Goal: Transaction & Acquisition: Book appointment/travel/reservation

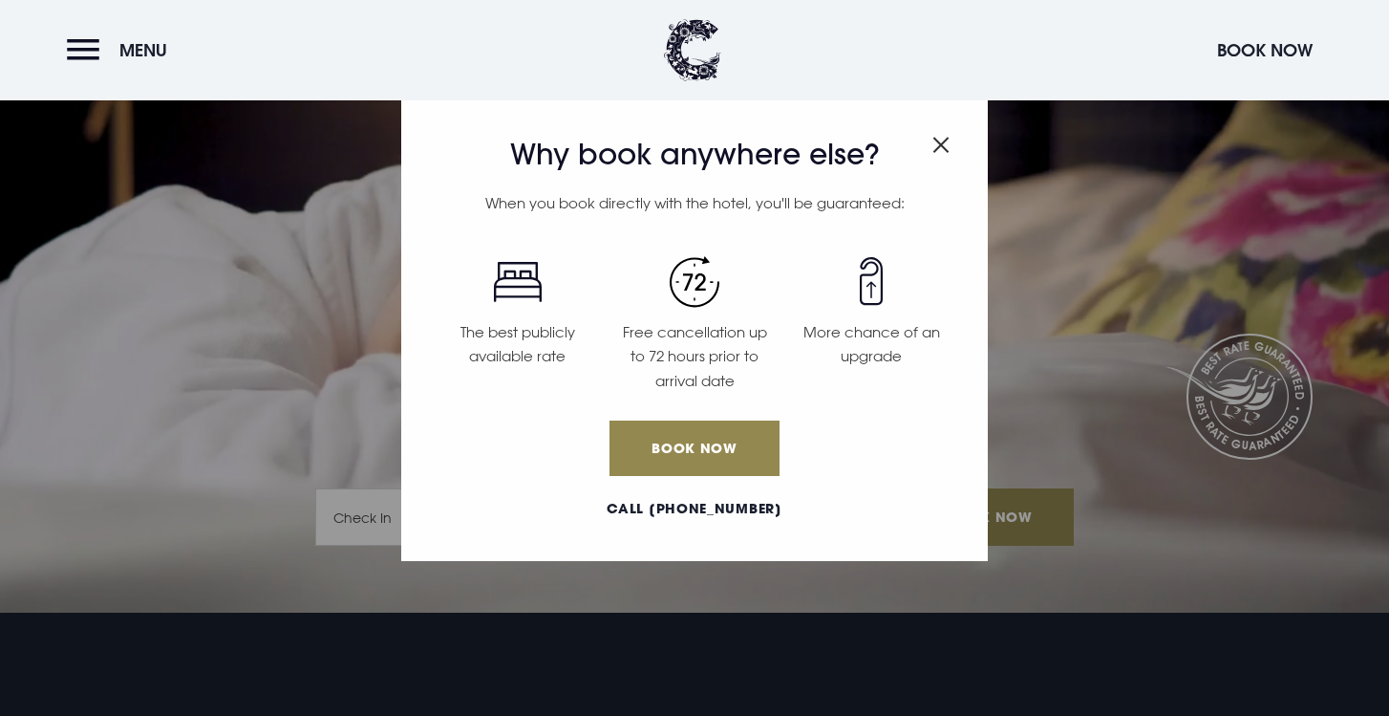
scroll to position [112, 0]
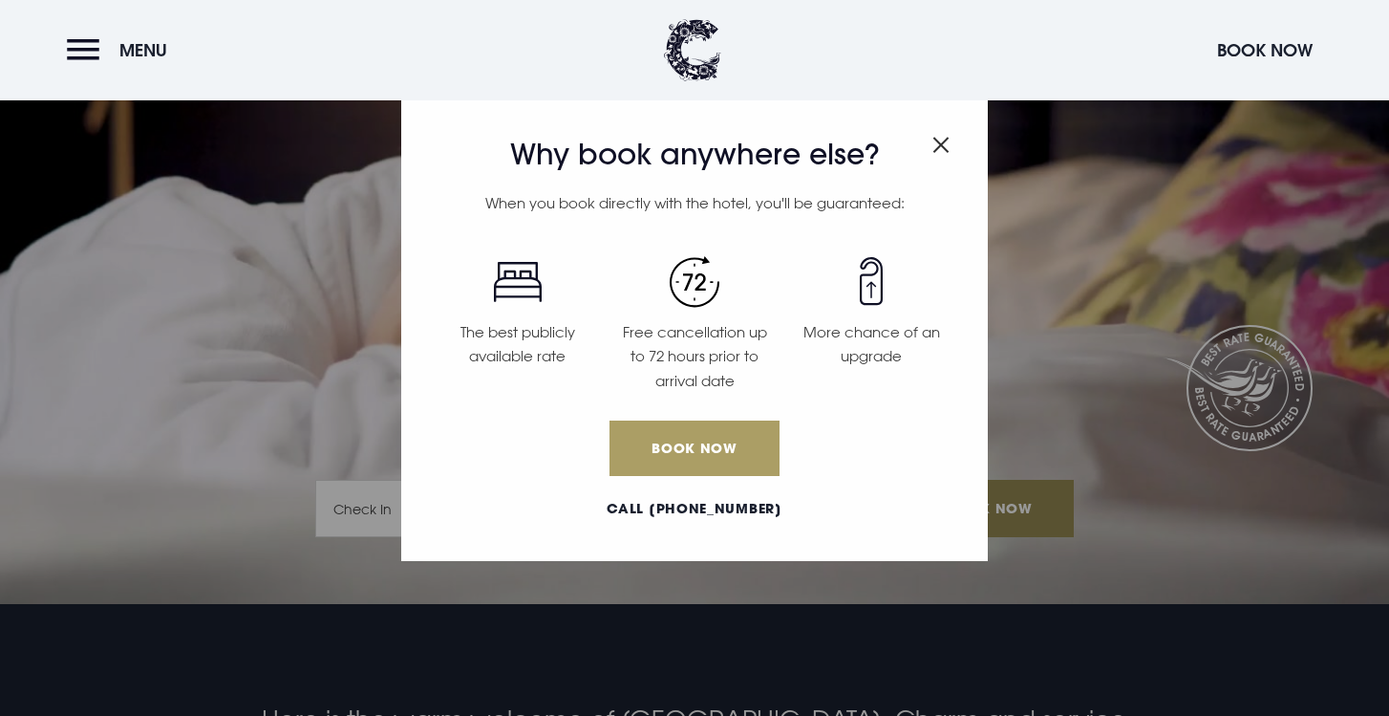
click at [683, 452] on link "Book Now" at bounding box center [695, 447] width 170 height 55
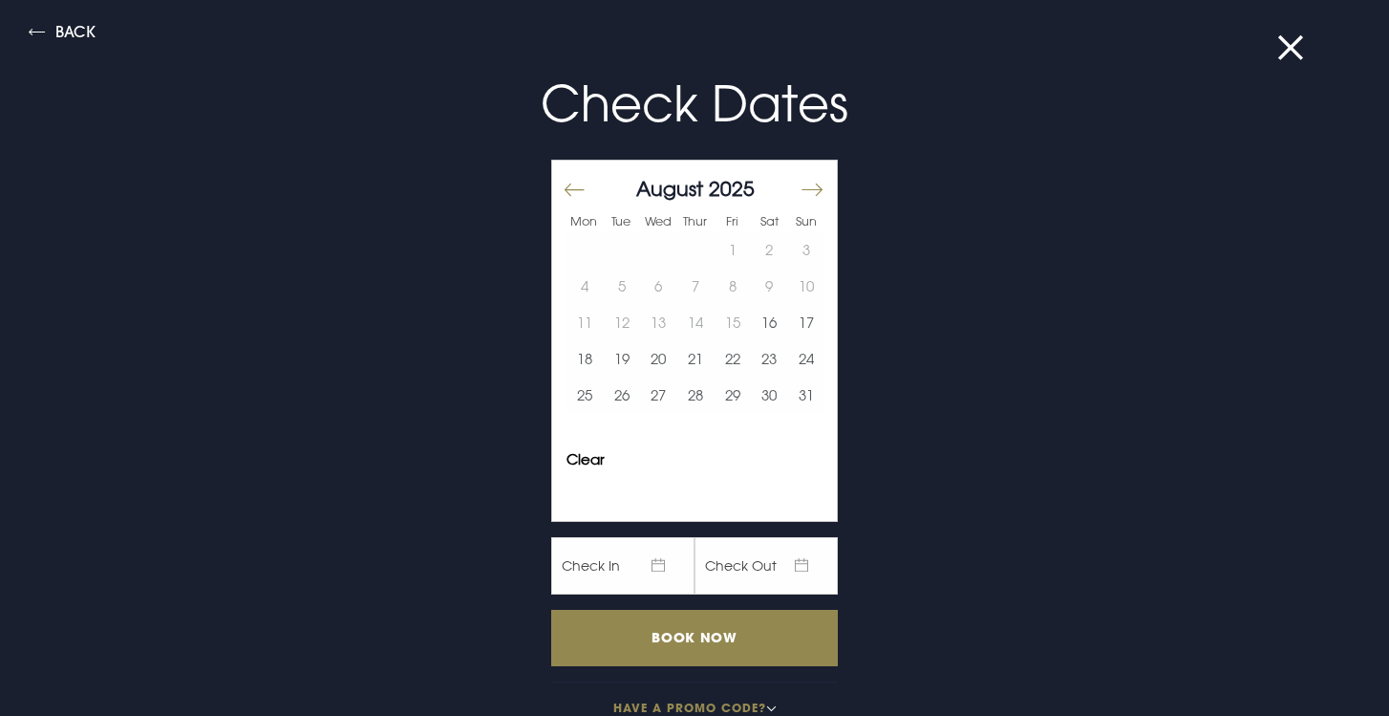
click at [815, 195] on button "Move forward to switch to the next month." at bounding box center [811, 190] width 23 height 40
click at [594, 359] on button "22" at bounding box center [585, 358] width 37 height 36
click at [624, 363] on button "23" at bounding box center [622, 358] width 37 height 36
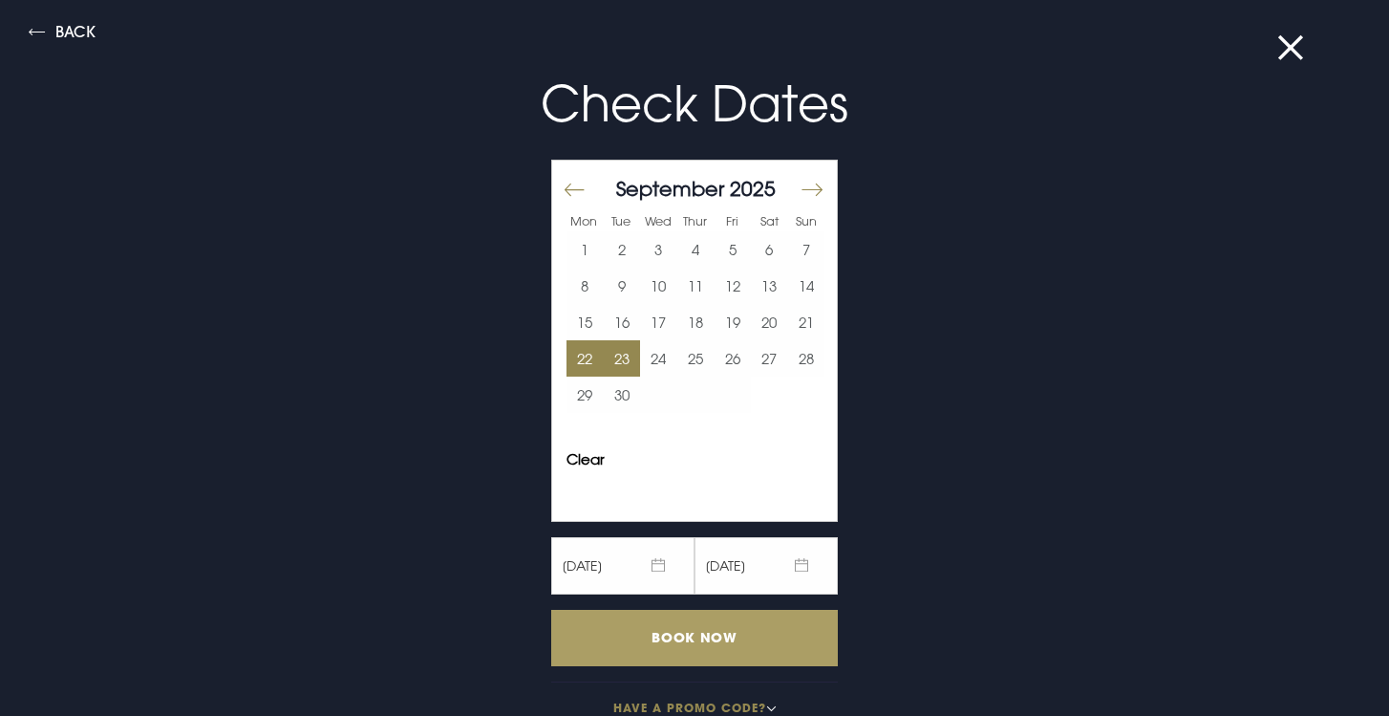
click at [664, 634] on input "Book Now" at bounding box center [694, 638] width 287 height 56
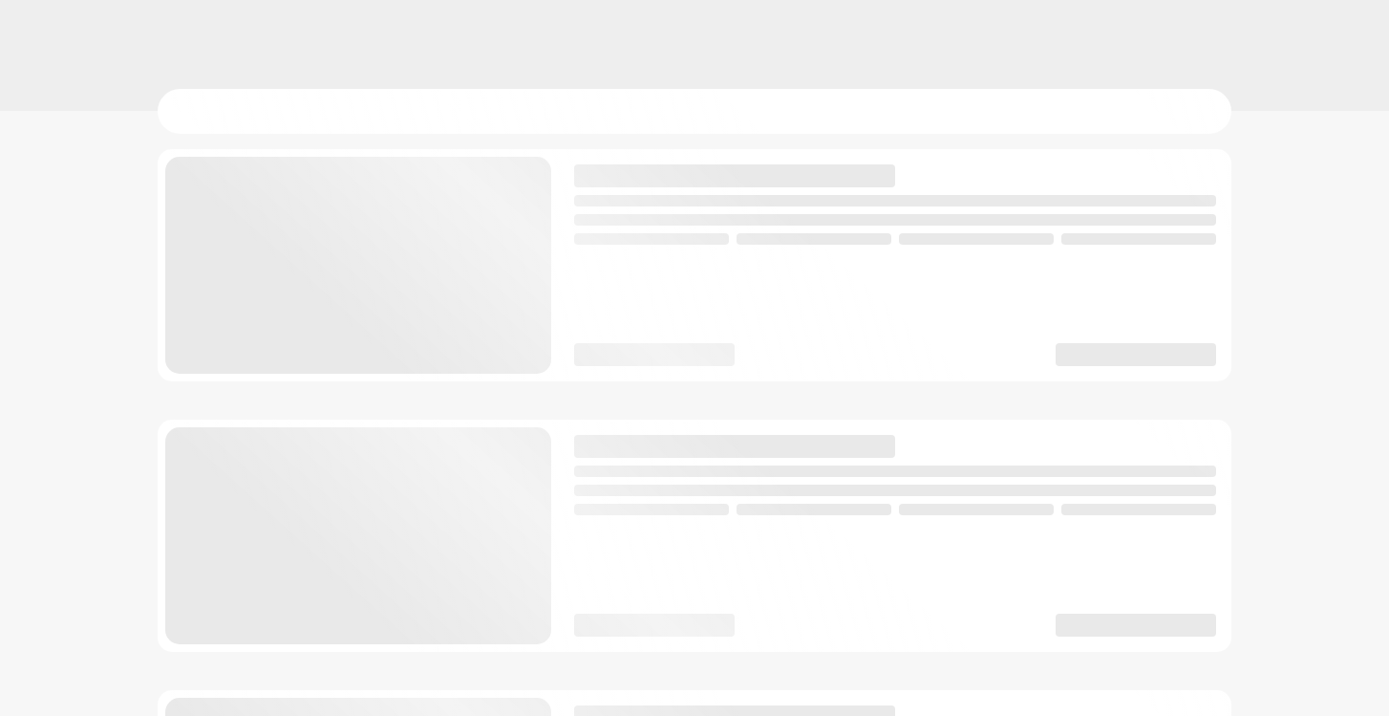
checkbox input "true"
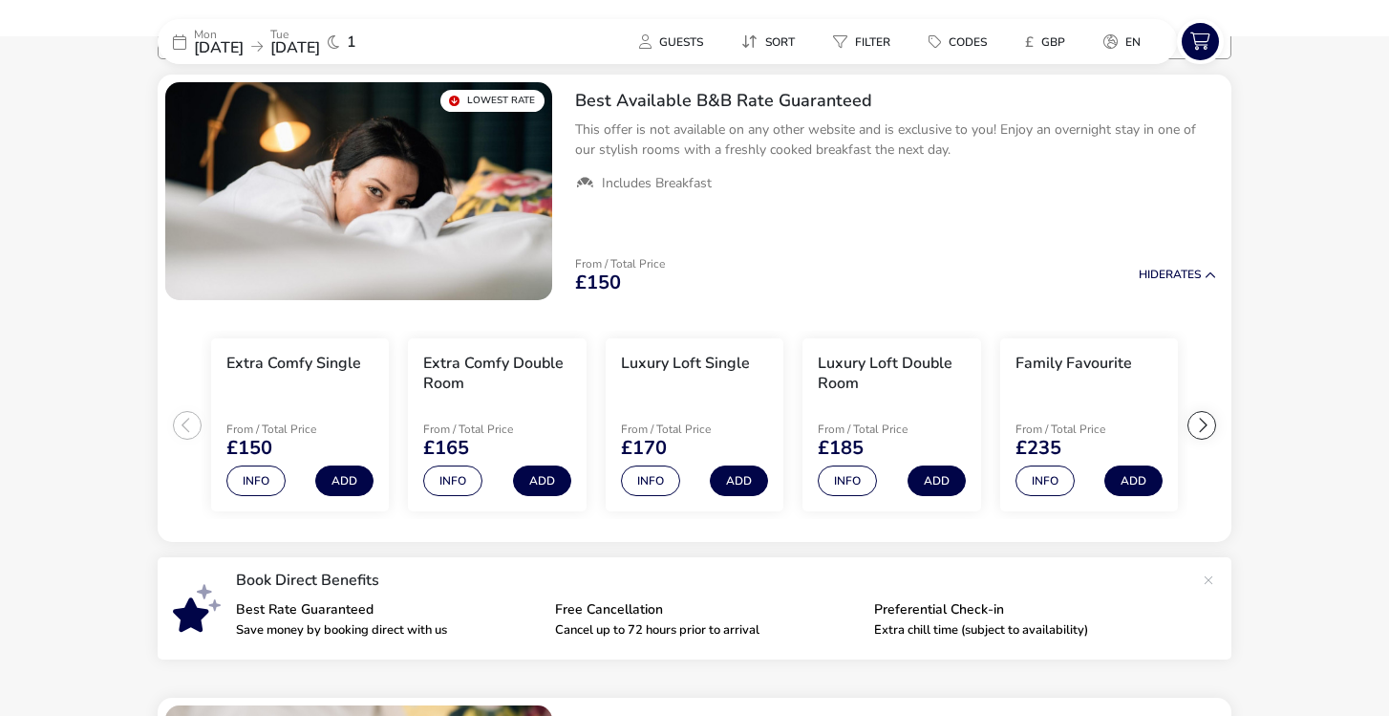
scroll to position [177, 0]
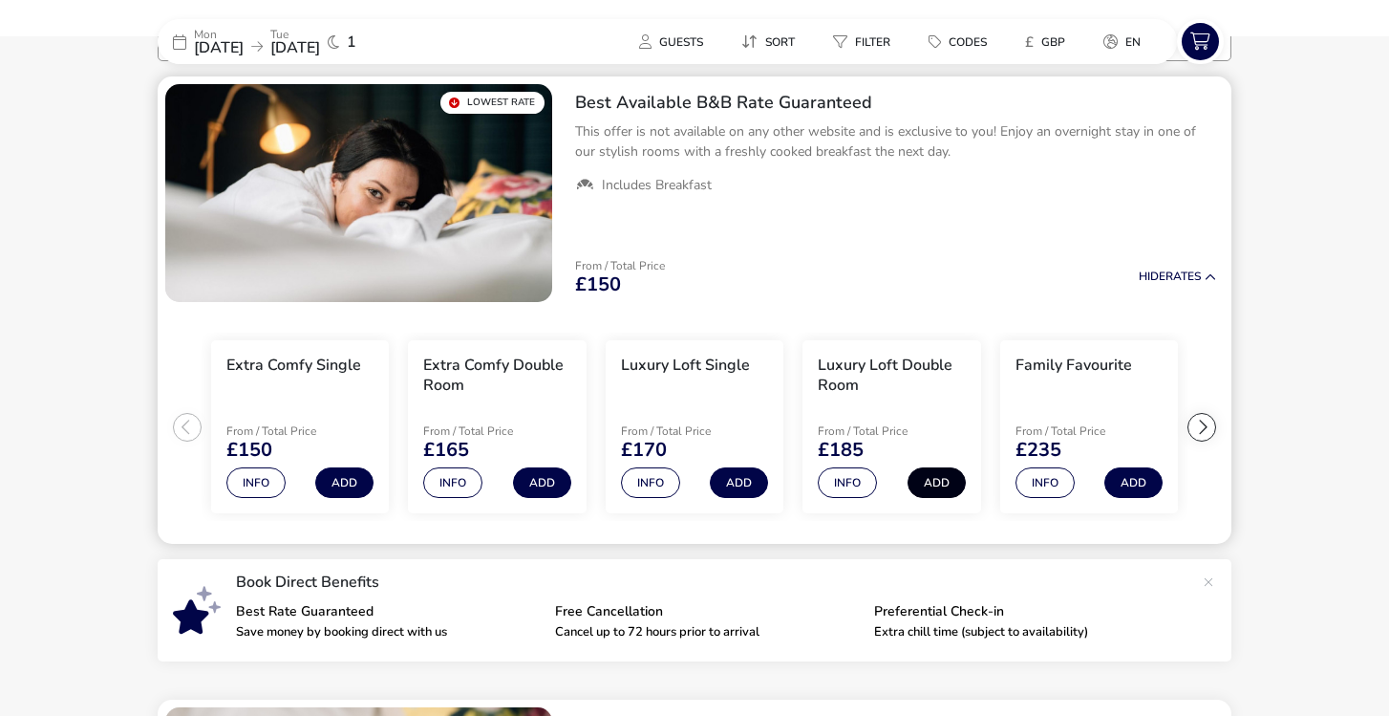
click at [939, 480] on button "Add" at bounding box center [937, 482] width 58 height 31
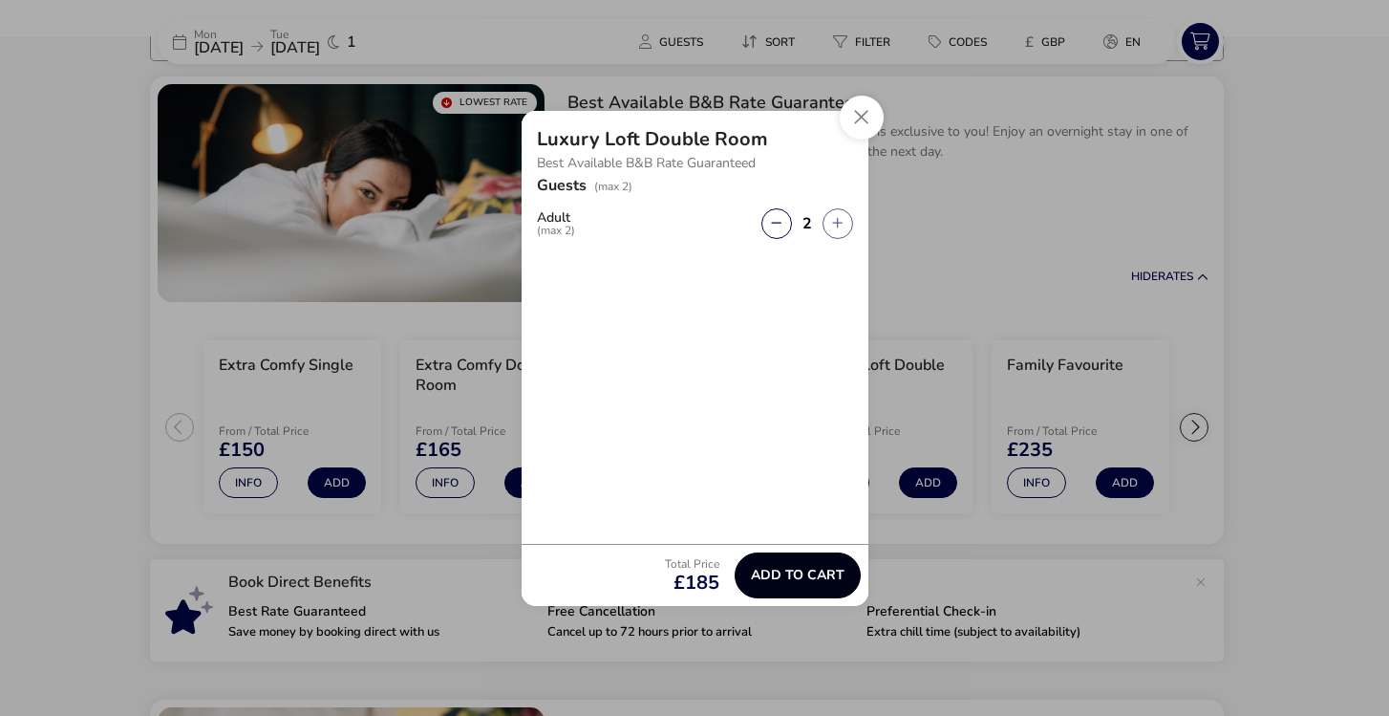
click at [797, 570] on span "Add to cart" at bounding box center [798, 575] width 94 height 14
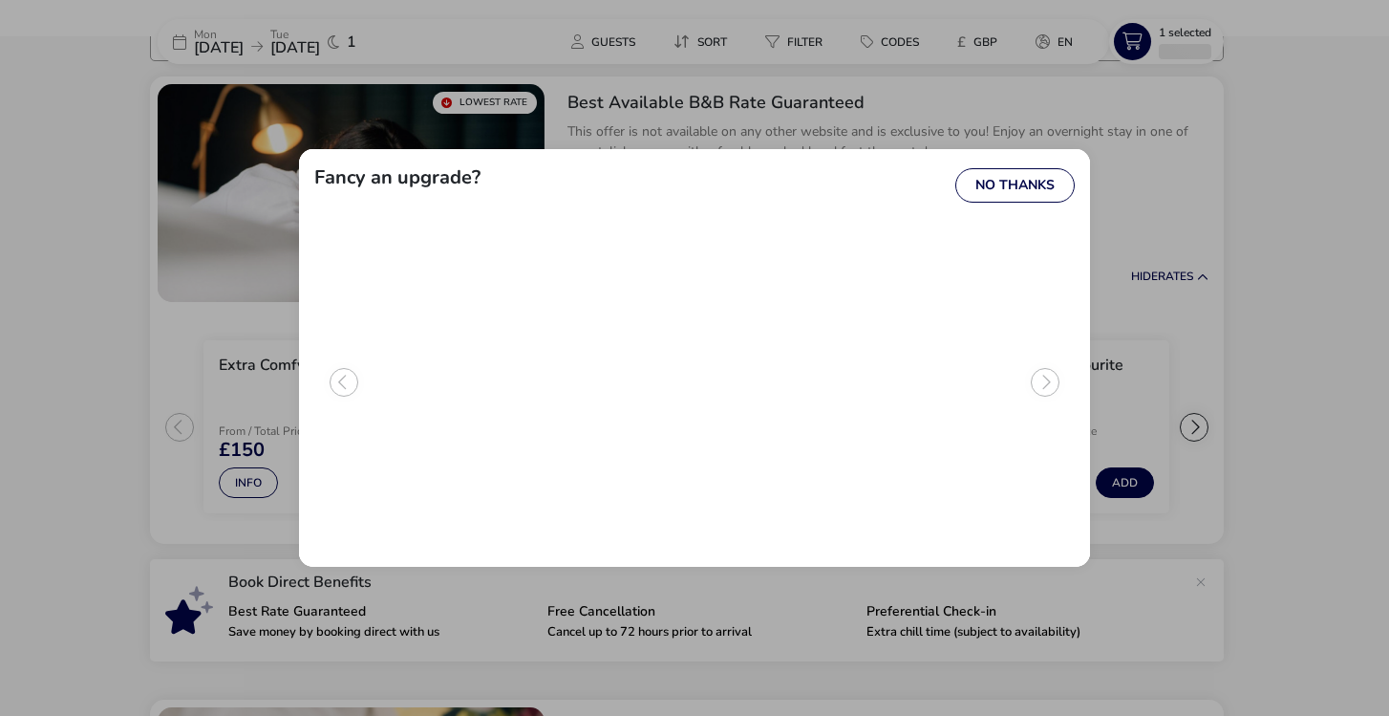
click at [1044, 376] on ul "Luxury Loft Double Room Info Currently selected Lounge Suite + £60 Info Upgrade" at bounding box center [694, 389] width 761 height 323
click at [1047, 381] on ul "Luxury Loft Double Room Info Currently selected Lounge Suite + £60 Info Upgrade" at bounding box center [694, 389] width 761 height 323
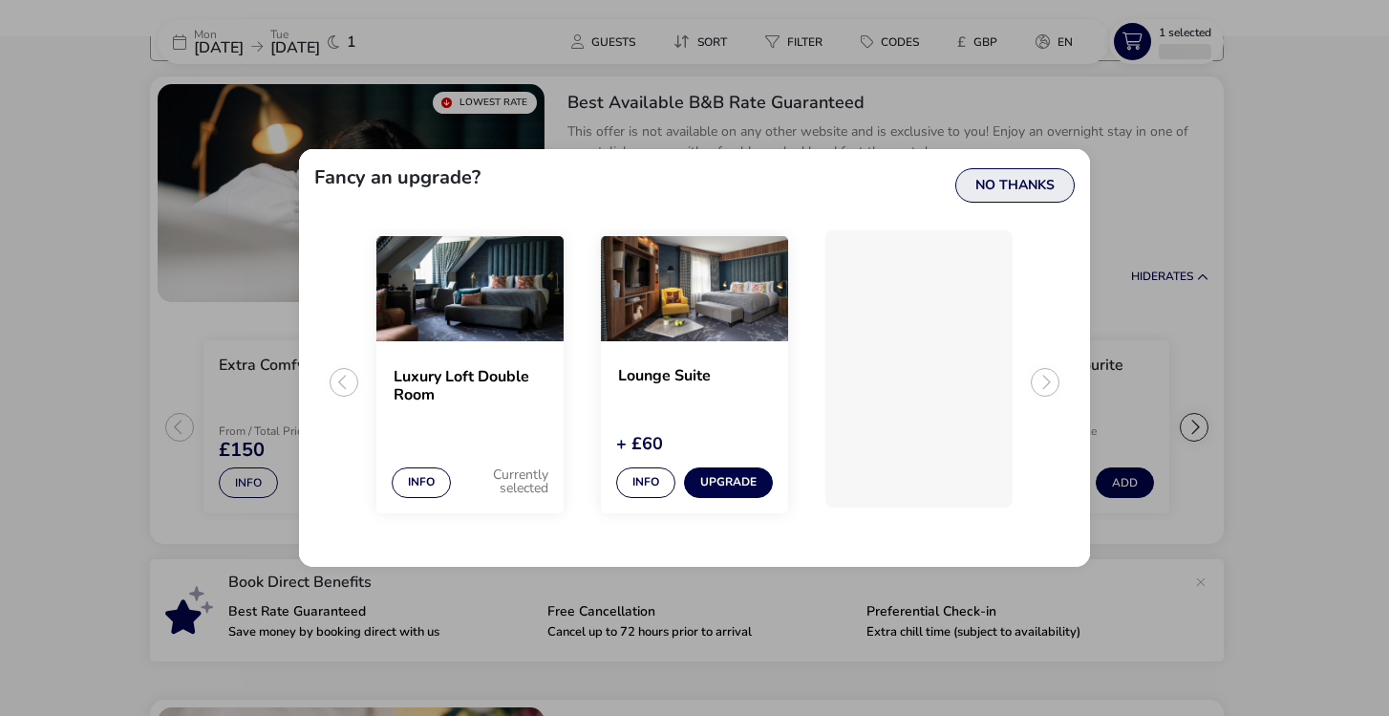
click at [1026, 186] on button "No Thanks" at bounding box center [1015, 185] width 119 height 34
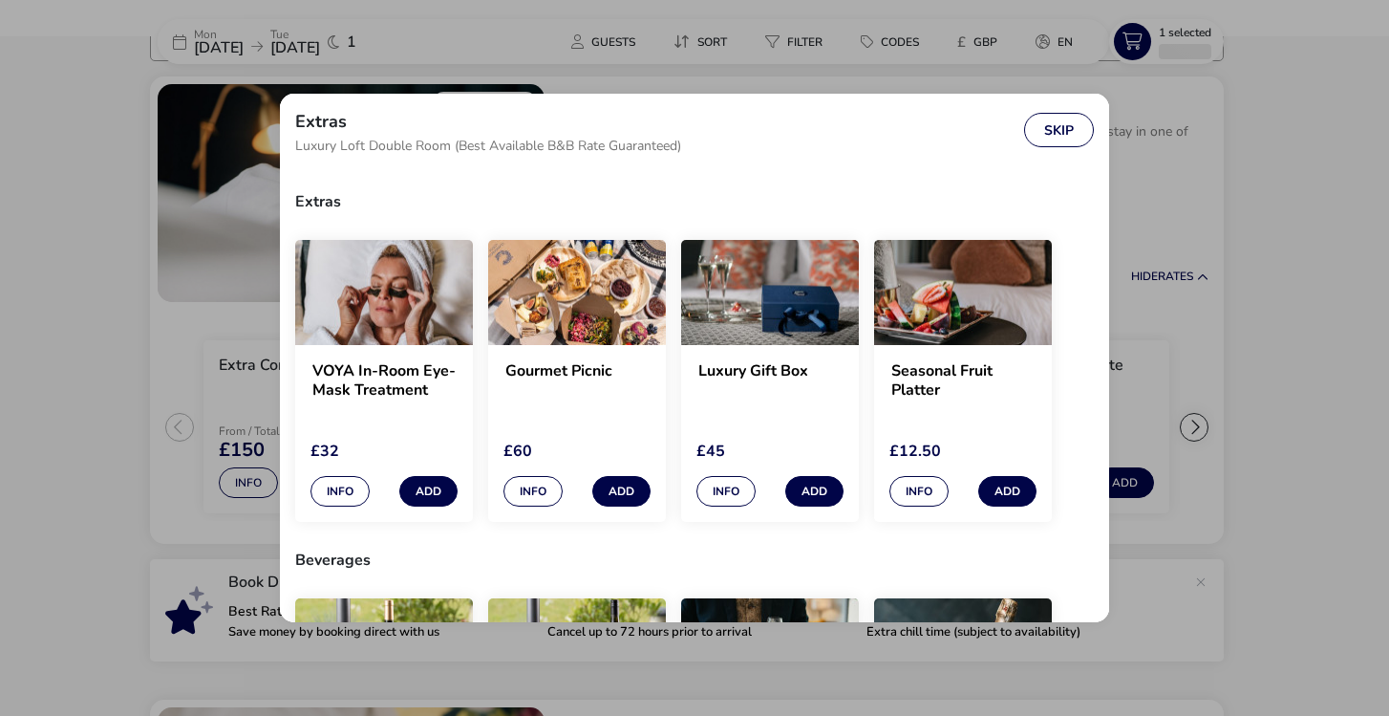
click at [174, 308] on div "Extras Luxury Loft Double Room (Best Available B&B Rate Guaranteed) Skip Extras…" at bounding box center [694, 358] width 1389 height 716
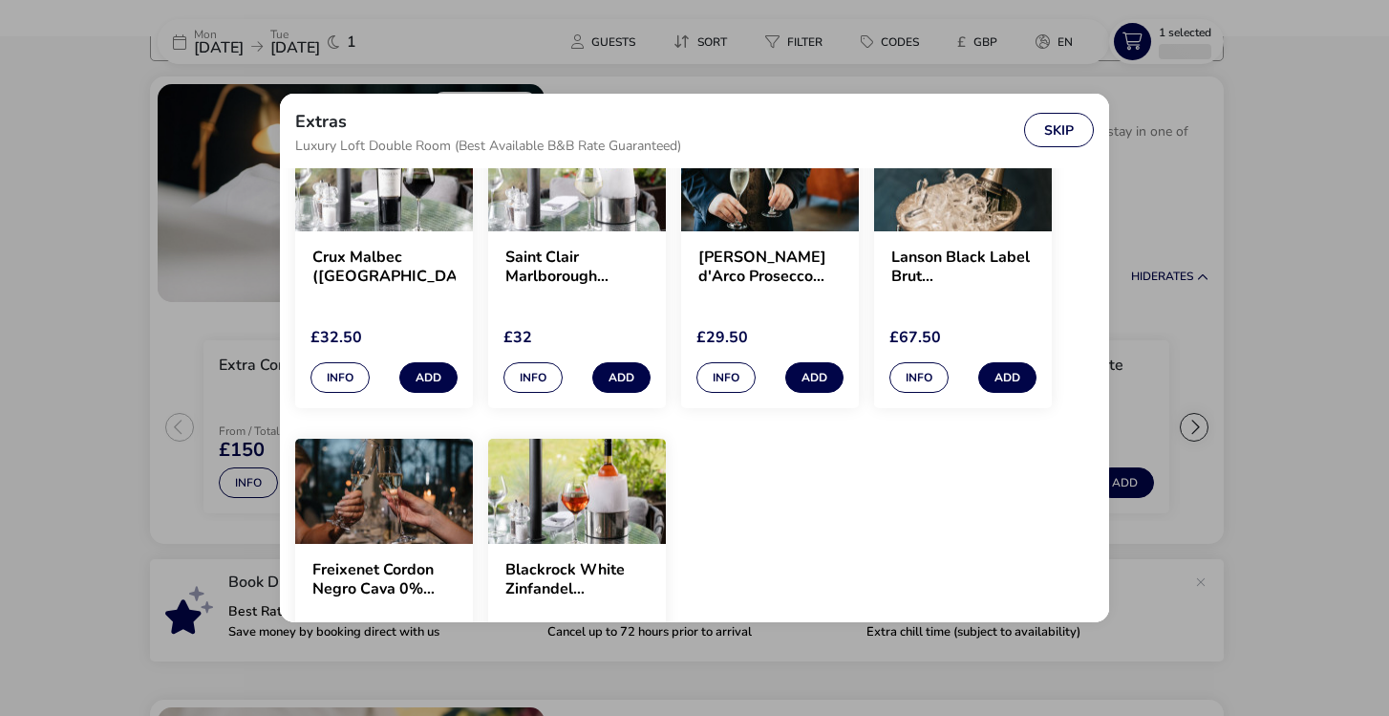
scroll to position [476, 0]
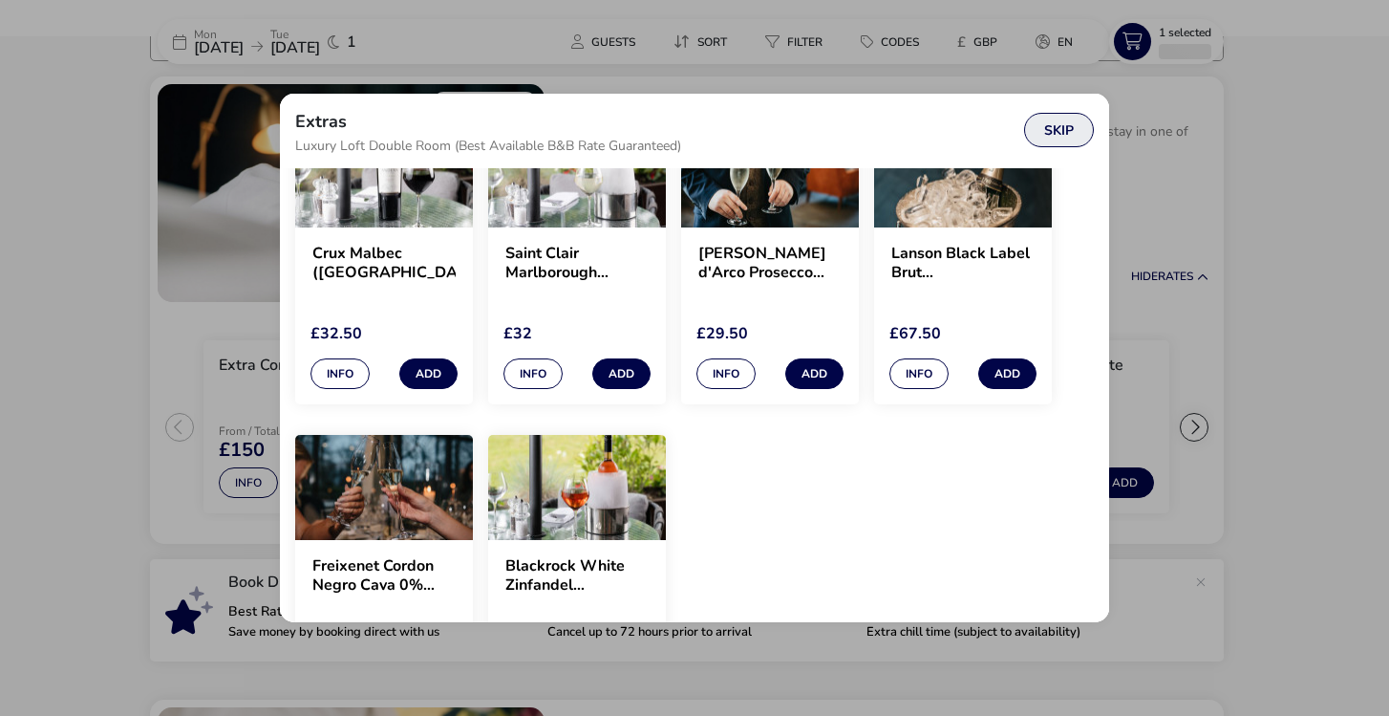
click at [1055, 135] on button "Skip" at bounding box center [1059, 130] width 70 height 34
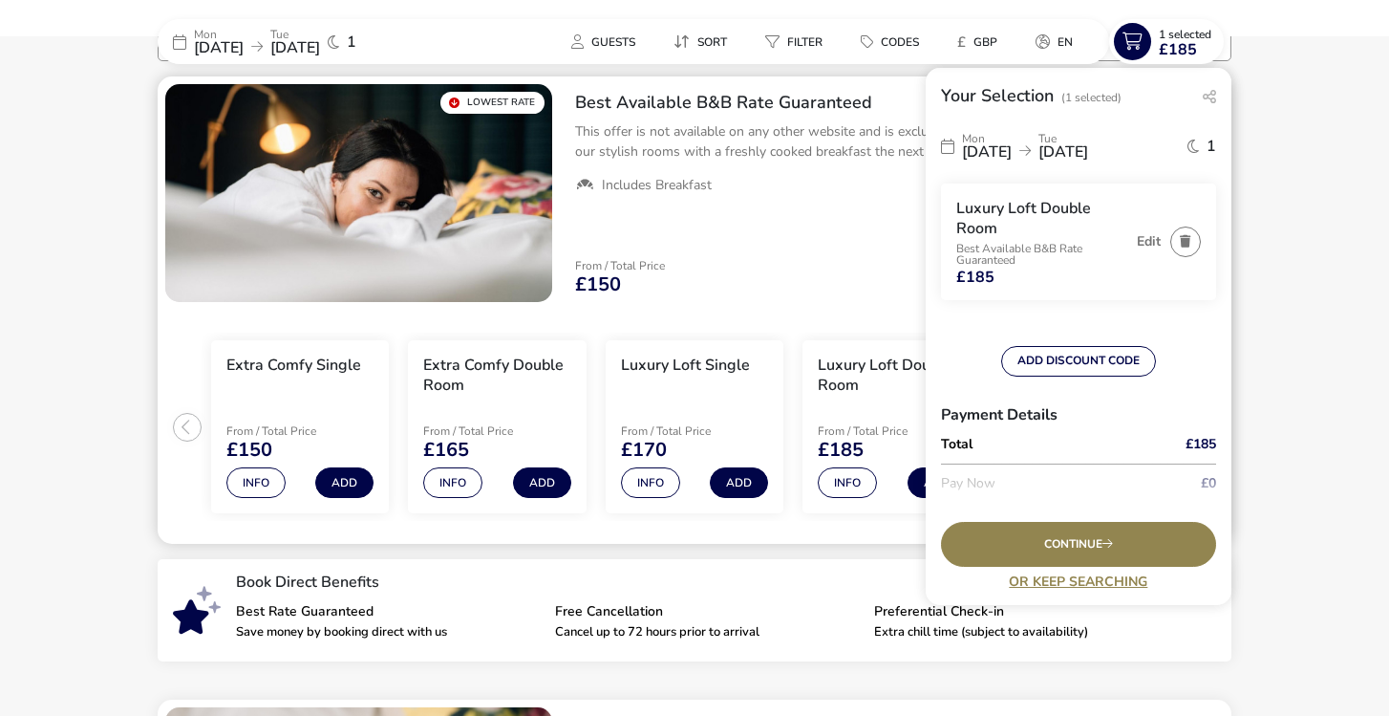
click at [819, 312] on ul "Extra Comfy Single From / Total Price £150 Info Add Extra Comfy Double Room Fro…" at bounding box center [695, 427] width 1074 height 235
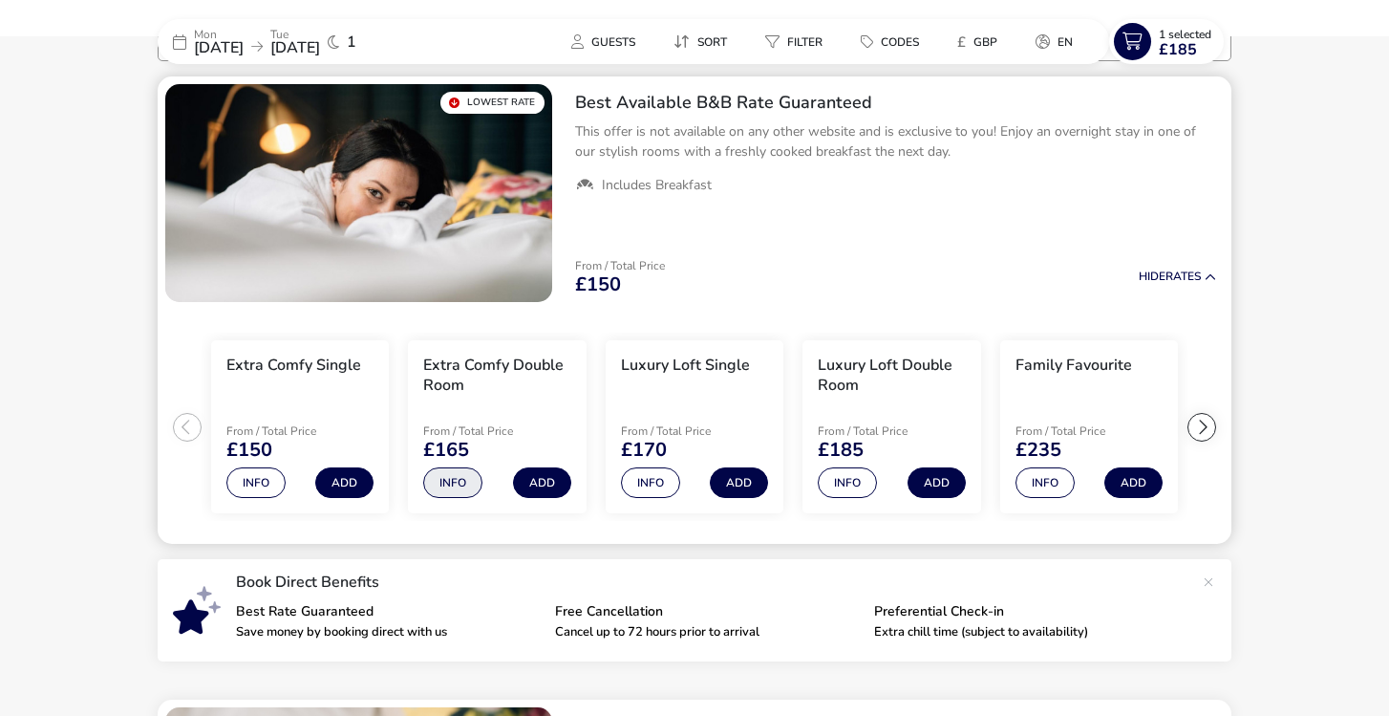
click at [443, 482] on button "Info" at bounding box center [452, 482] width 59 height 31
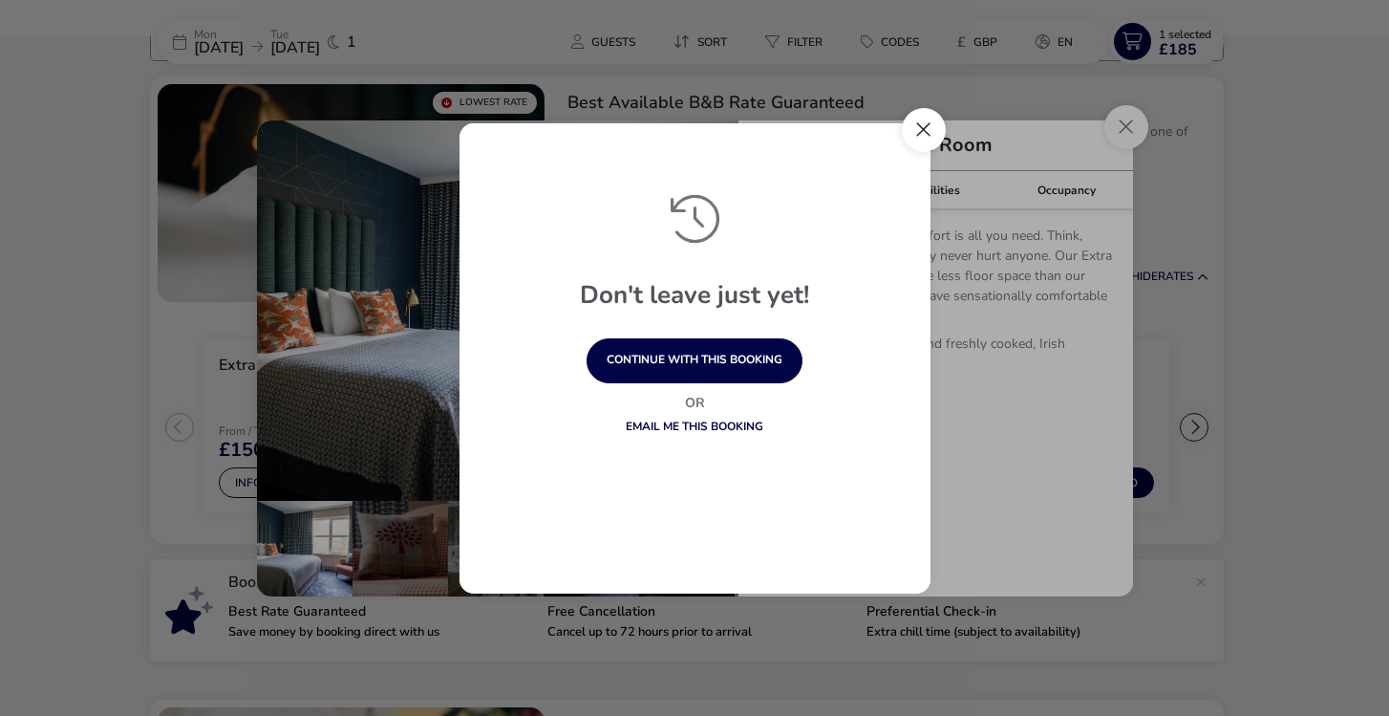
click at [930, 124] on button "Close" at bounding box center [924, 130] width 44 height 44
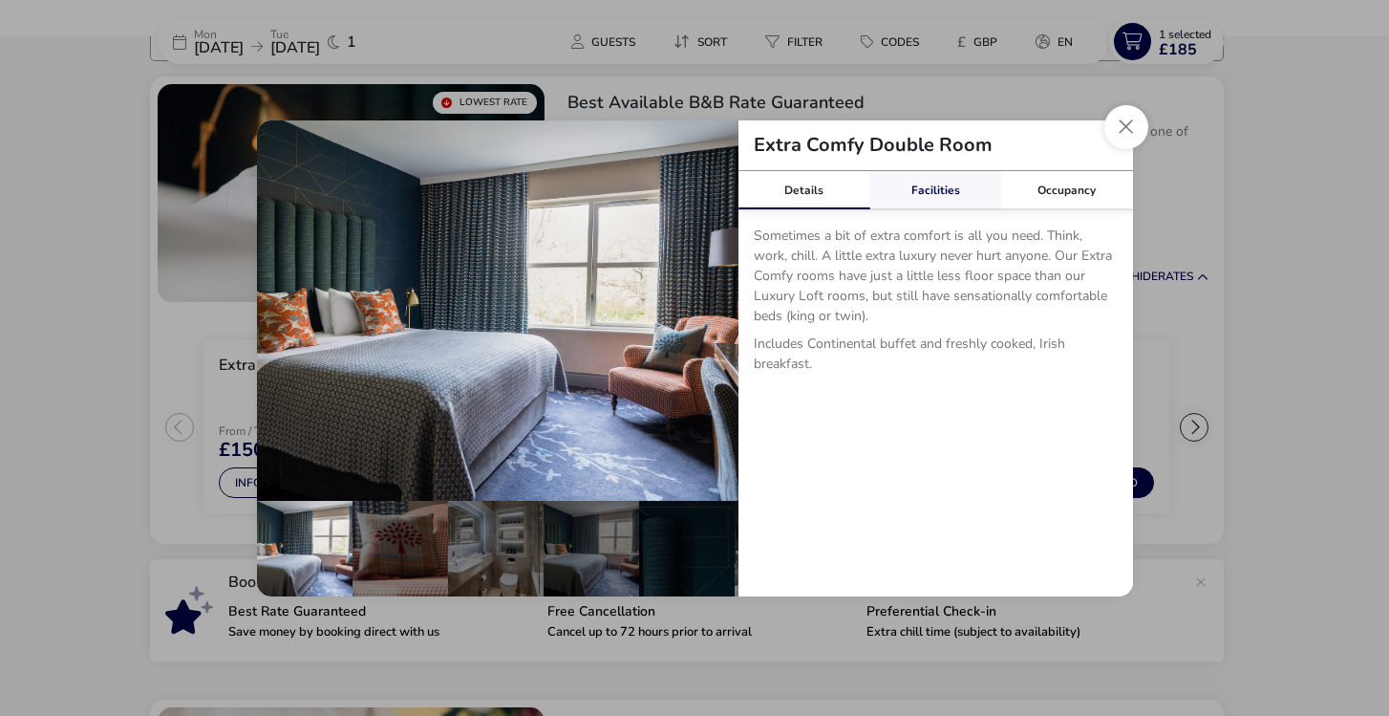
click at [927, 186] on link "Facilities" at bounding box center [936, 190] width 132 height 38
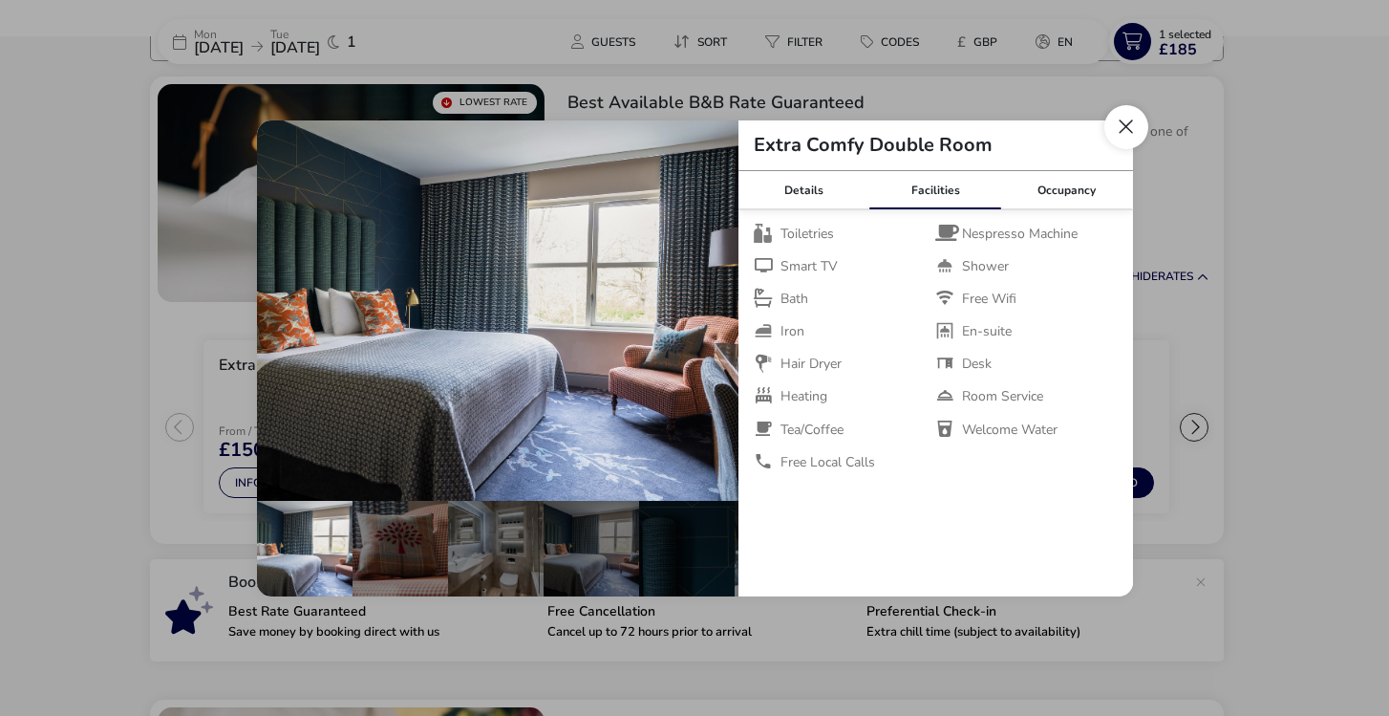
click at [1135, 133] on button "Close dialog" at bounding box center [1127, 127] width 44 height 44
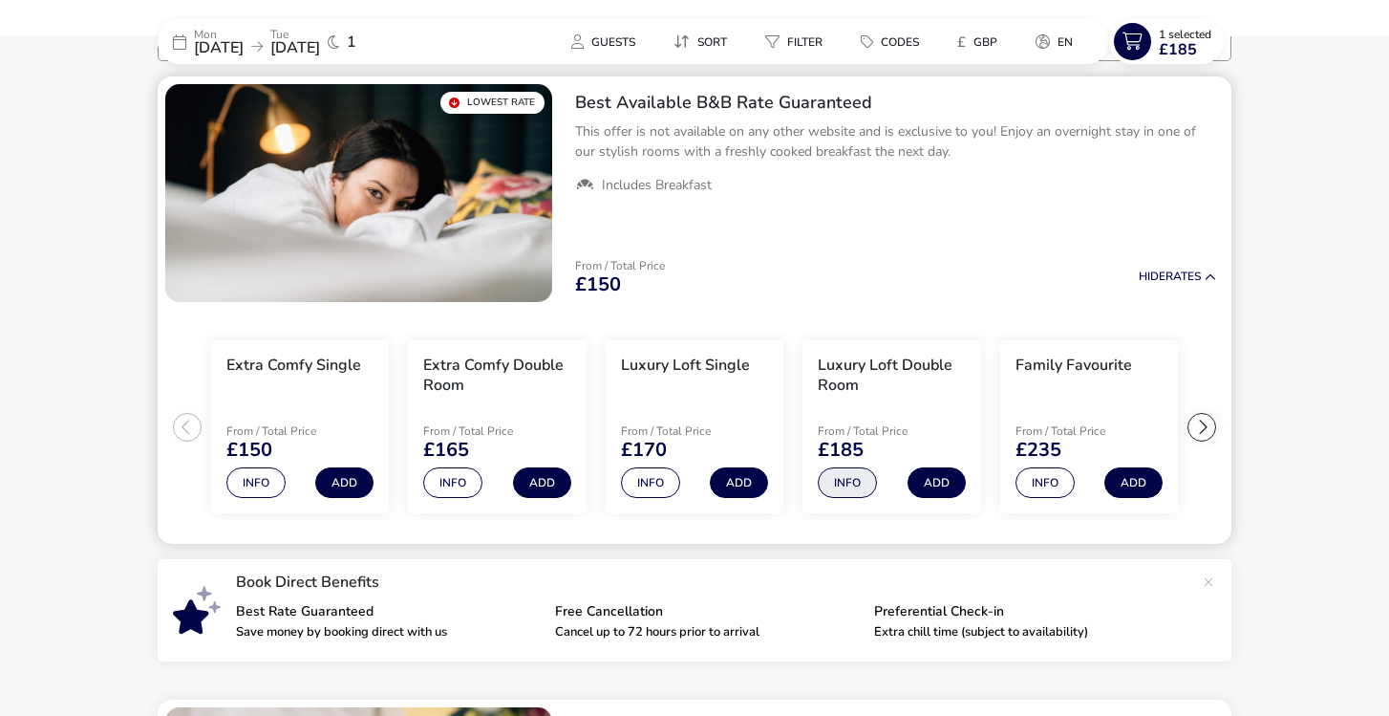
click at [854, 492] on button "Info" at bounding box center [847, 482] width 59 height 31
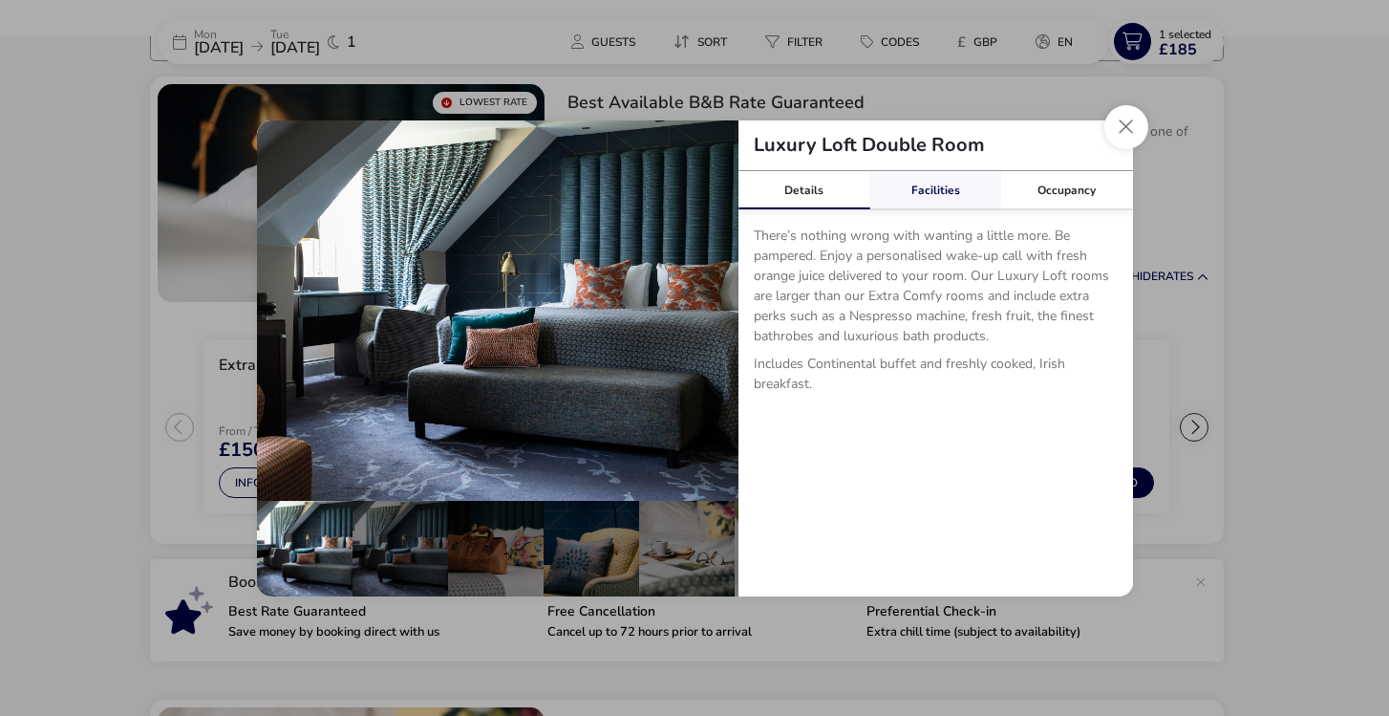
click at [946, 187] on link "Facilities" at bounding box center [936, 190] width 132 height 38
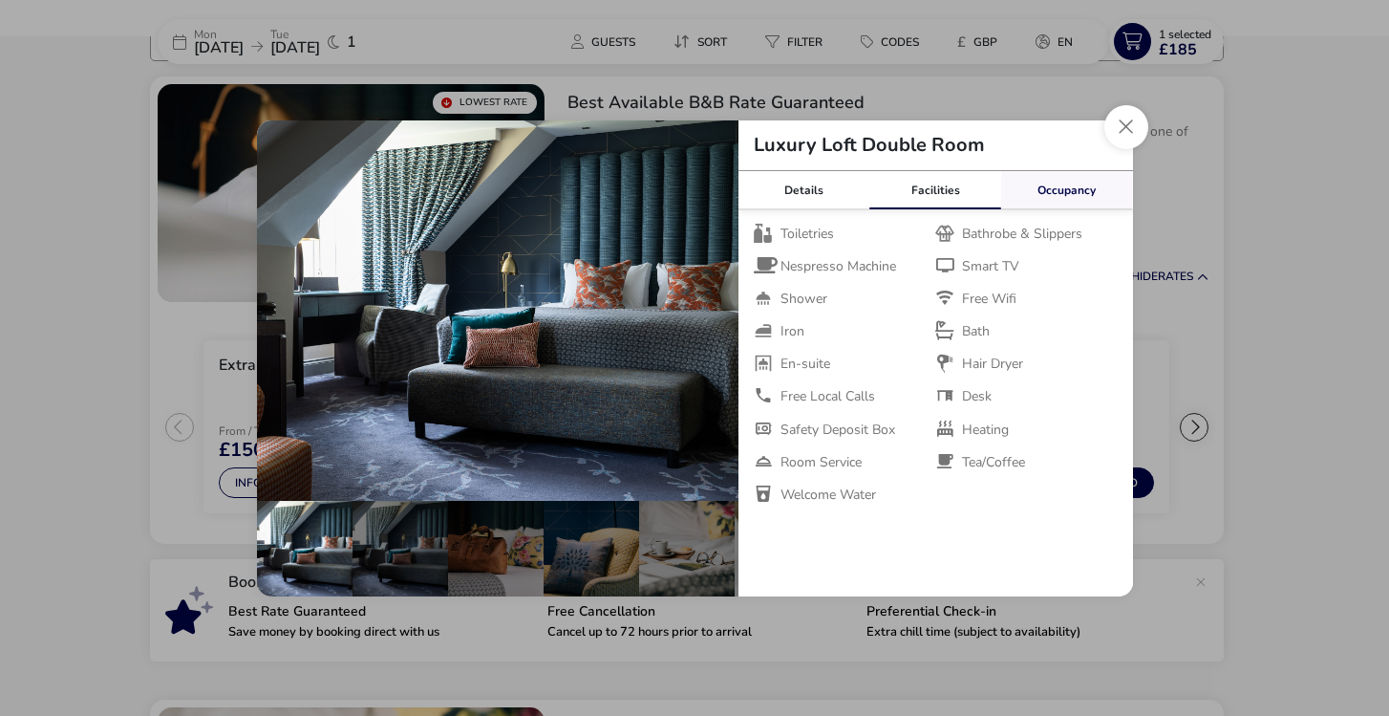
click at [1058, 199] on link "Occupancy" at bounding box center [1067, 190] width 132 height 38
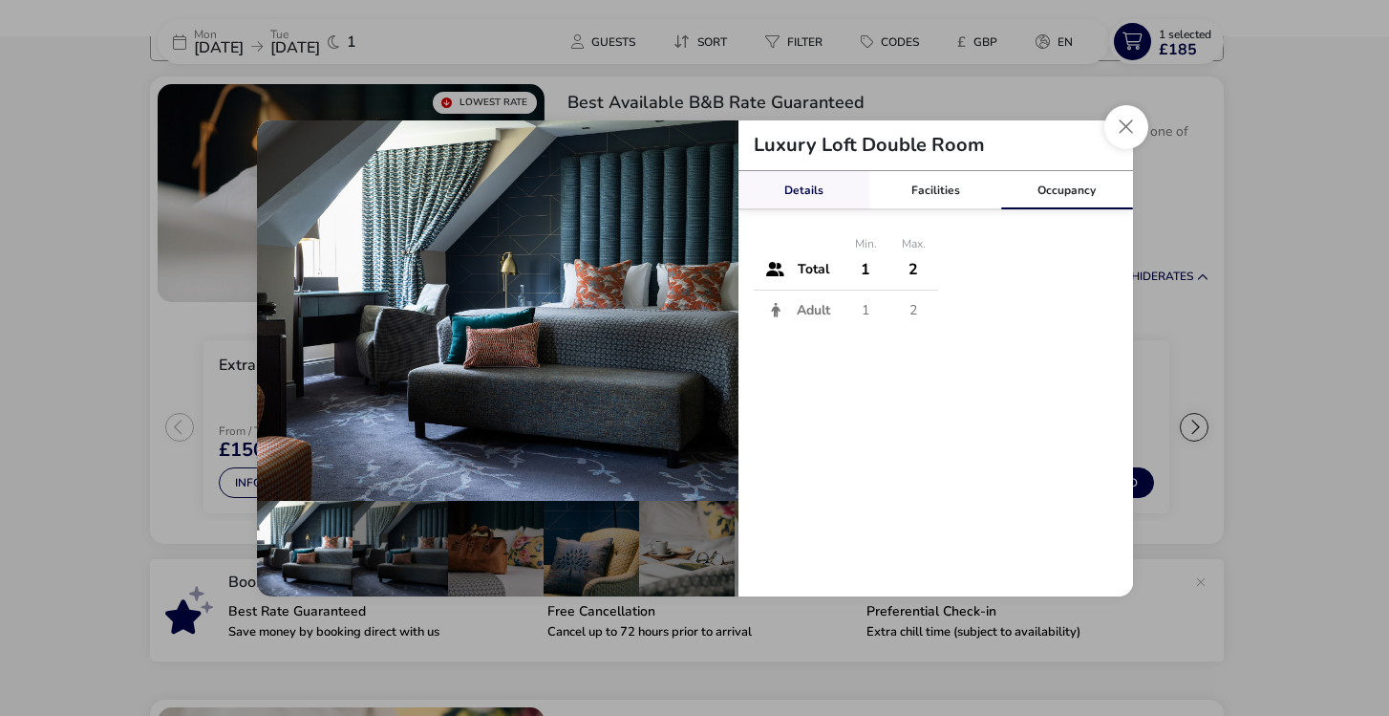
click at [790, 196] on link "Details" at bounding box center [805, 190] width 132 height 38
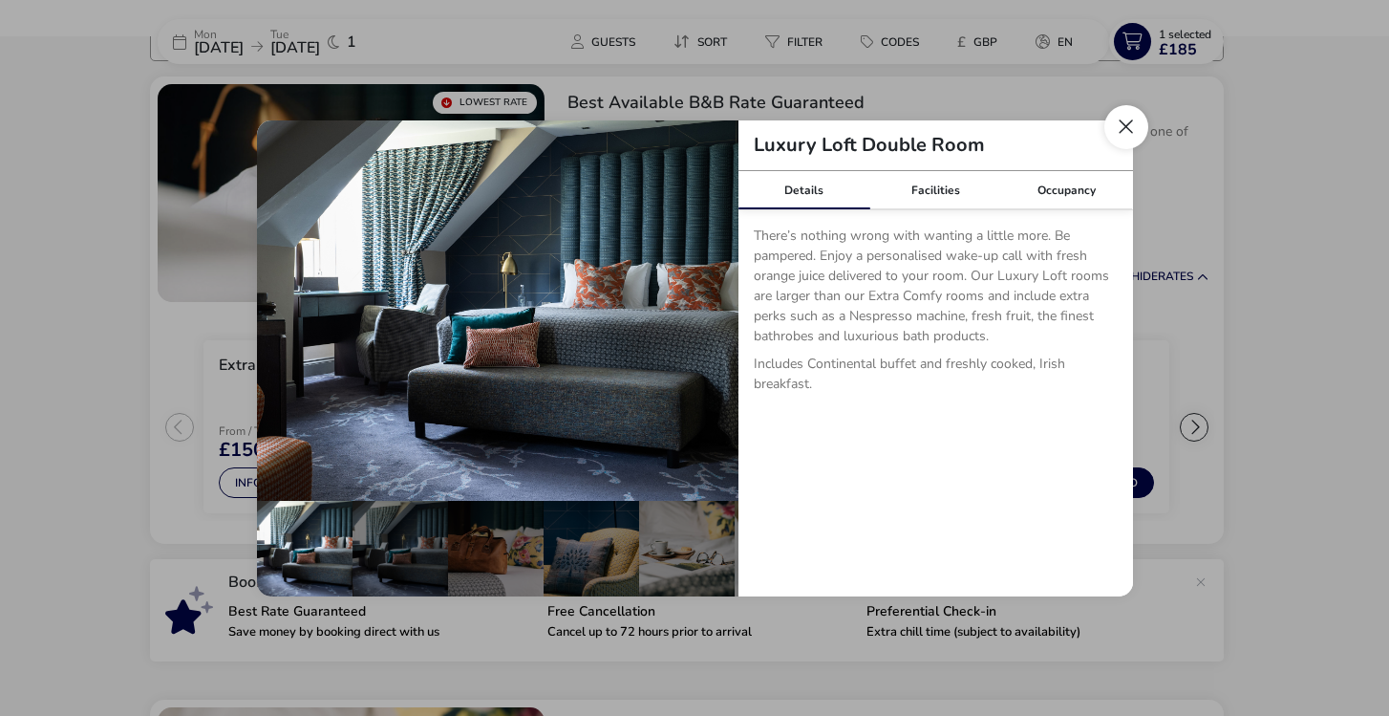
click at [1132, 133] on button "Close dialog" at bounding box center [1127, 127] width 44 height 44
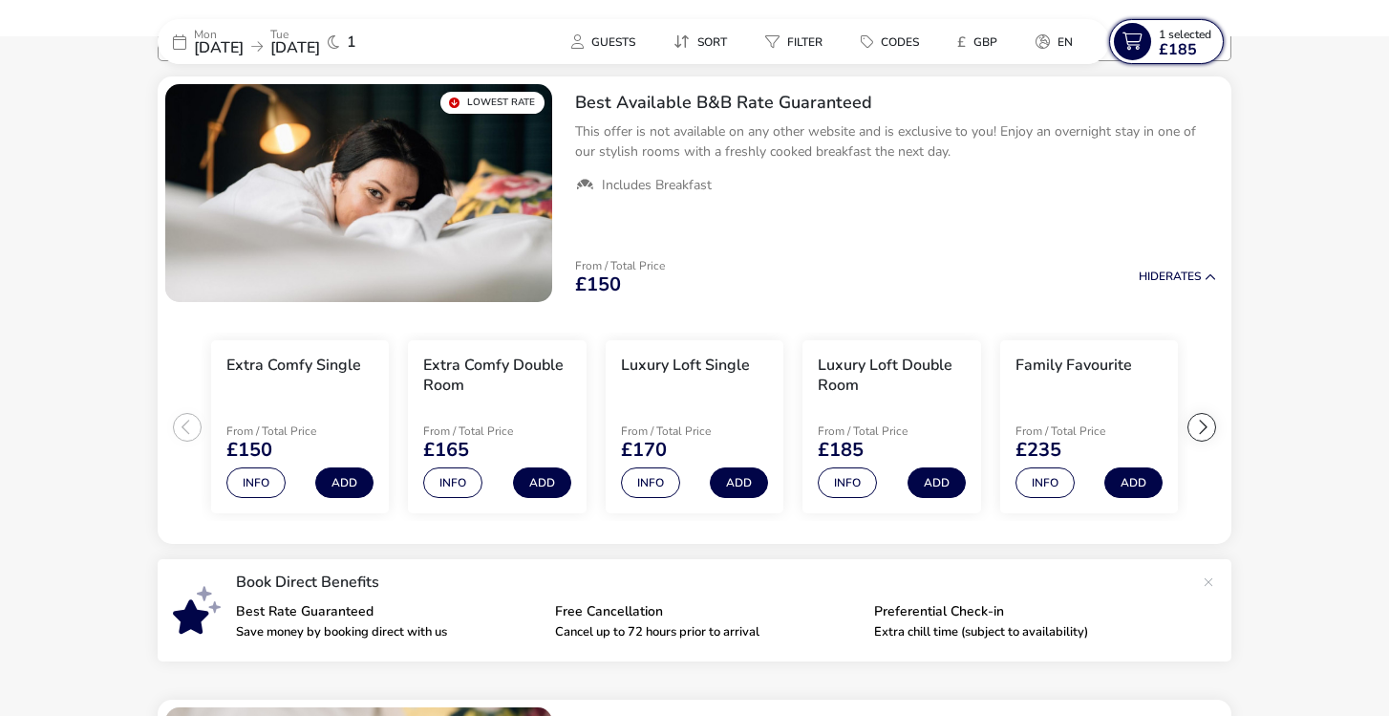
click at [1140, 50] on icon at bounding box center [1132, 41] width 37 height 37
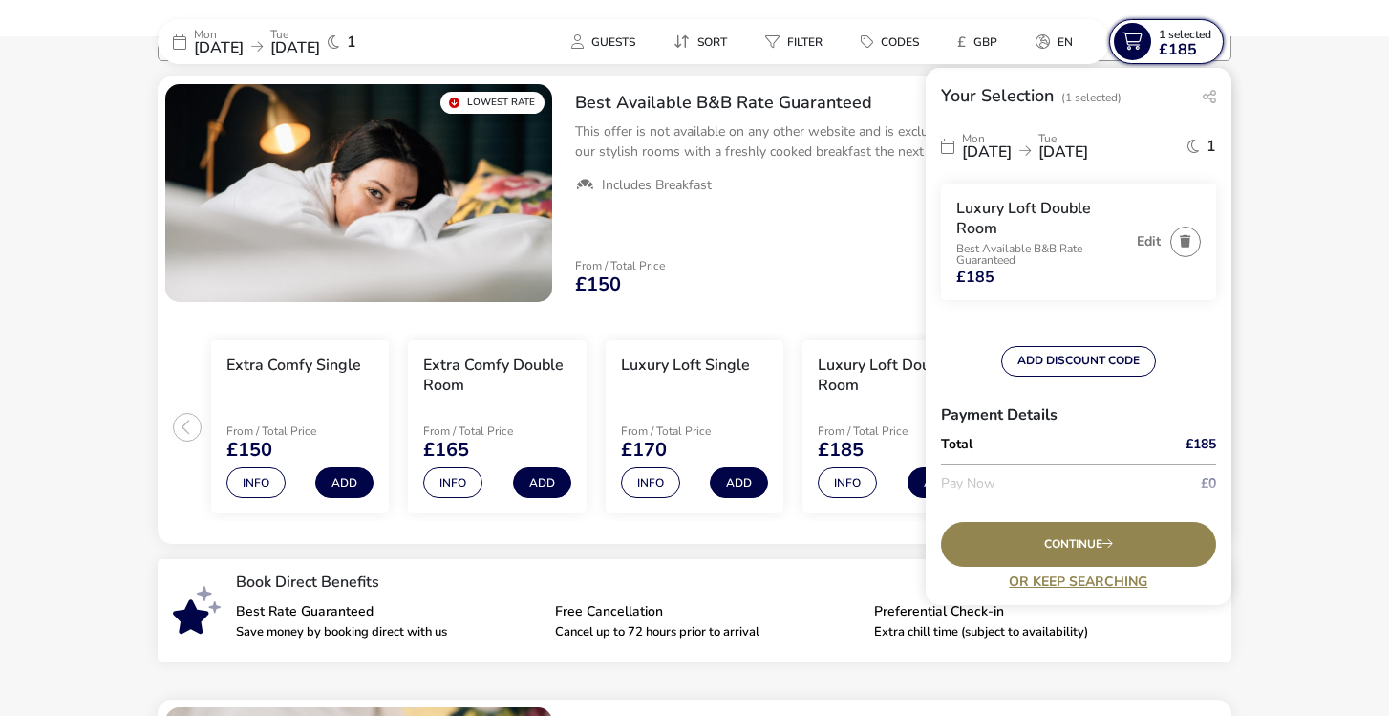
click at [1140, 50] on icon at bounding box center [1132, 41] width 37 height 37
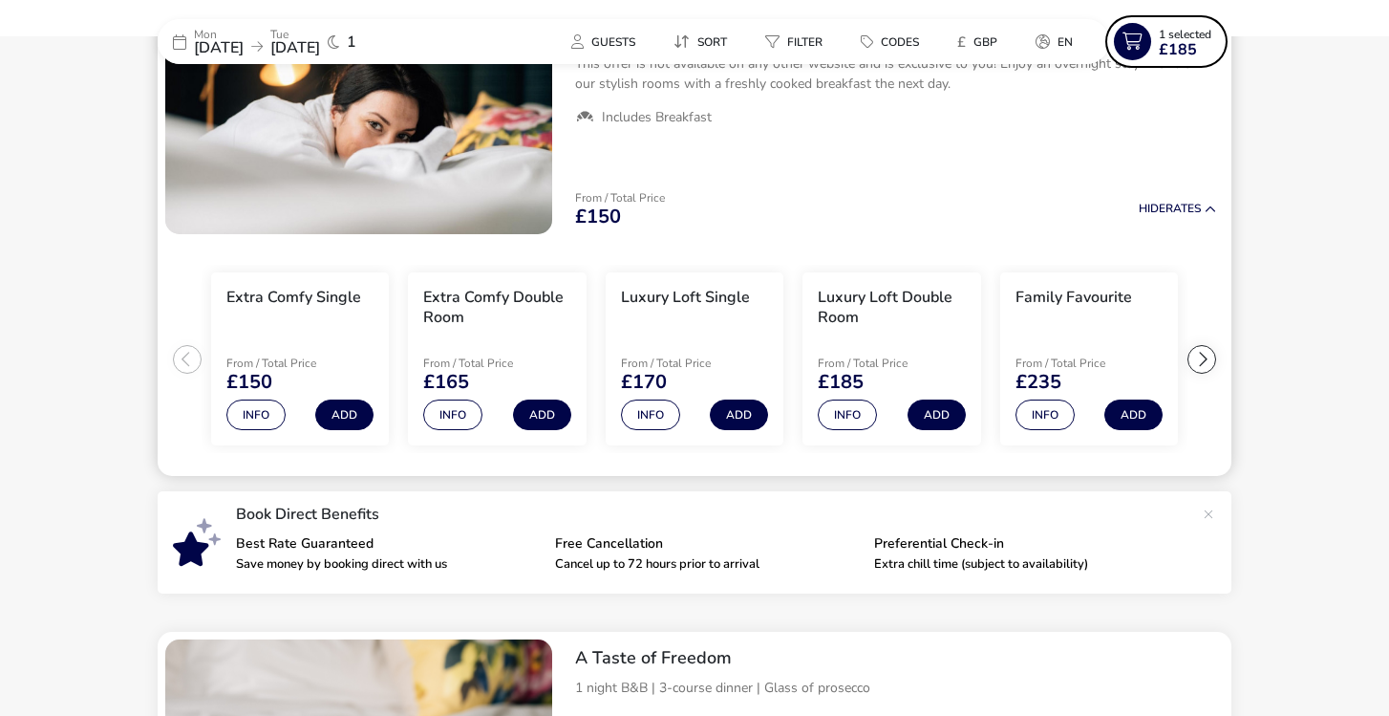
scroll to position [254, 0]
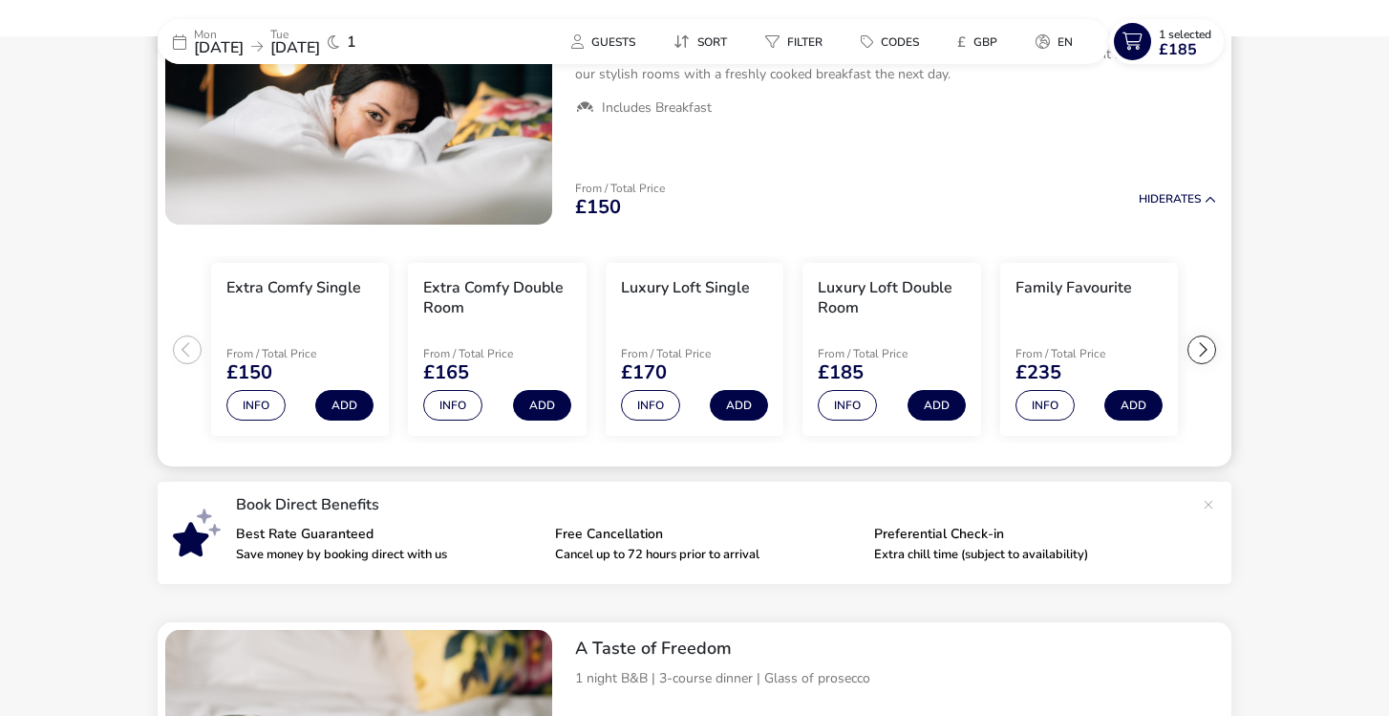
click at [1207, 349] on div at bounding box center [1202, 349] width 29 height 29
click at [1041, 400] on button "Info" at bounding box center [1045, 405] width 59 height 31
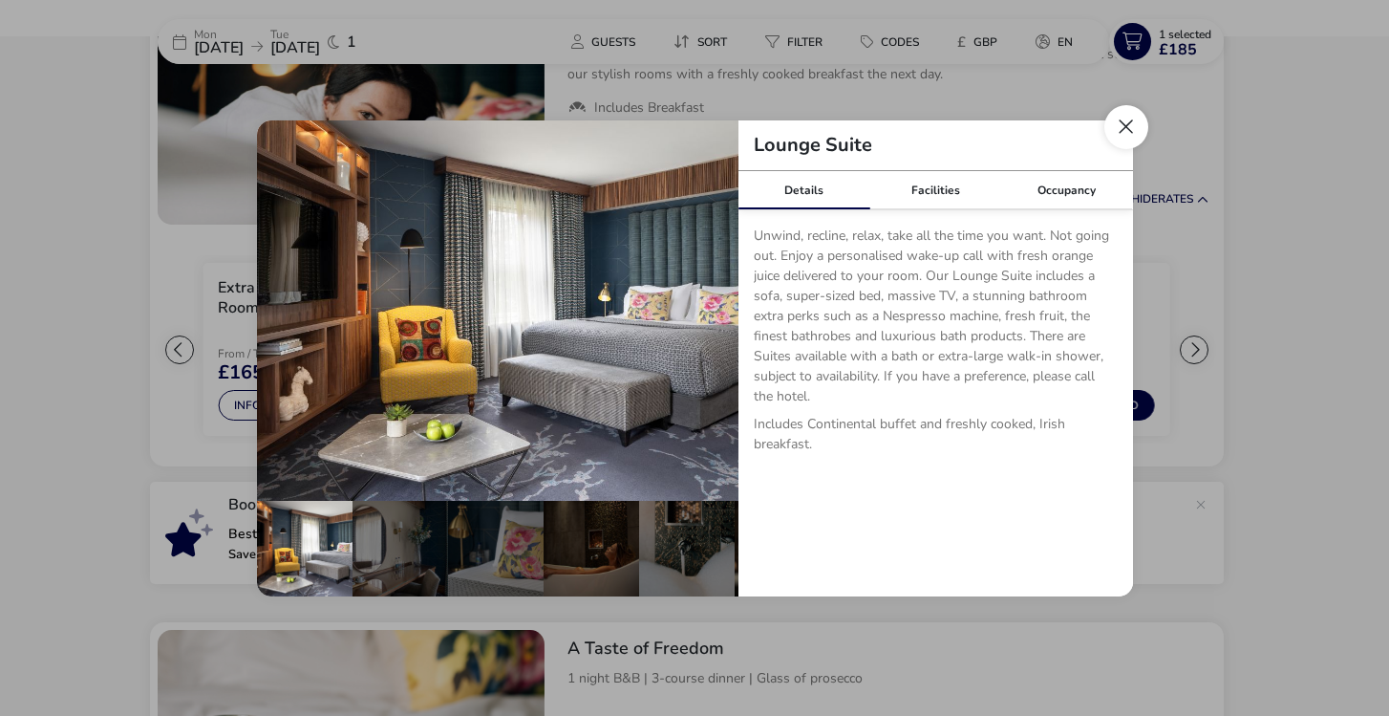
click at [1128, 141] on button "Close dialog" at bounding box center [1127, 127] width 44 height 44
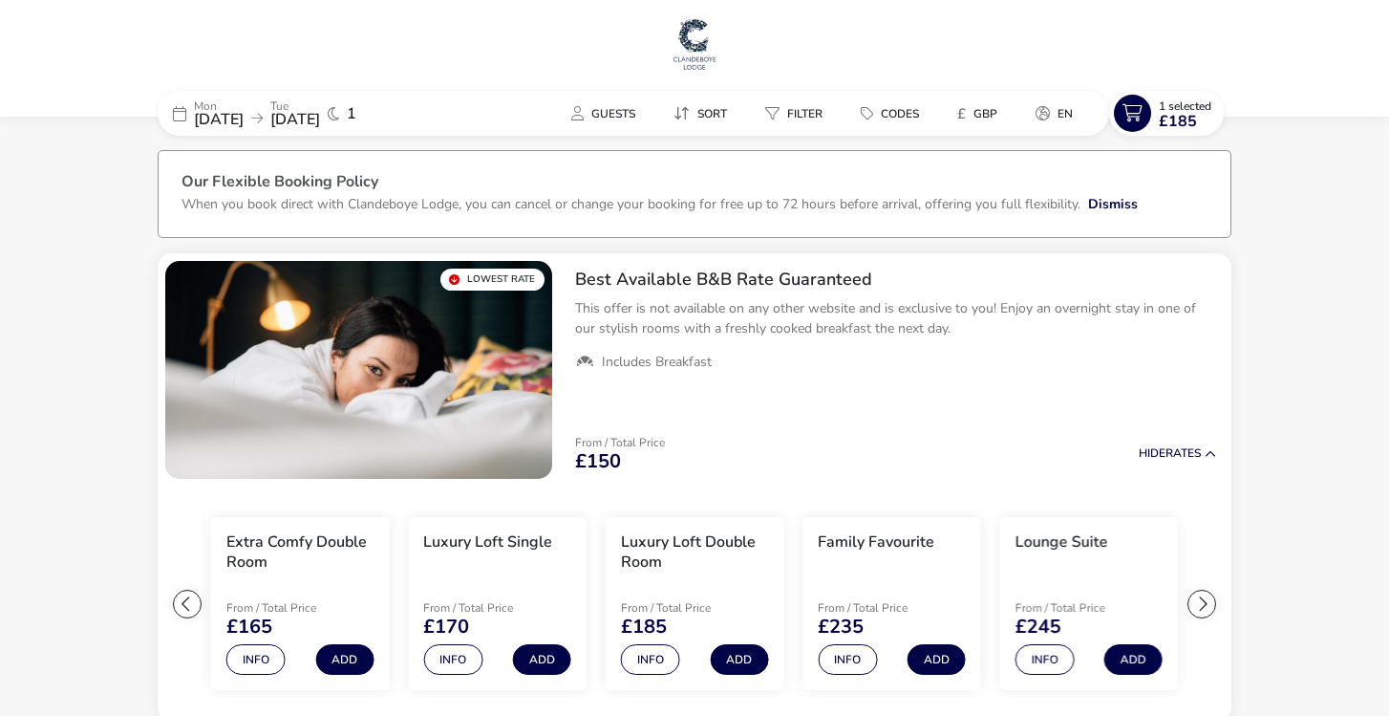
scroll to position [0, 0]
click at [647, 660] on button "Info" at bounding box center [650, 659] width 59 height 31
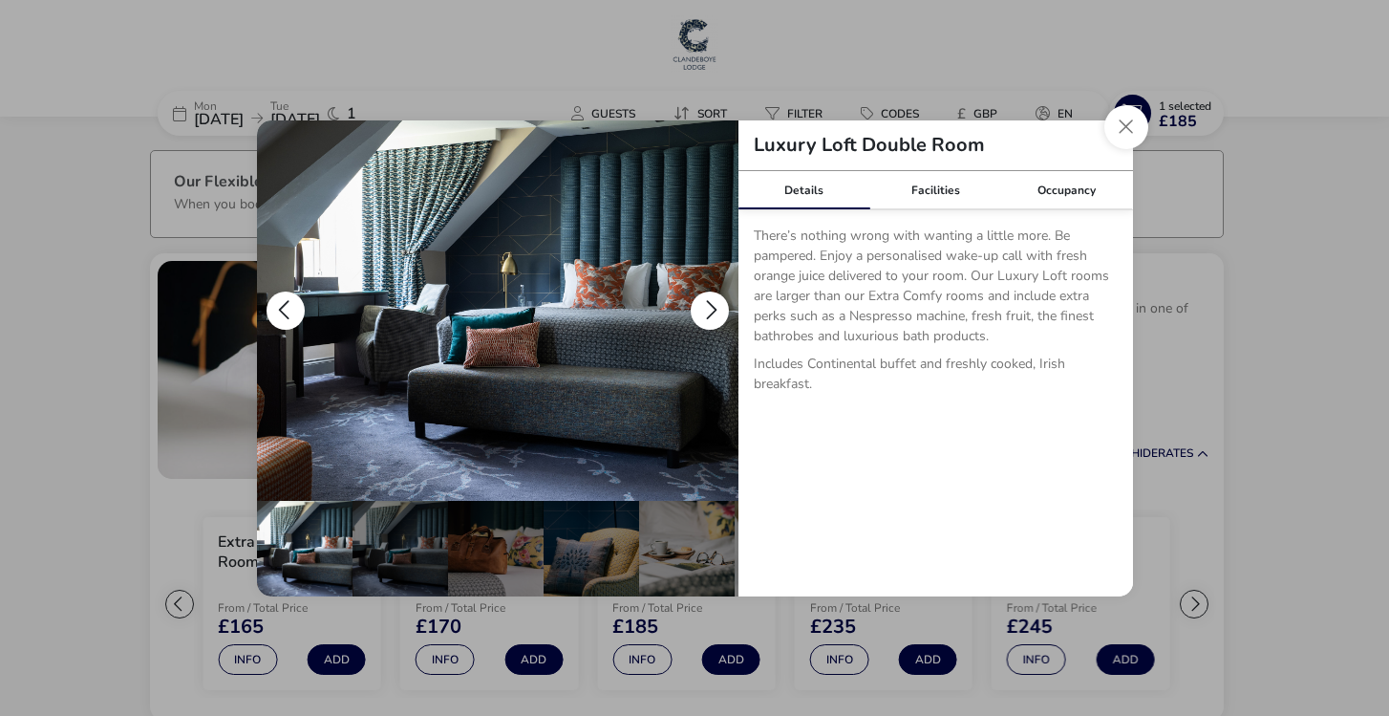
click at [714, 314] on button "details" at bounding box center [710, 310] width 38 height 38
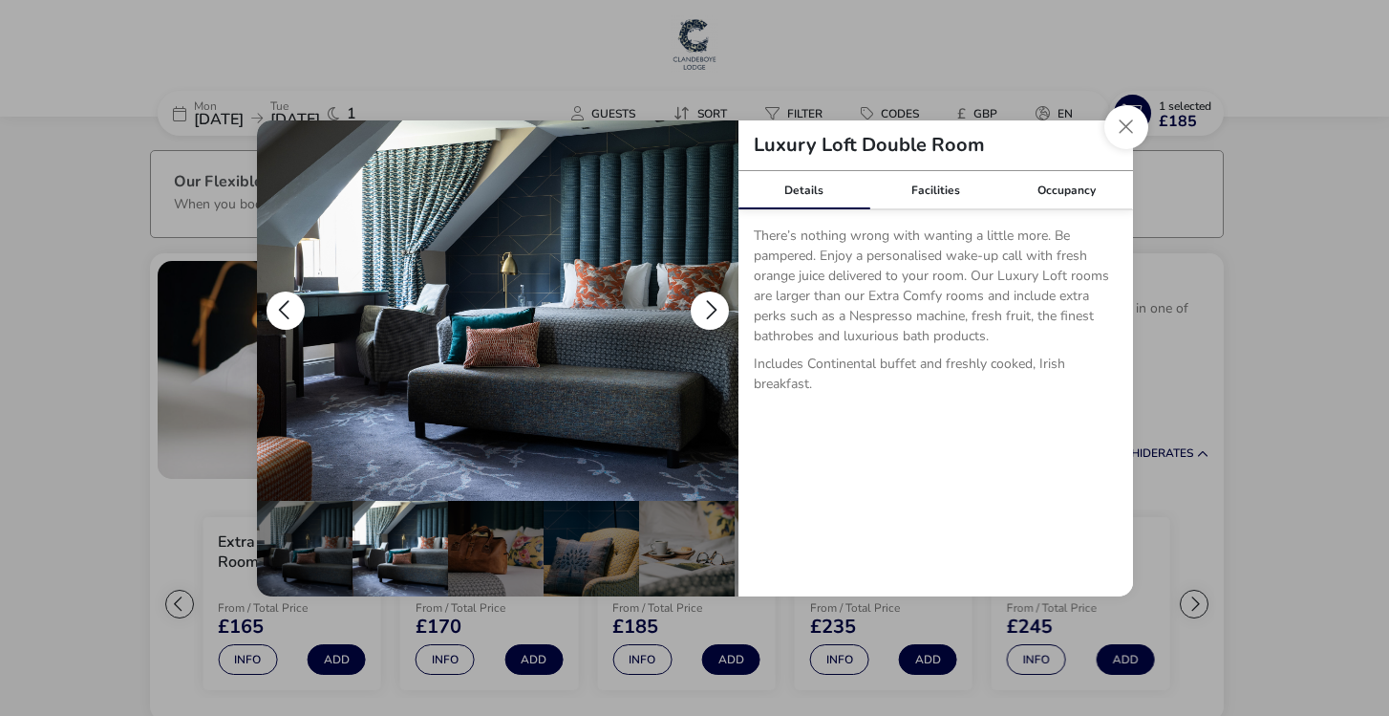
click at [714, 314] on button "details" at bounding box center [710, 310] width 38 height 38
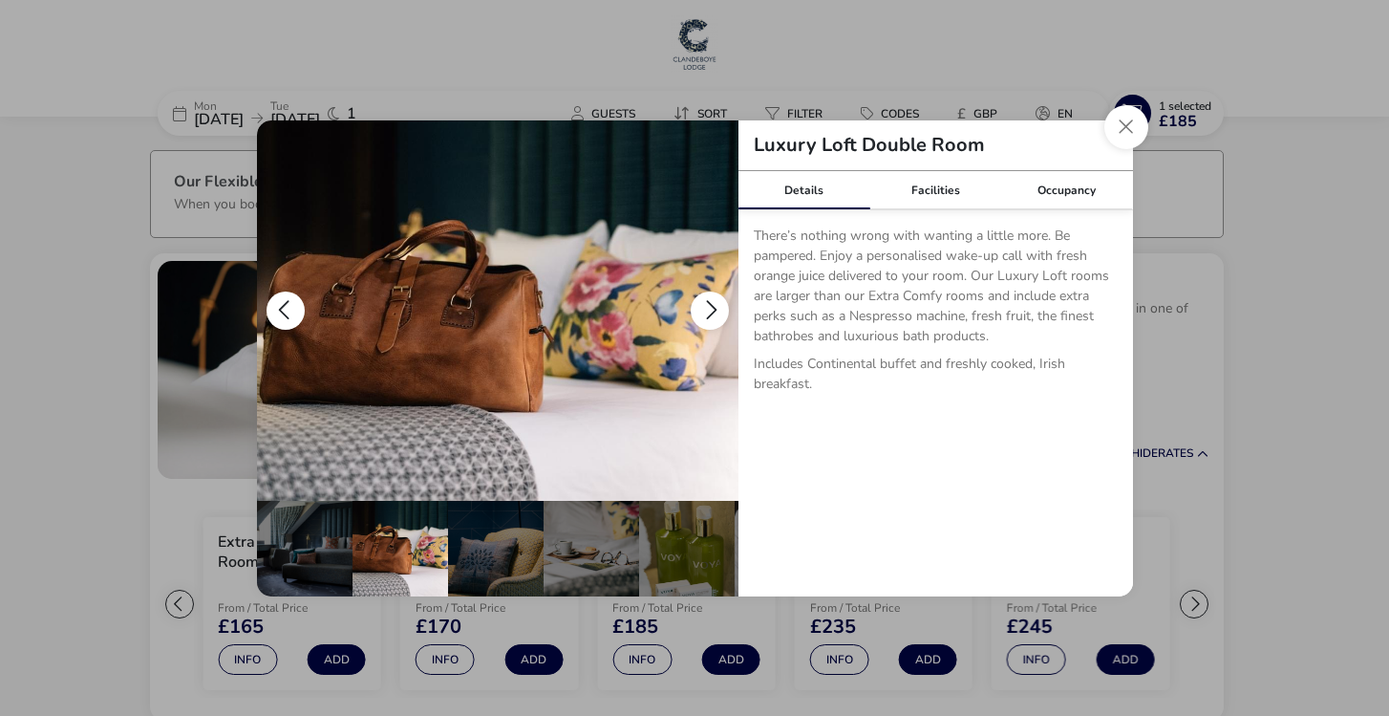
click at [714, 314] on button "details" at bounding box center [710, 310] width 38 height 38
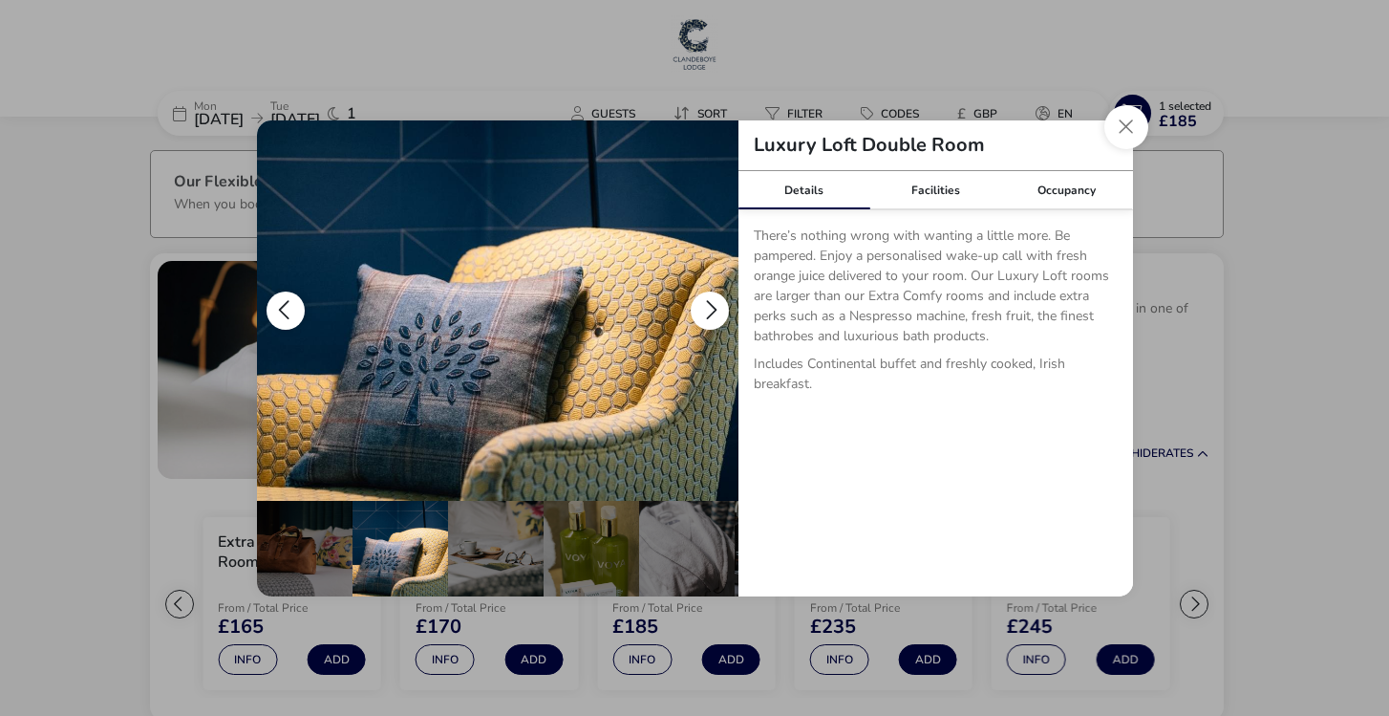
click at [714, 314] on button "details" at bounding box center [710, 310] width 38 height 38
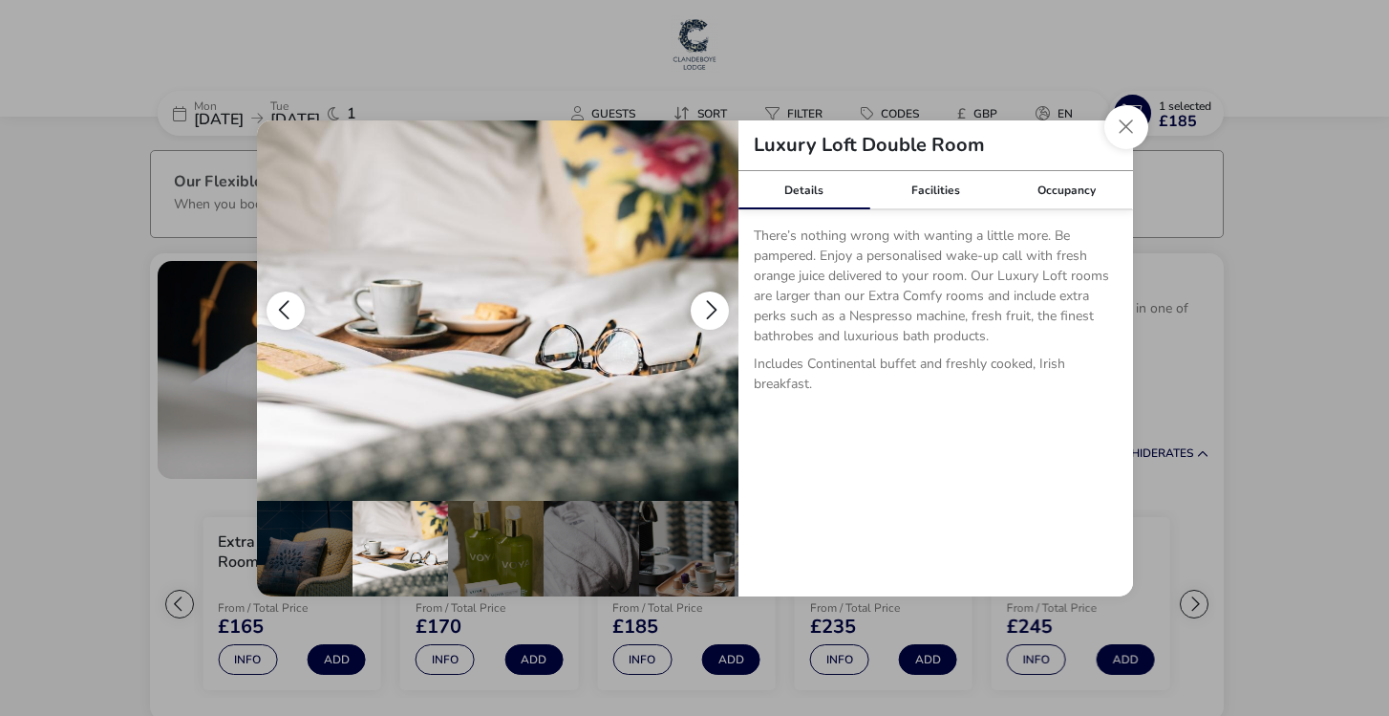
click at [714, 314] on button "details" at bounding box center [710, 310] width 38 height 38
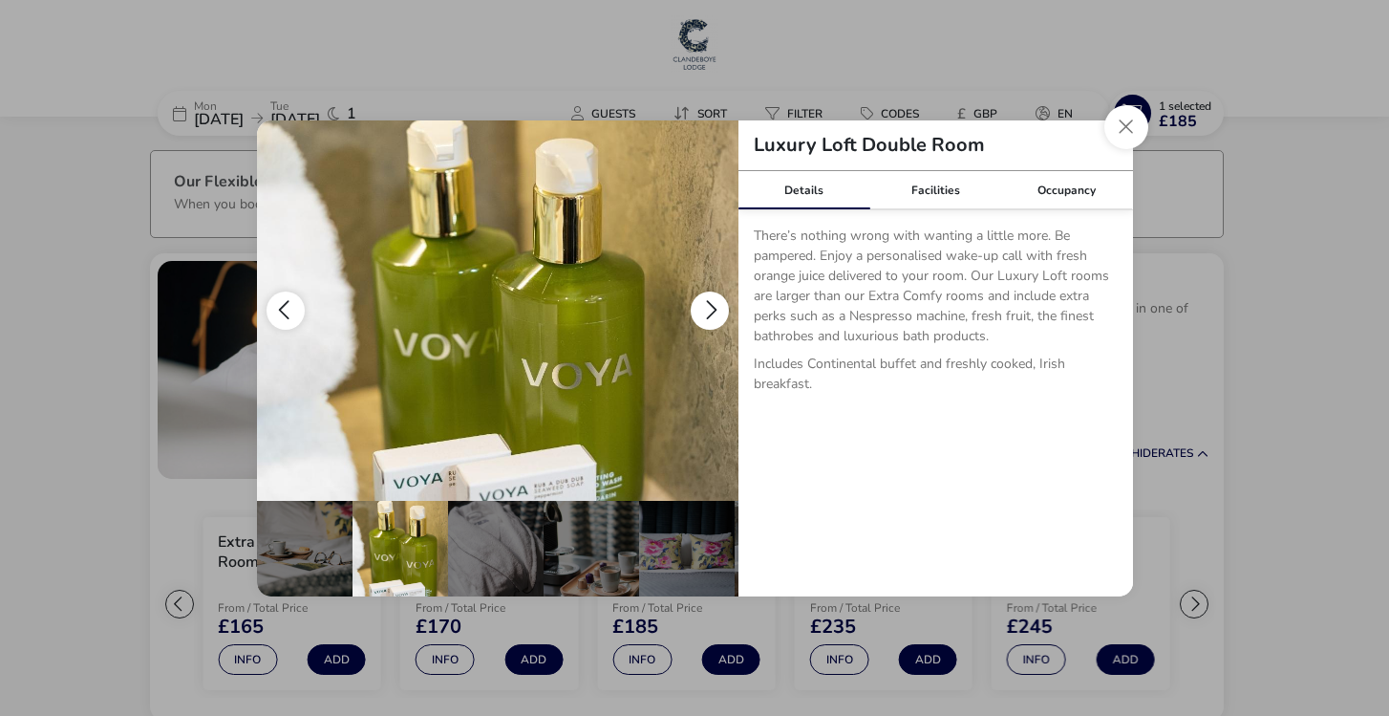
click at [714, 314] on button "details" at bounding box center [710, 310] width 38 height 38
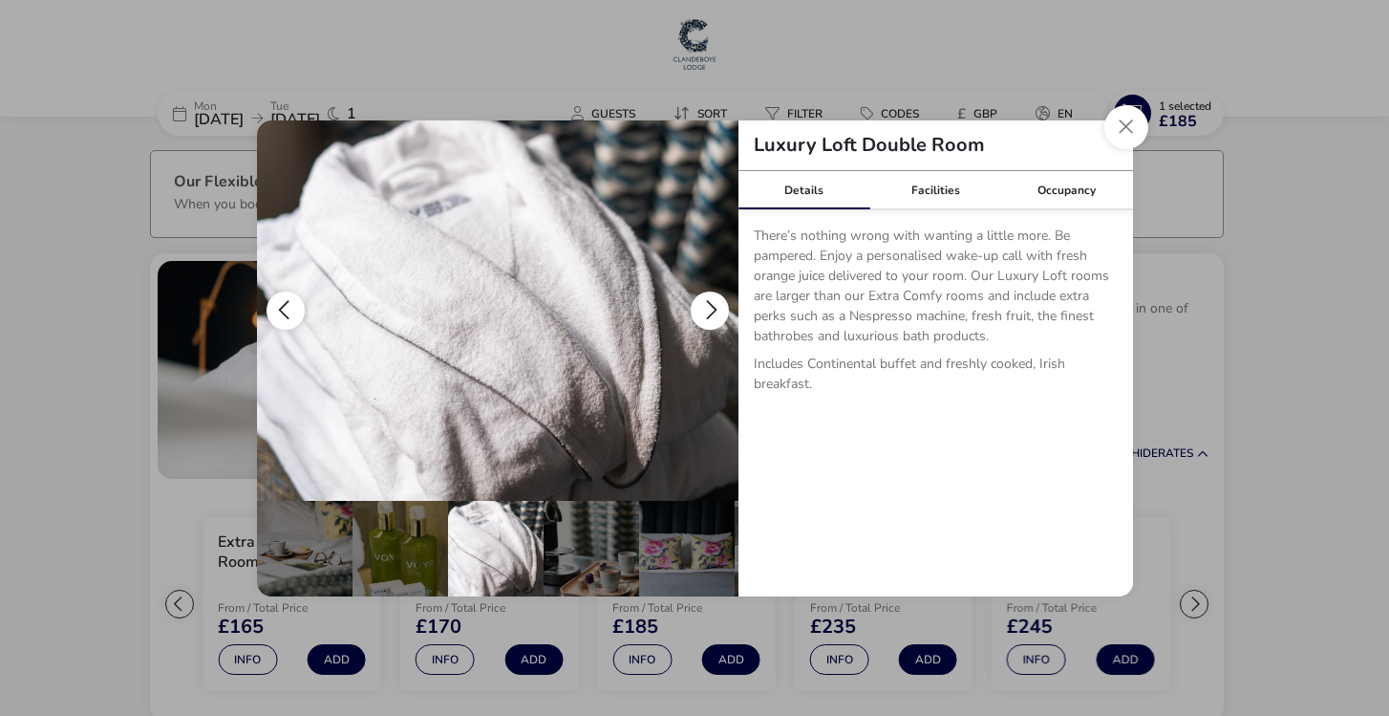
scroll to position [0, 474]
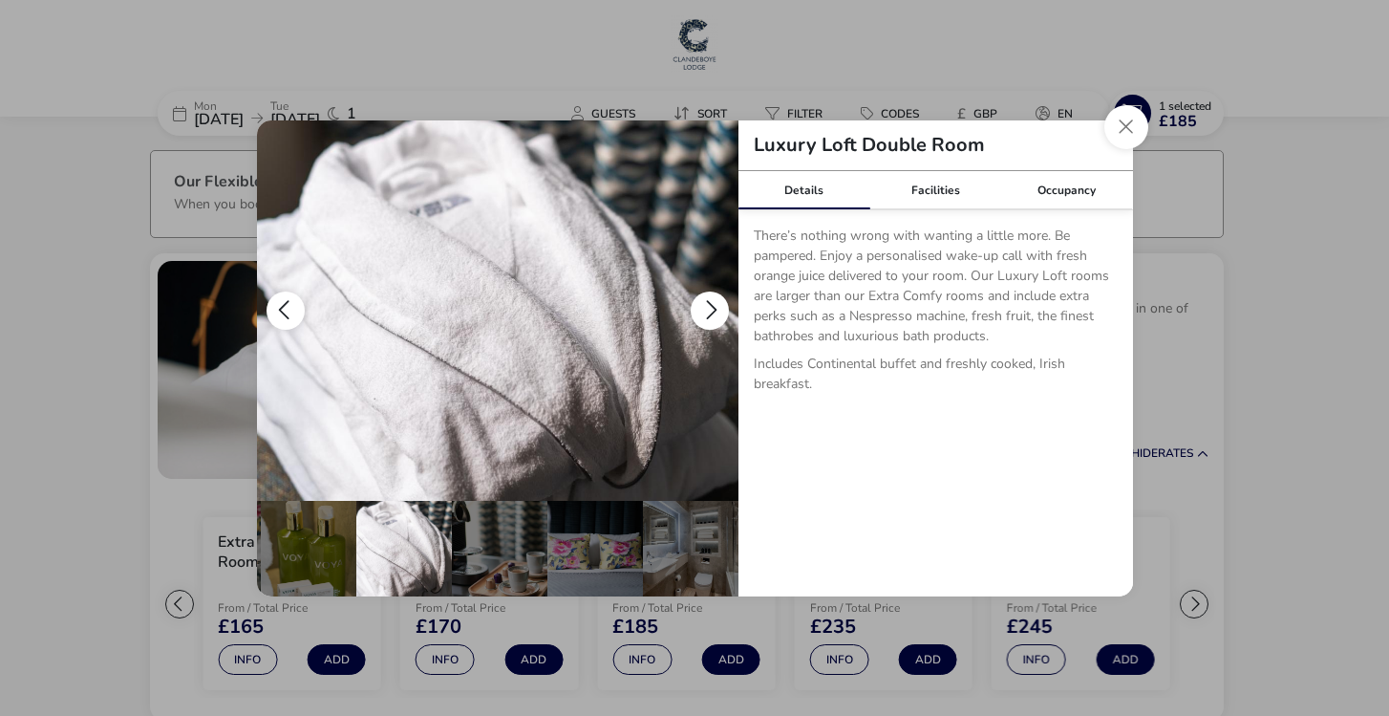
click at [714, 314] on button "details" at bounding box center [710, 310] width 38 height 38
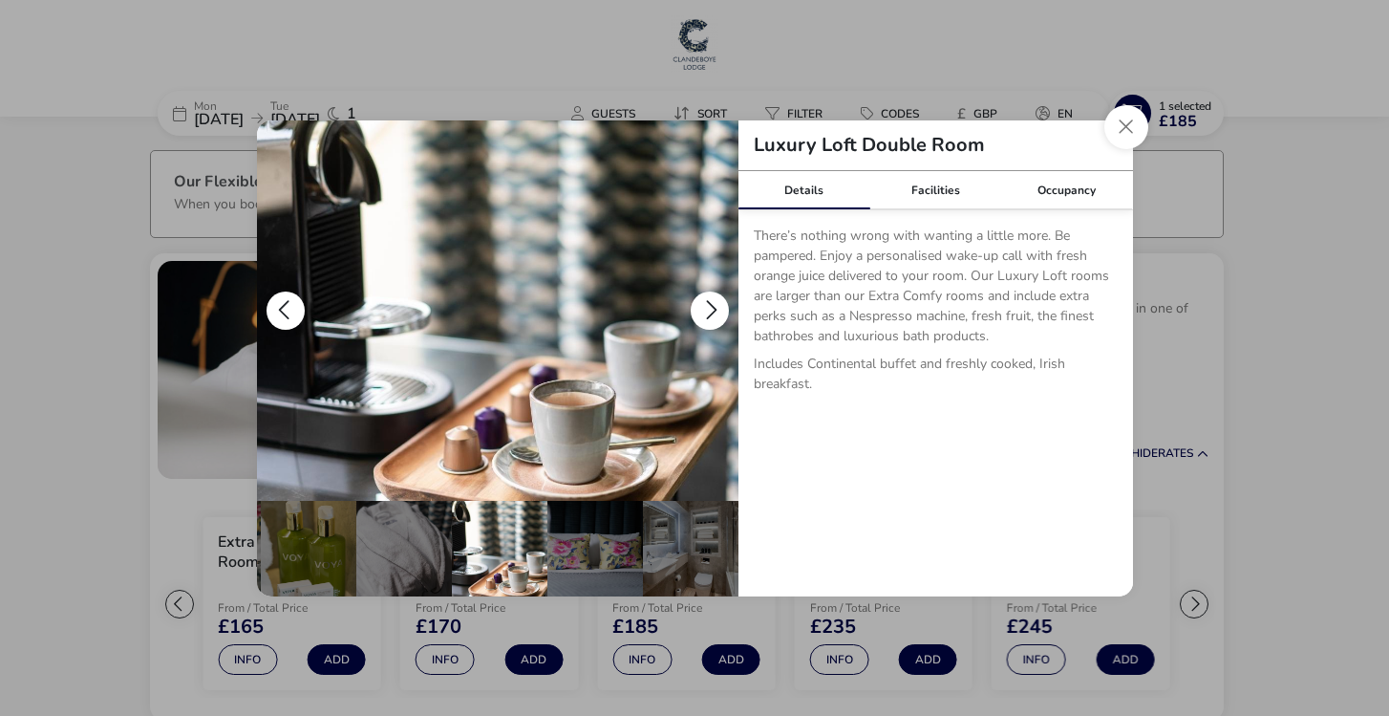
click at [714, 314] on button "details" at bounding box center [710, 310] width 38 height 38
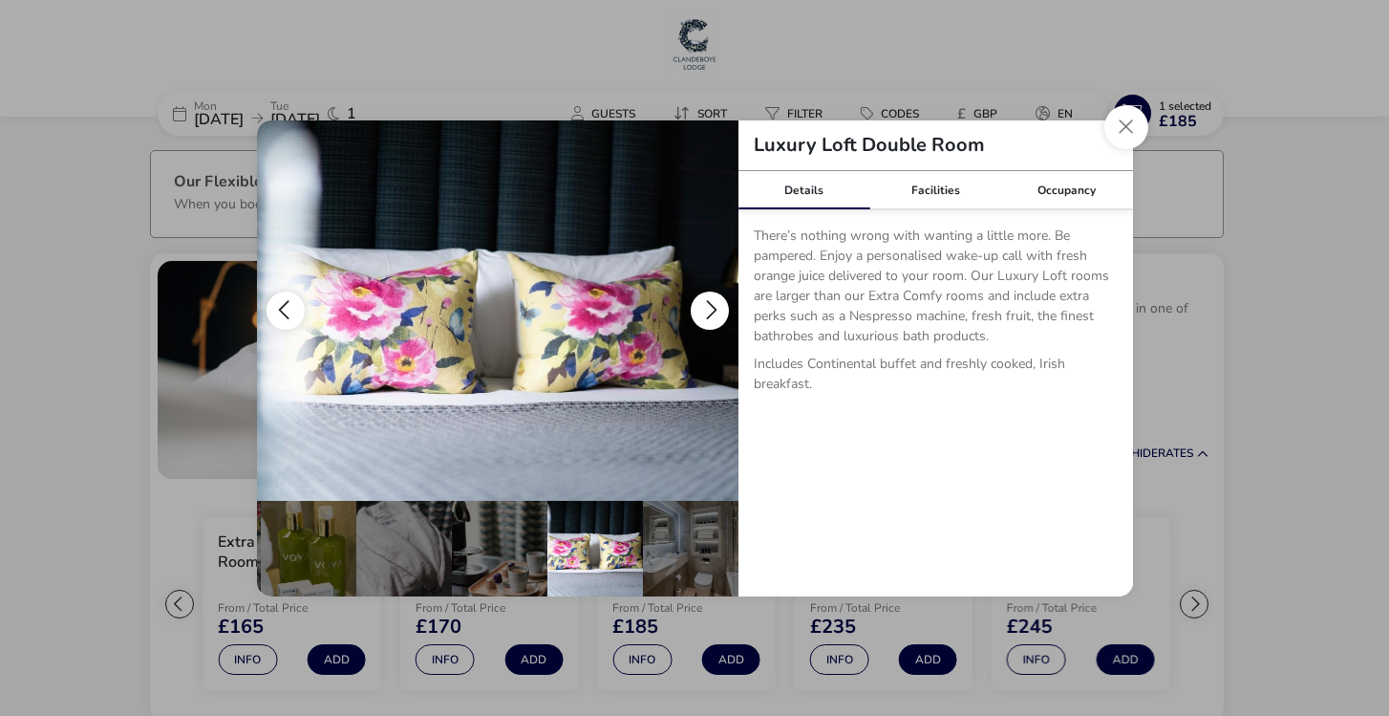
click at [714, 314] on button "details" at bounding box center [710, 310] width 38 height 38
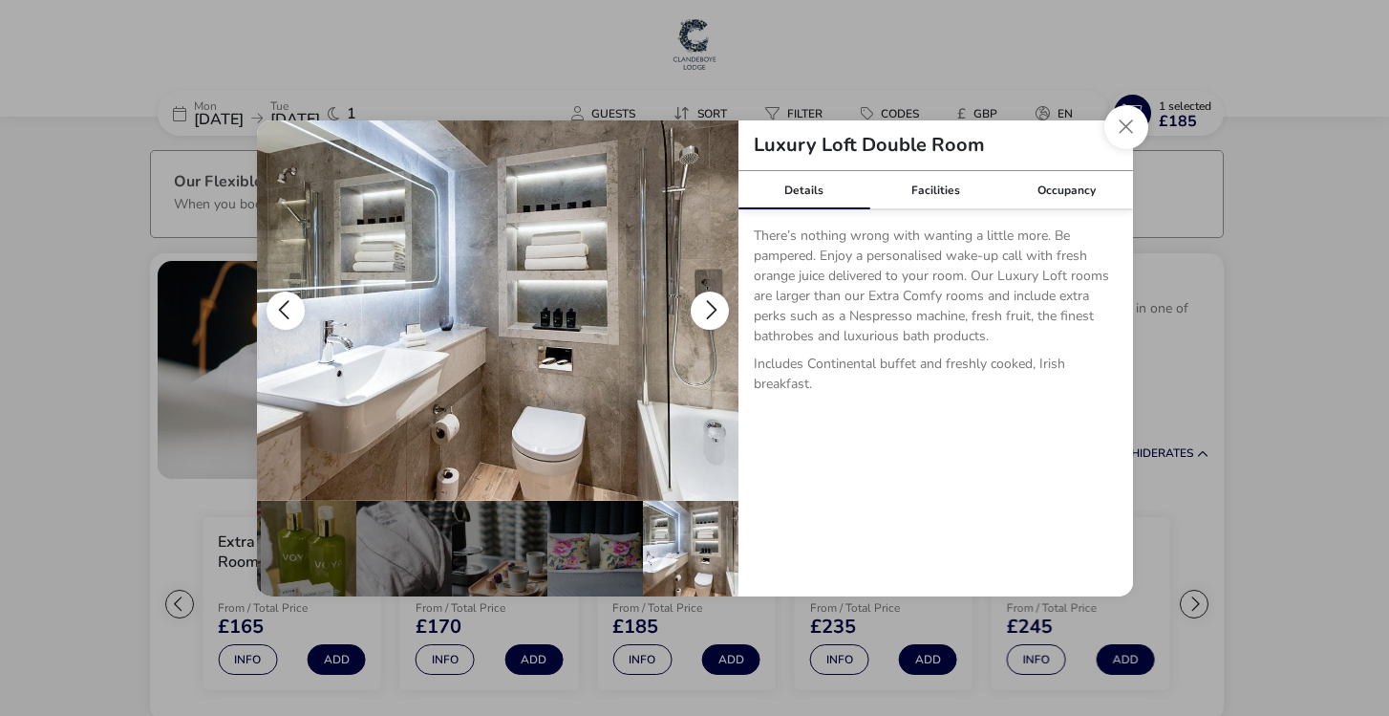
click at [714, 314] on button "details" at bounding box center [710, 310] width 38 height 38
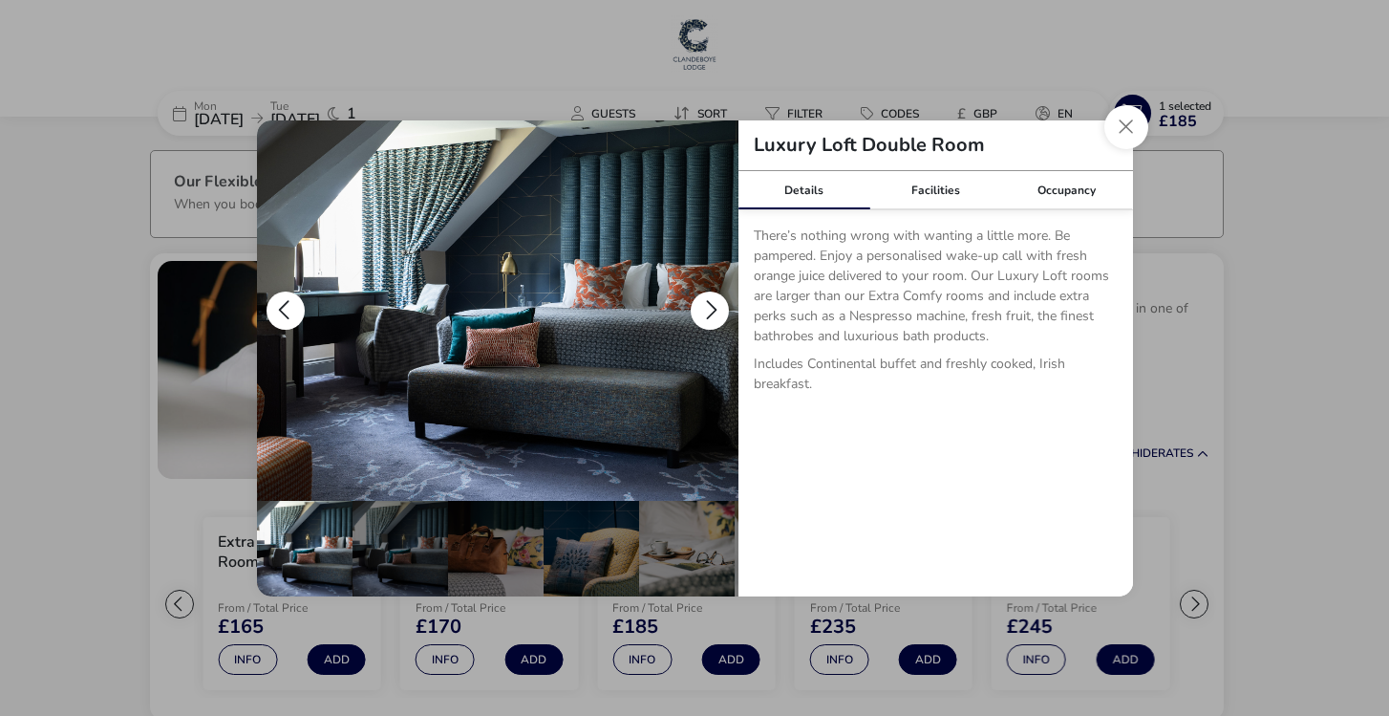
click at [714, 314] on button "details" at bounding box center [710, 310] width 38 height 38
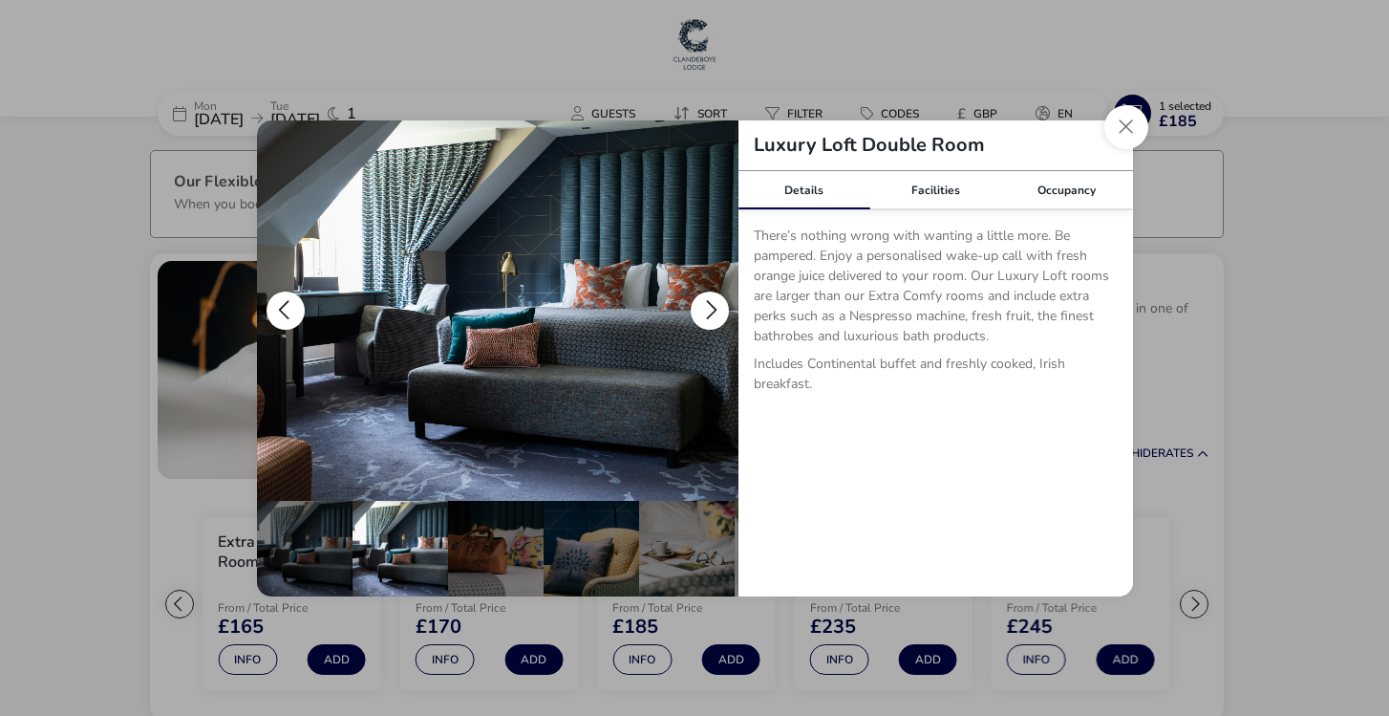
click at [713, 314] on button "details" at bounding box center [710, 310] width 38 height 38
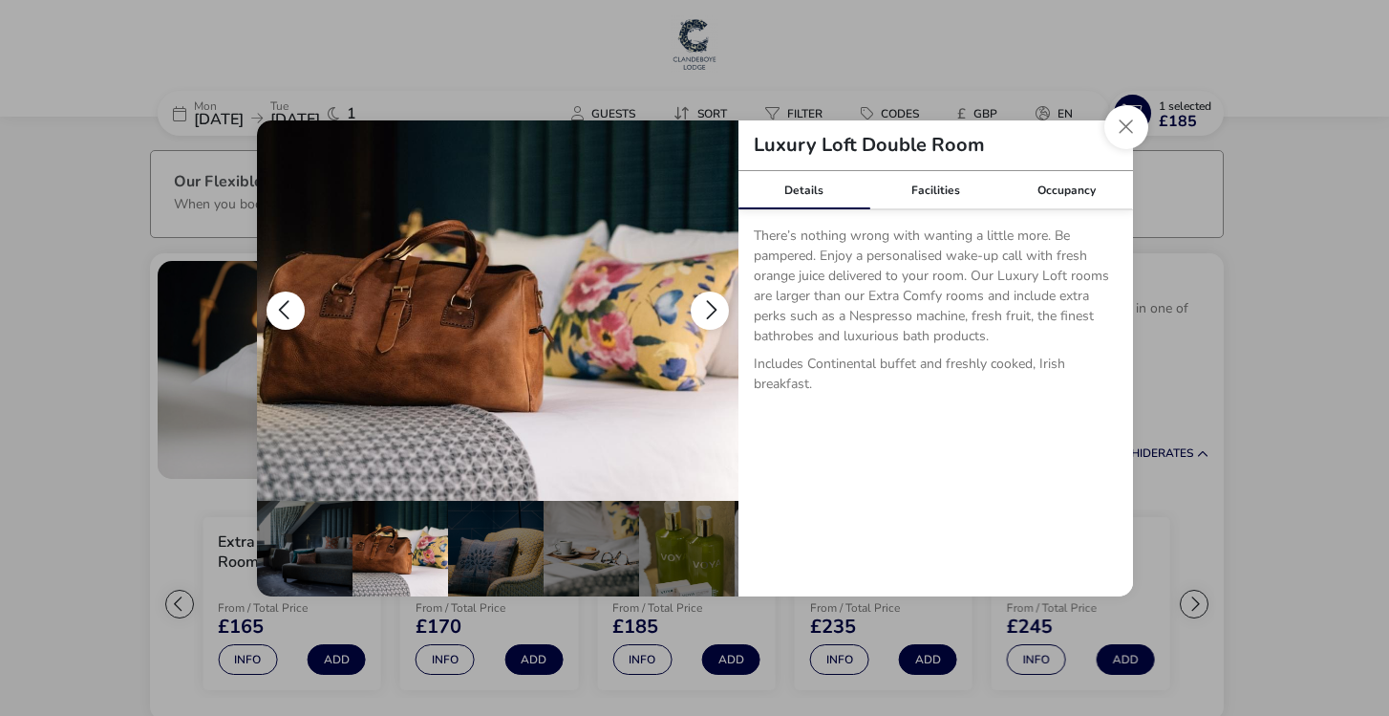
click at [713, 314] on button "details" at bounding box center [710, 310] width 38 height 38
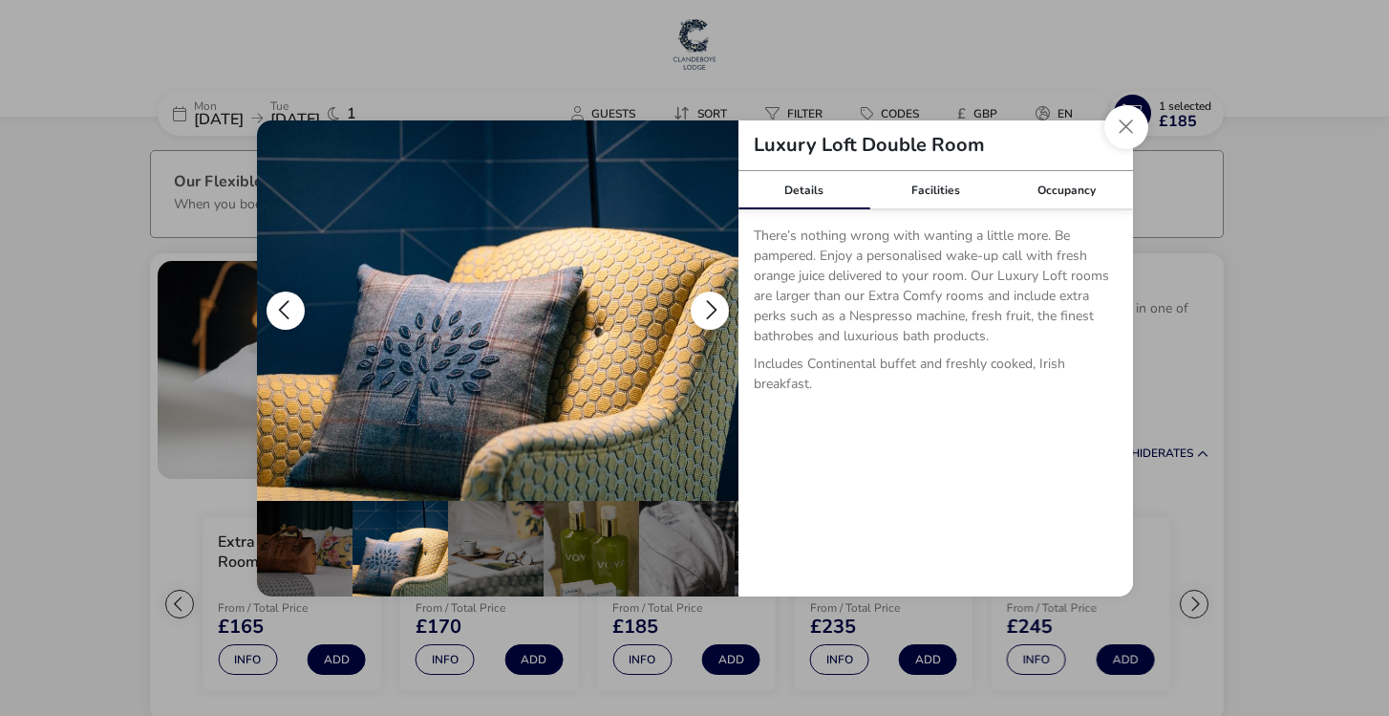
click at [713, 314] on button "details" at bounding box center [710, 310] width 38 height 38
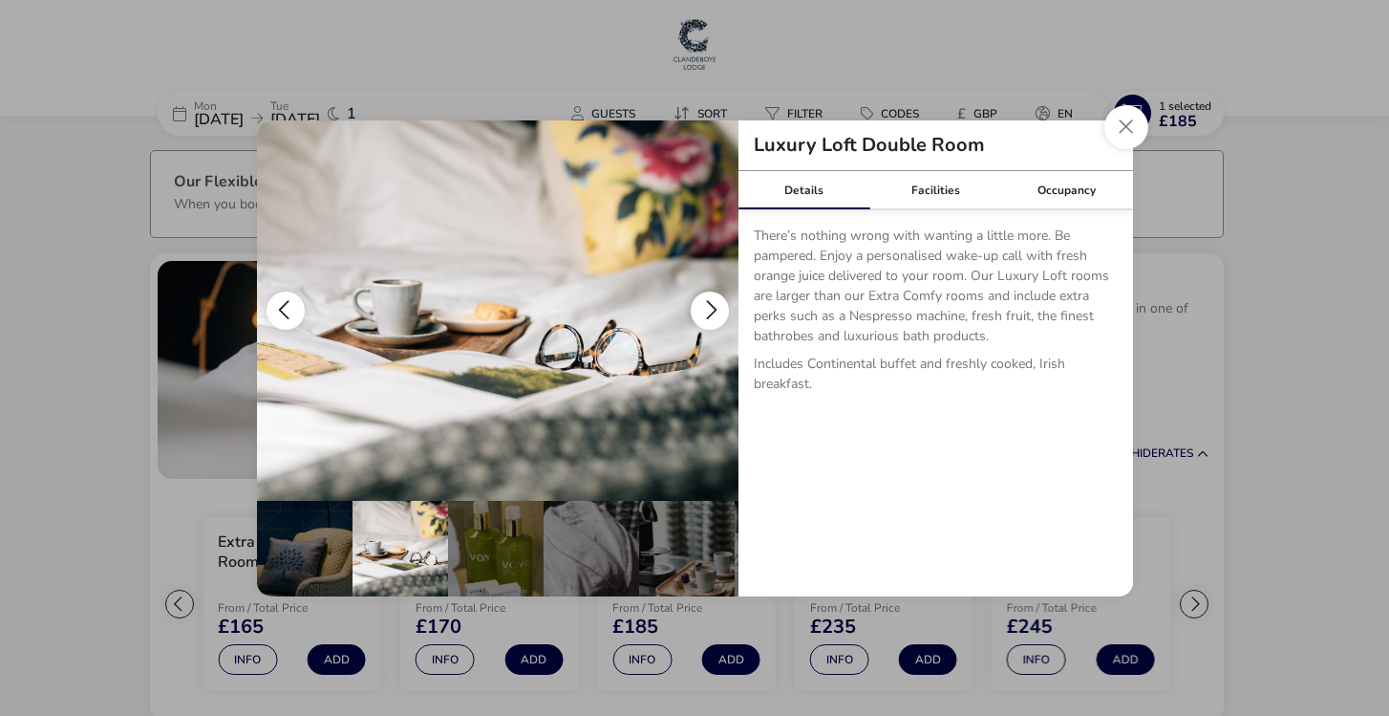
click at [713, 314] on button "details" at bounding box center [710, 310] width 38 height 38
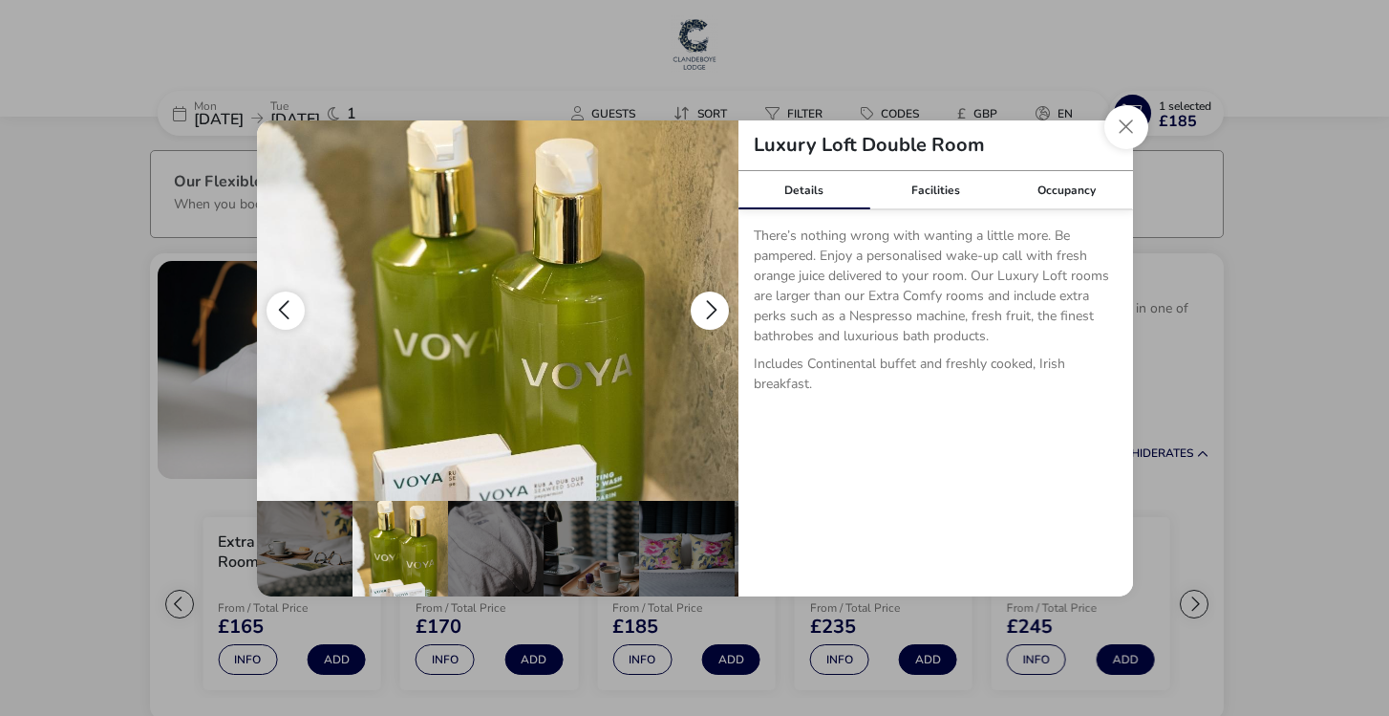
click at [713, 314] on button "details" at bounding box center [710, 310] width 38 height 38
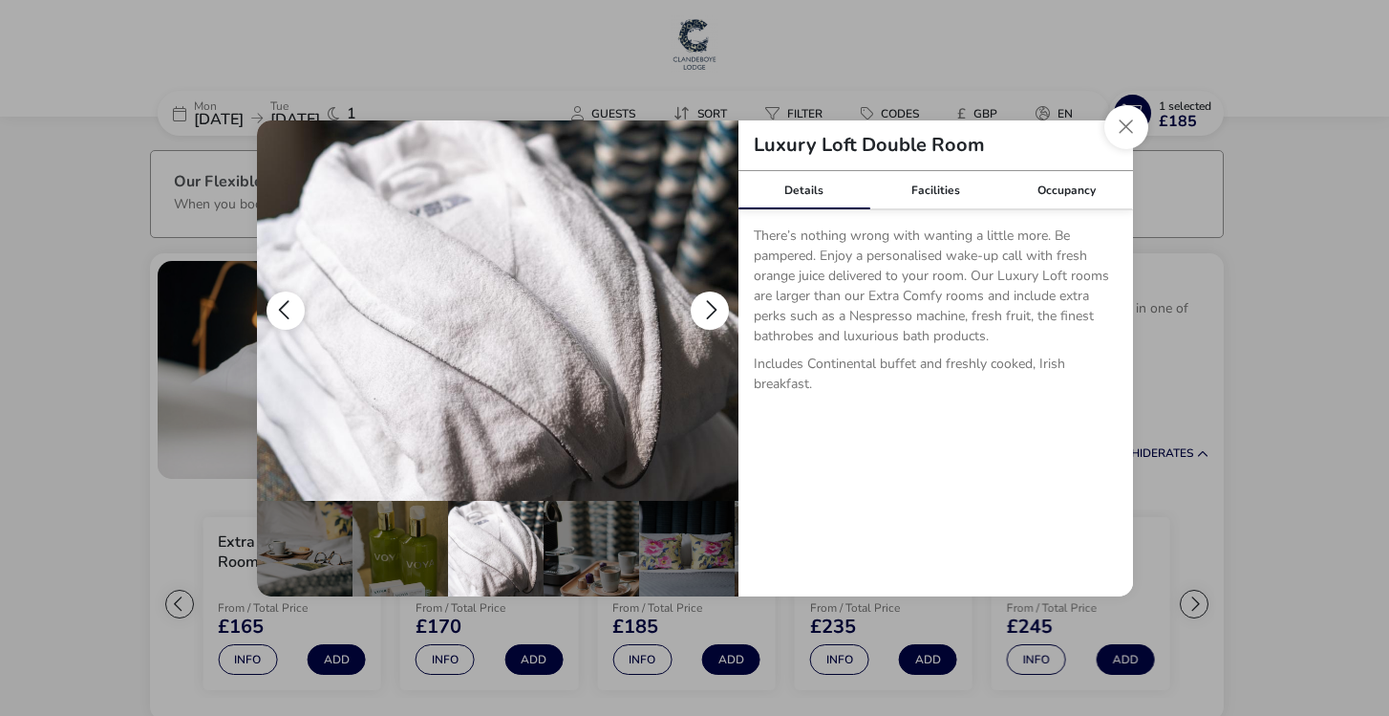
scroll to position [0, 474]
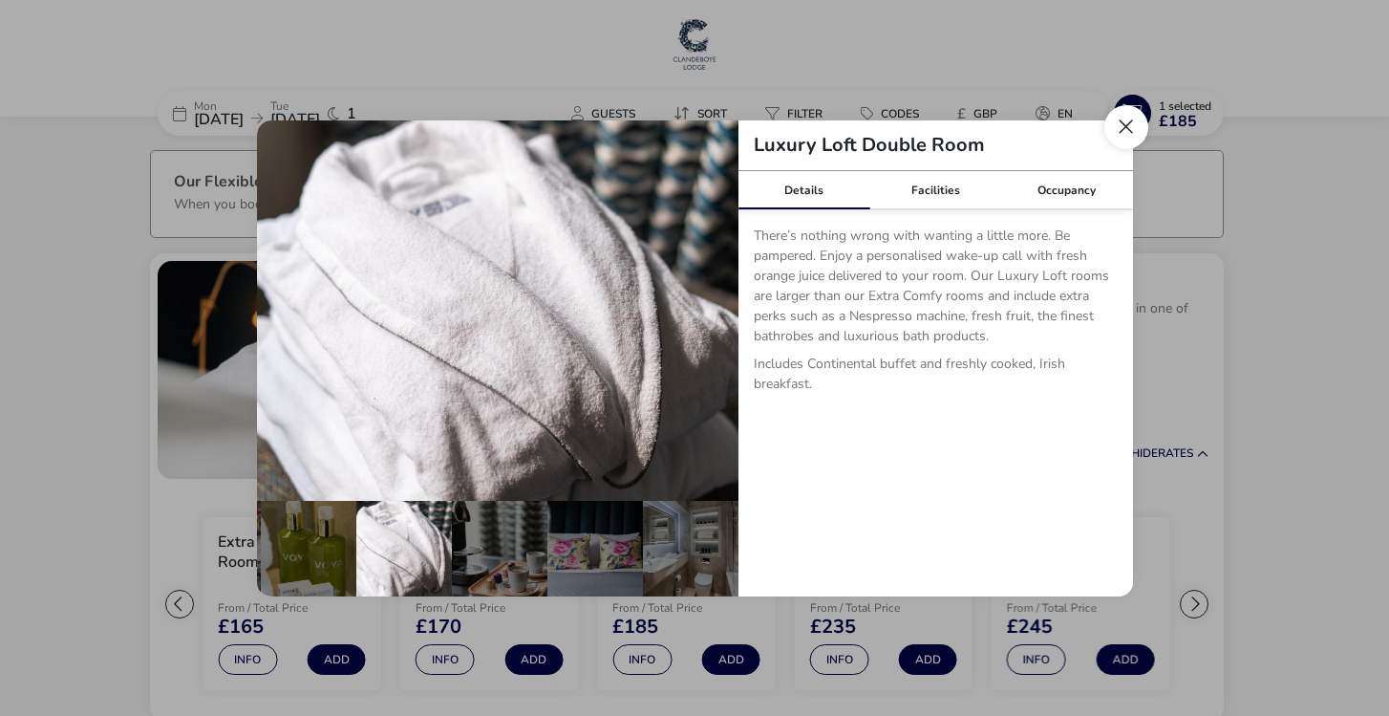
click at [1125, 123] on button "Close dialog" at bounding box center [1127, 127] width 44 height 44
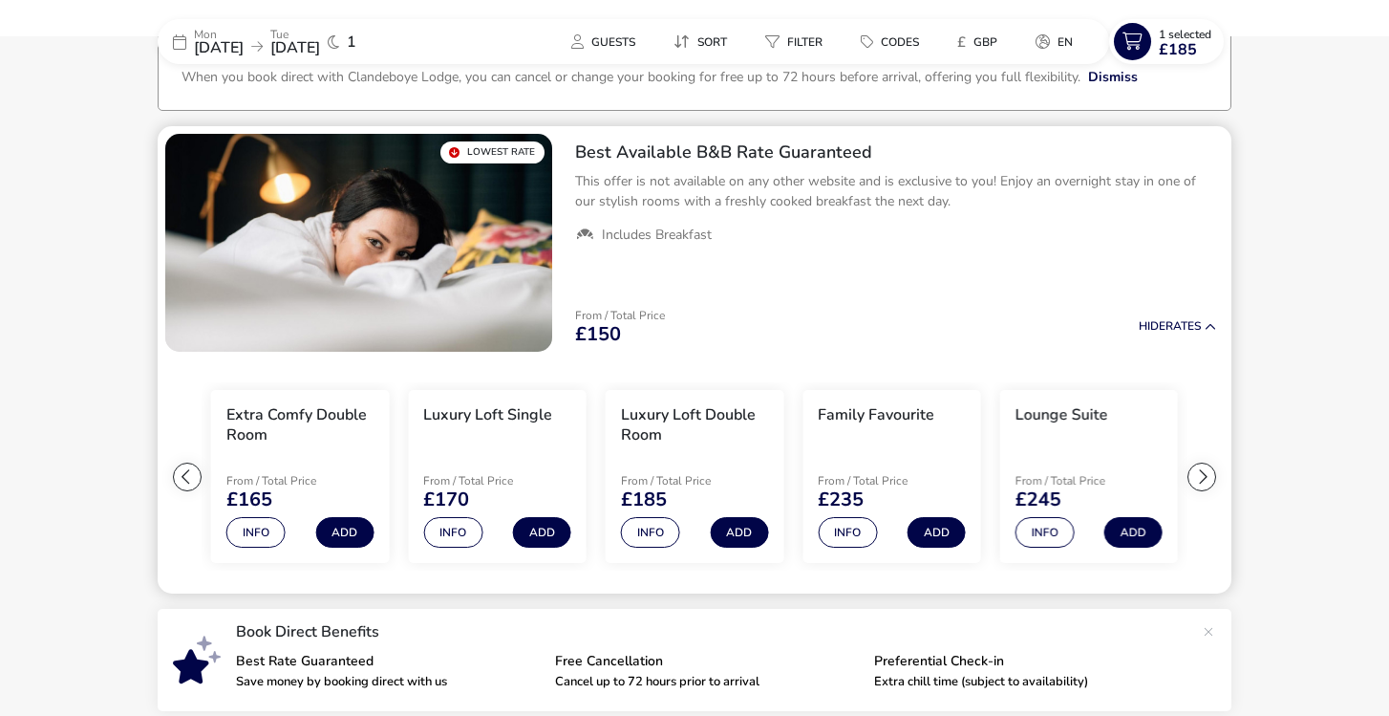
scroll to position [252, 0]
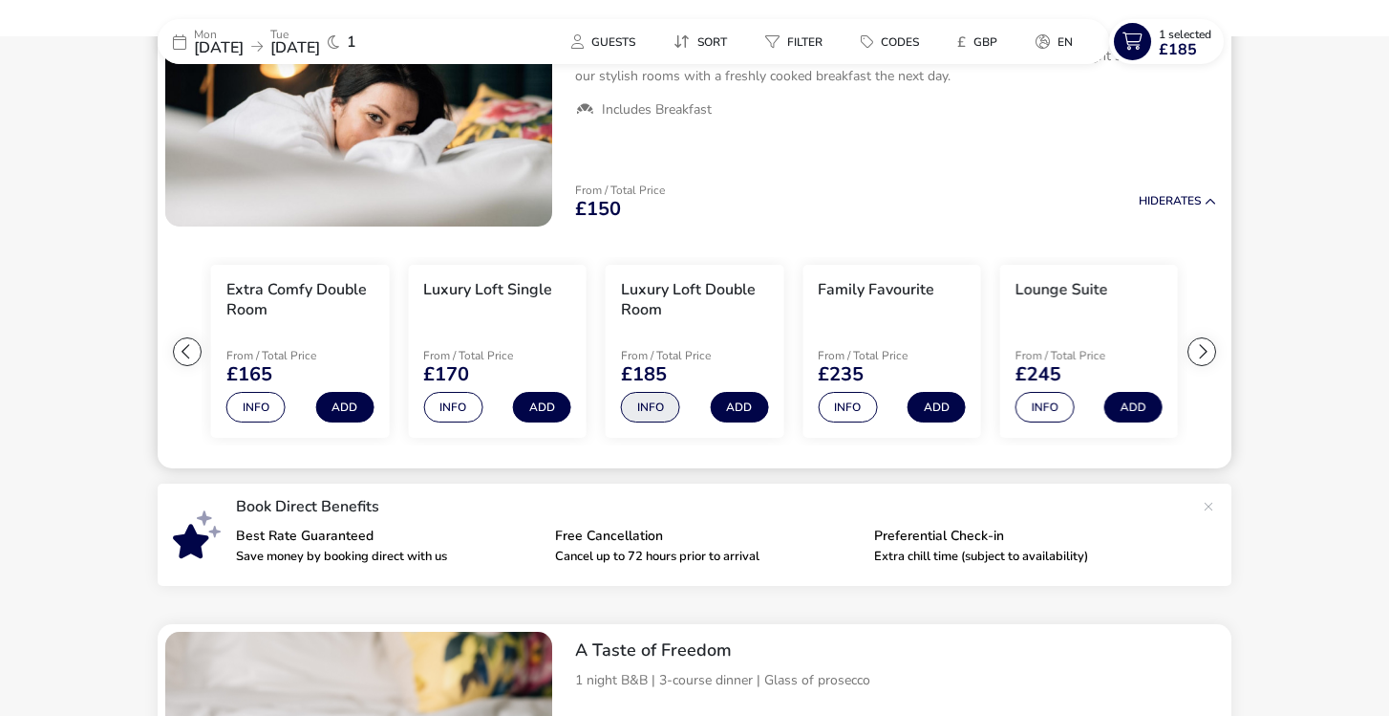
click at [659, 412] on button "Info" at bounding box center [650, 407] width 59 height 31
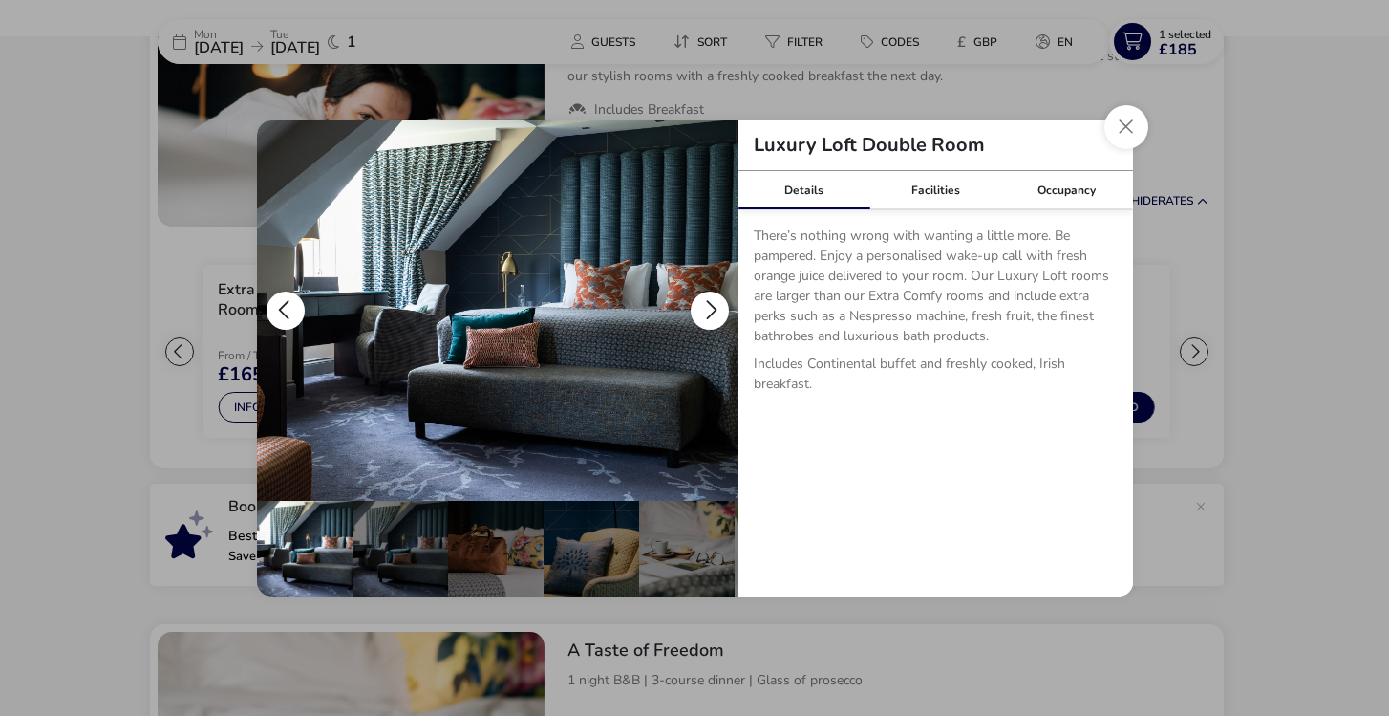
click at [715, 314] on button "details" at bounding box center [710, 310] width 38 height 38
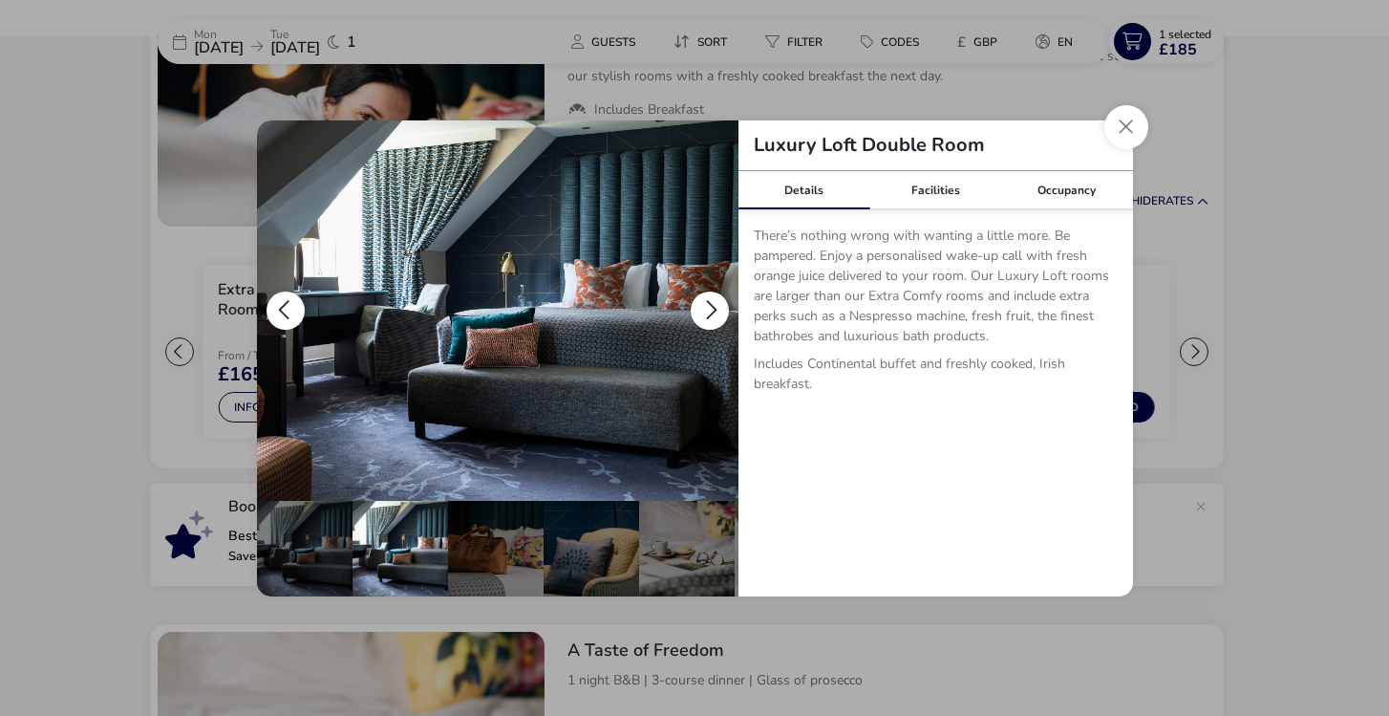
click at [715, 309] on button "details" at bounding box center [710, 310] width 38 height 38
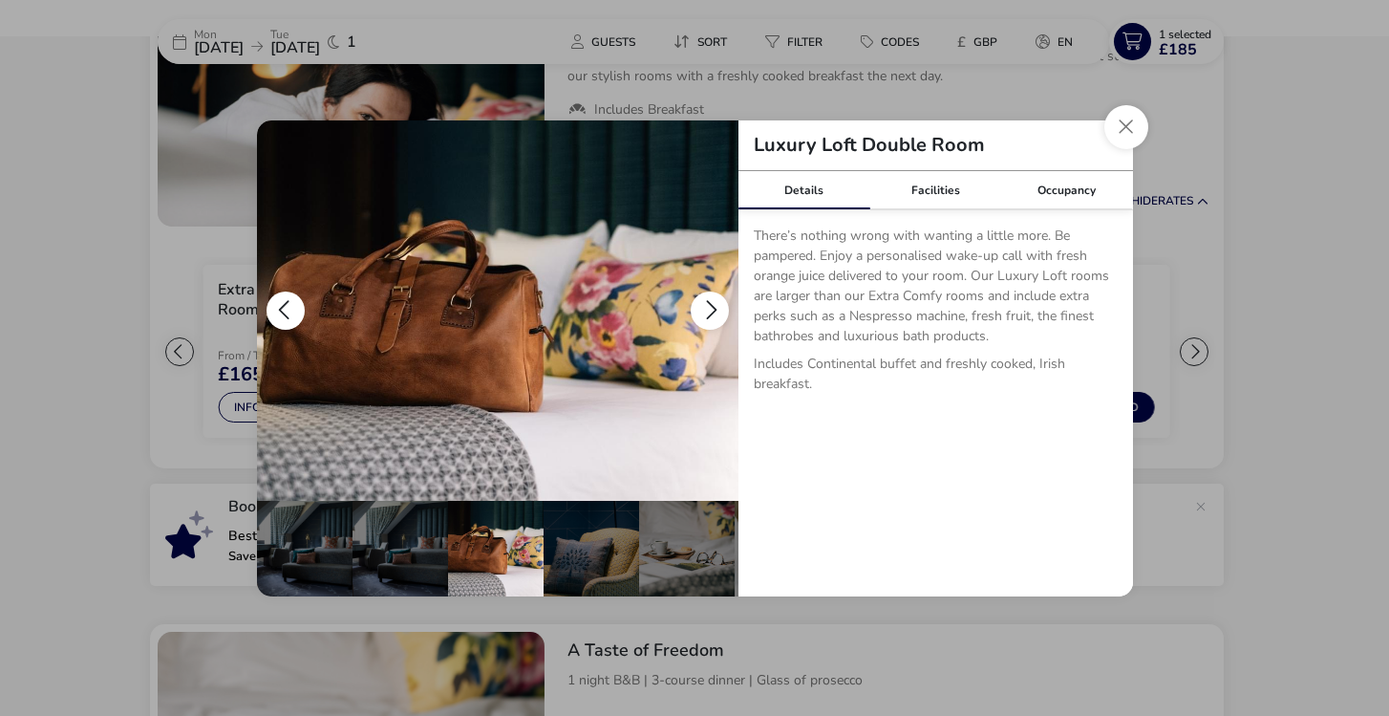
scroll to position [0, 96]
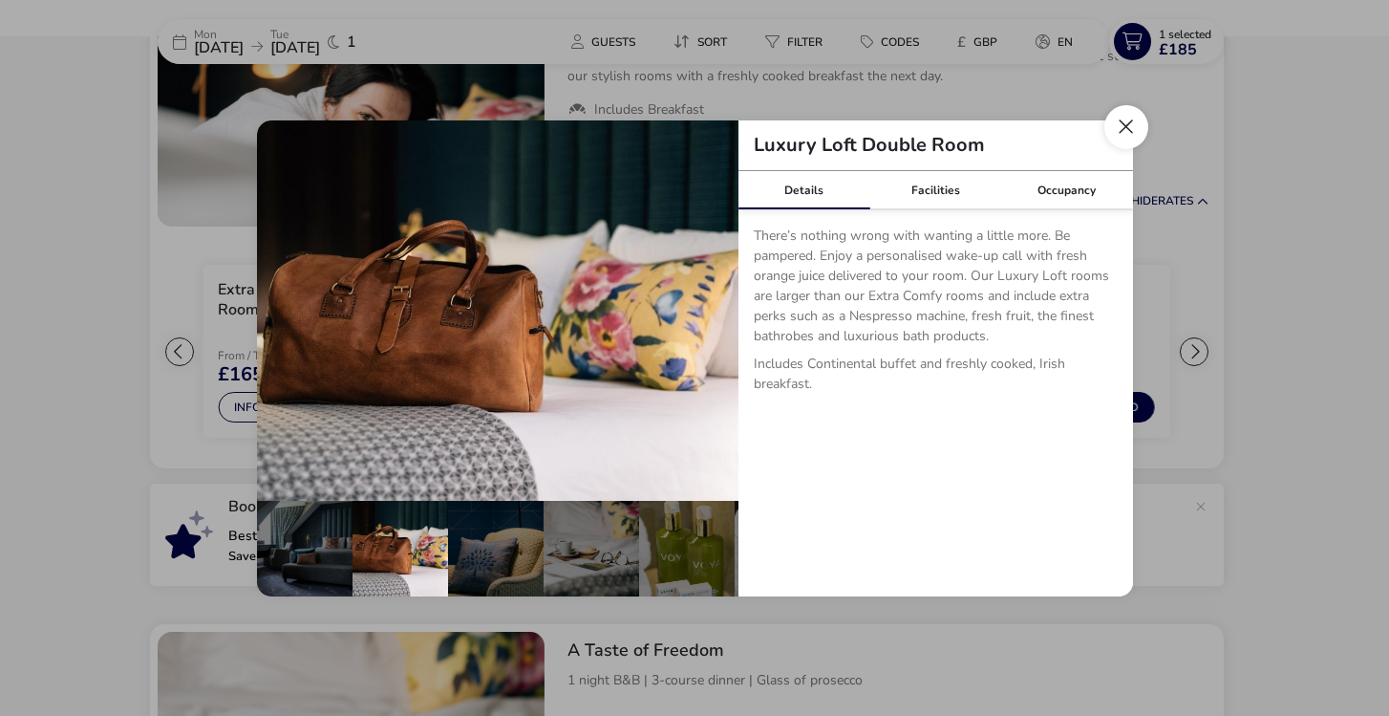
click at [1132, 131] on button "Close dialog" at bounding box center [1127, 127] width 44 height 44
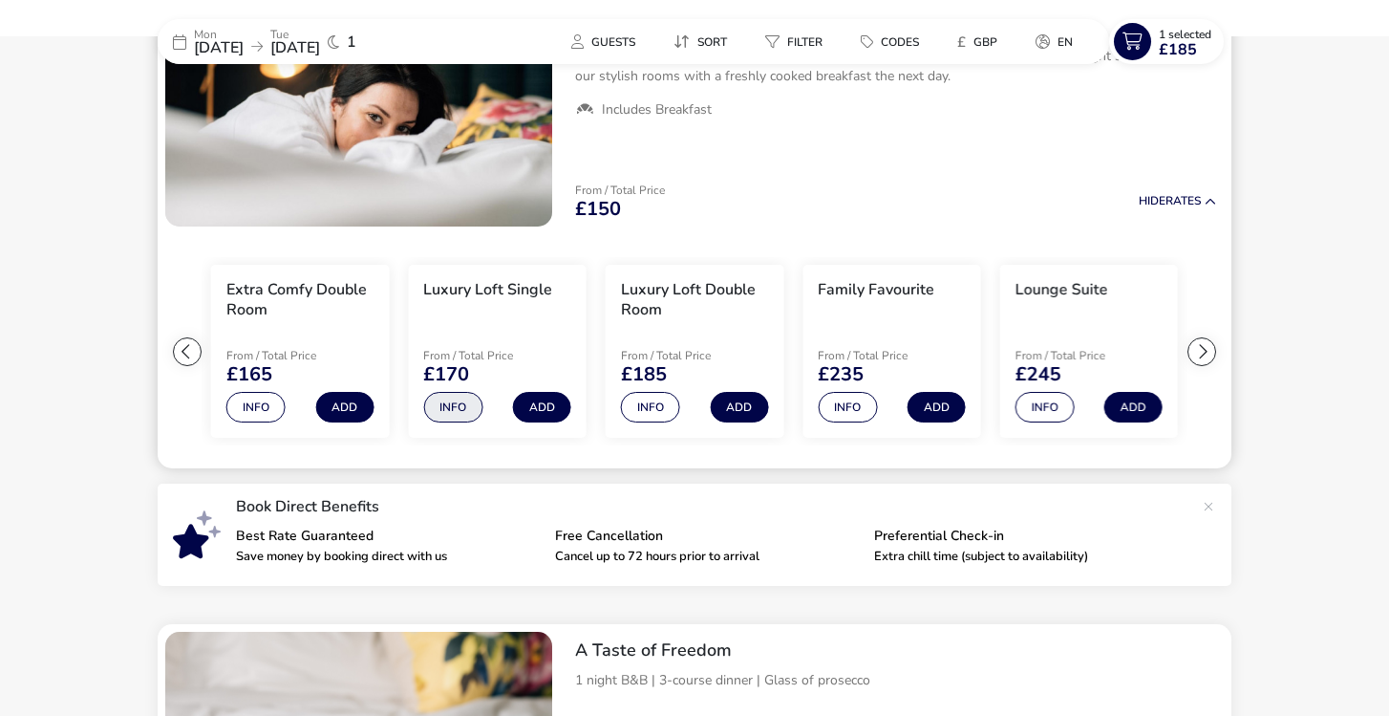
click at [464, 403] on button "Info" at bounding box center [452, 407] width 59 height 31
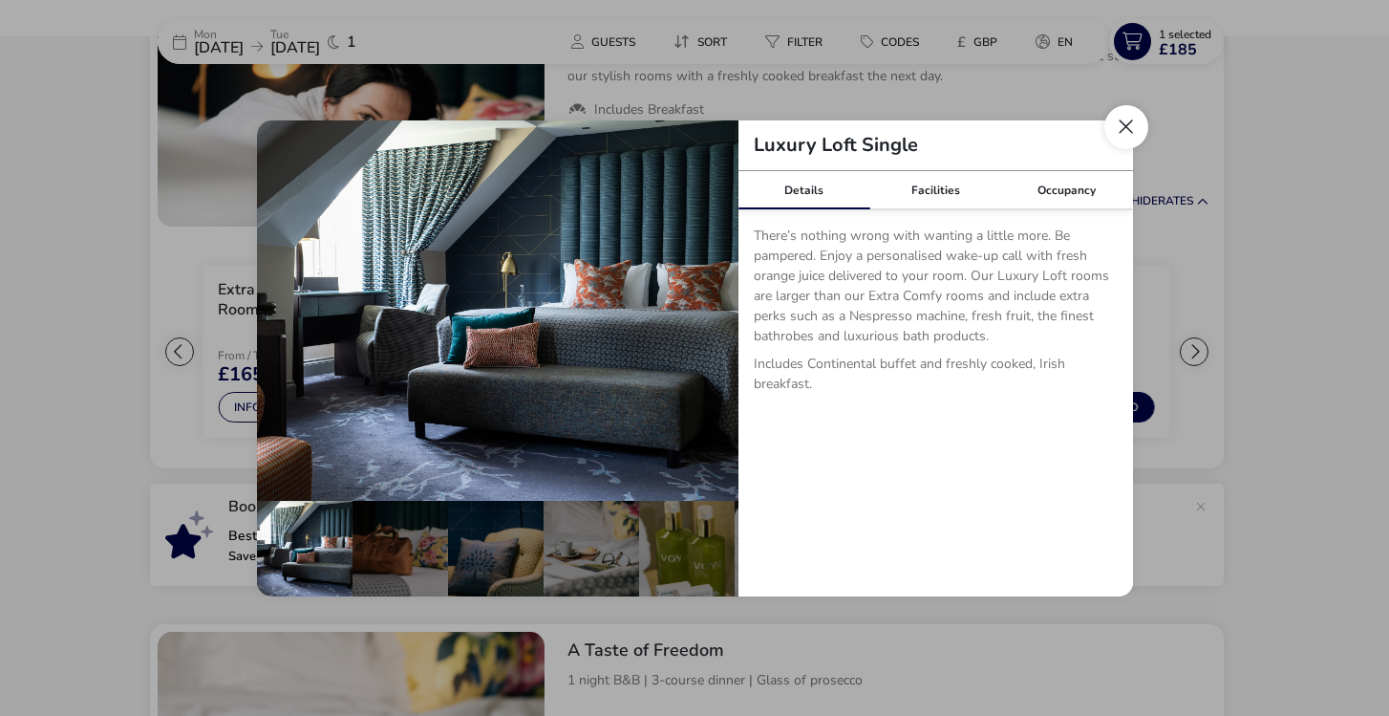
click at [1123, 127] on button "Close dialog" at bounding box center [1127, 127] width 44 height 44
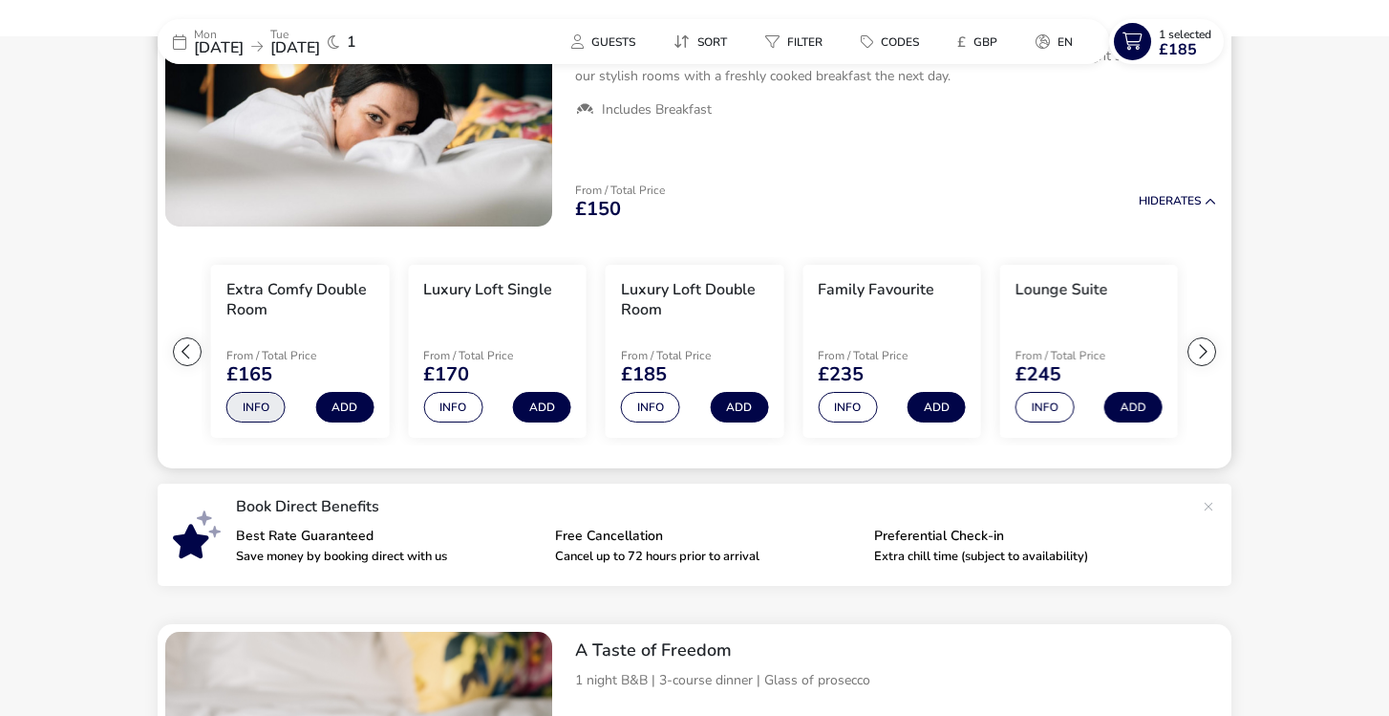
click at [265, 413] on button "Info" at bounding box center [255, 407] width 59 height 31
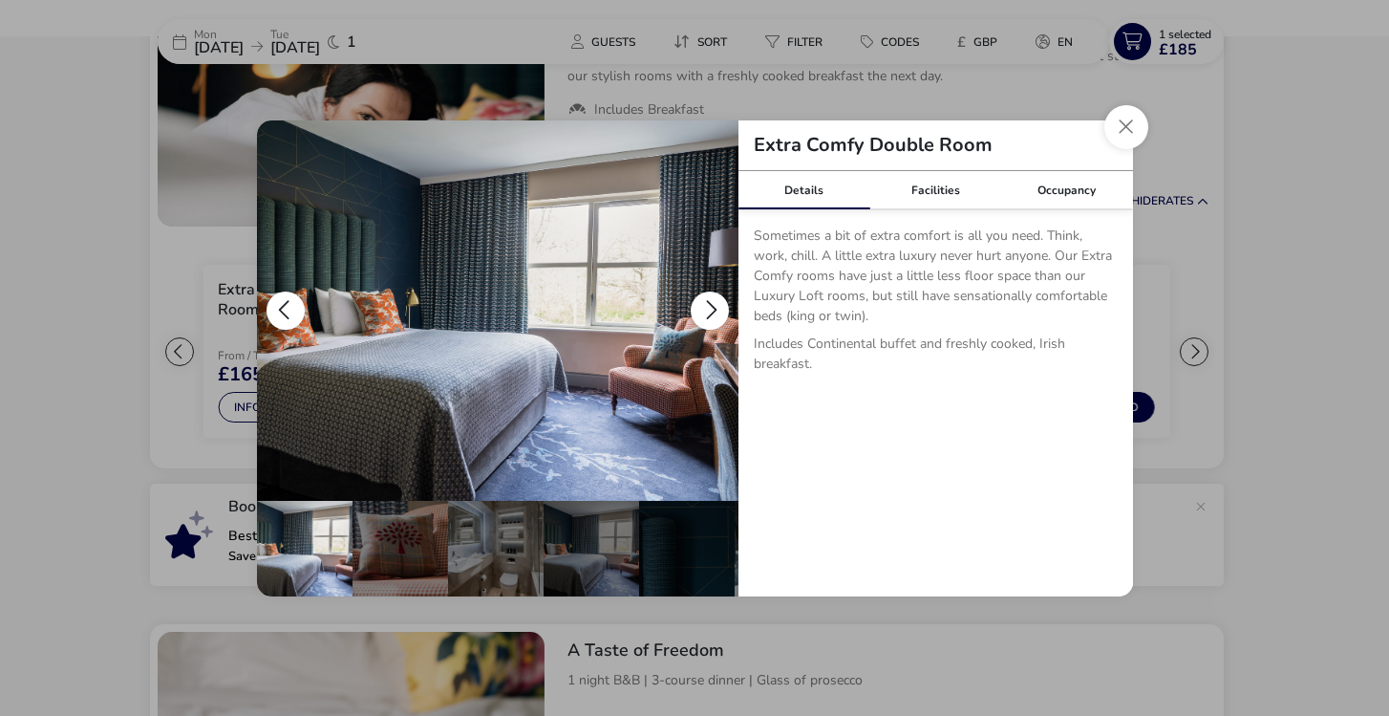
click at [709, 312] on button "details" at bounding box center [710, 310] width 38 height 38
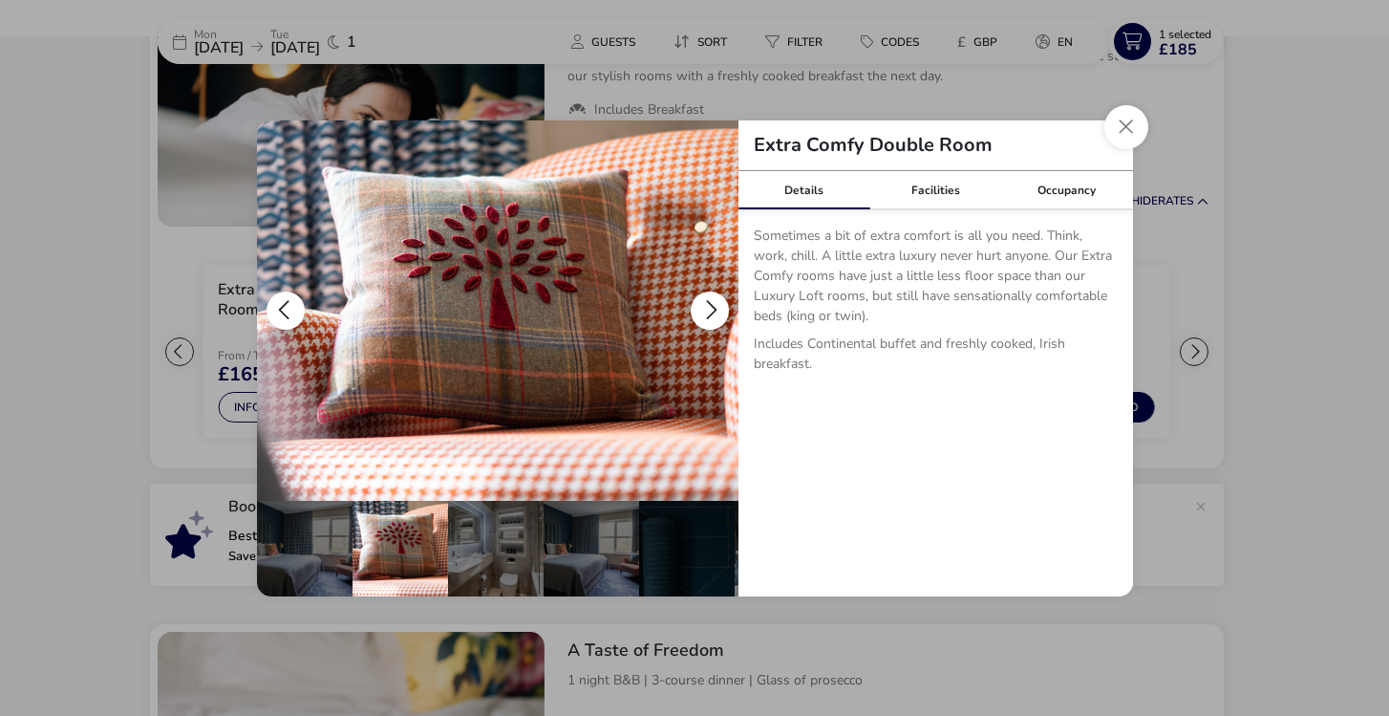
click at [712, 312] on button "details" at bounding box center [710, 310] width 38 height 38
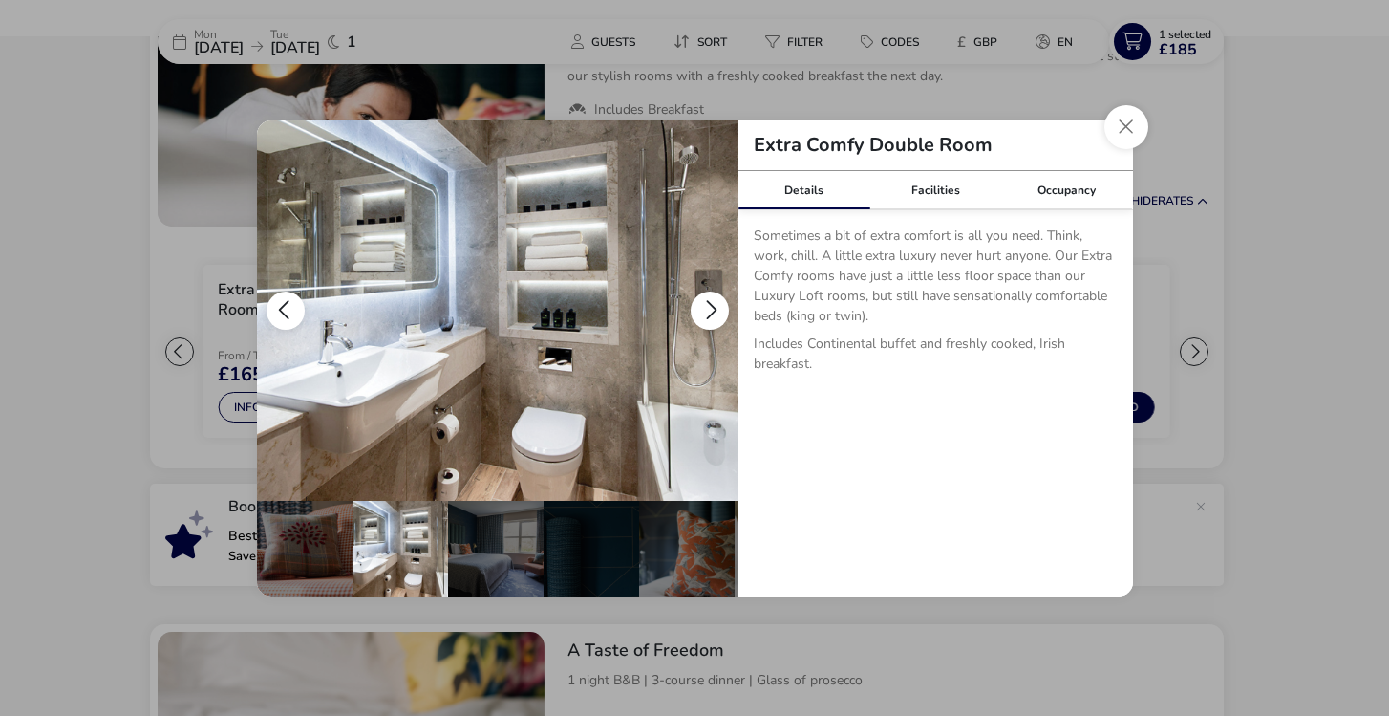
click at [712, 312] on button "details" at bounding box center [710, 310] width 38 height 38
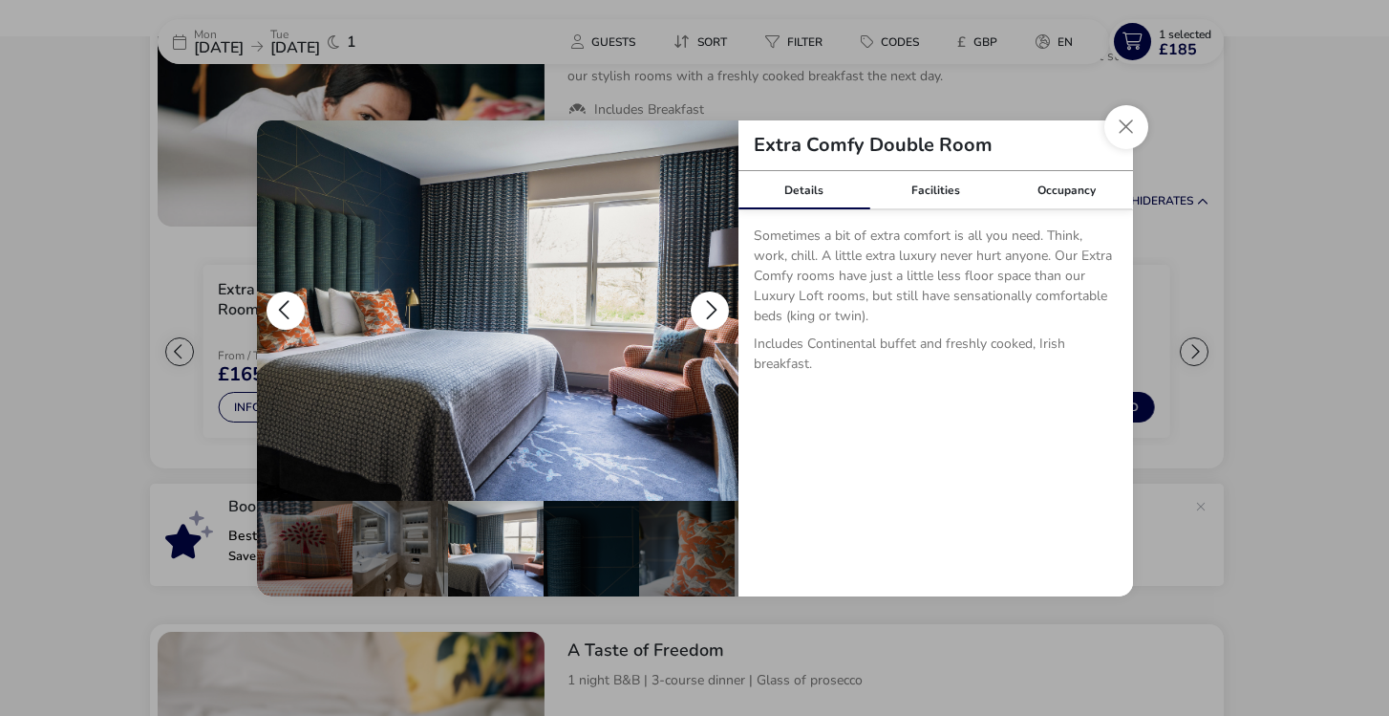
scroll to position [0, 187]
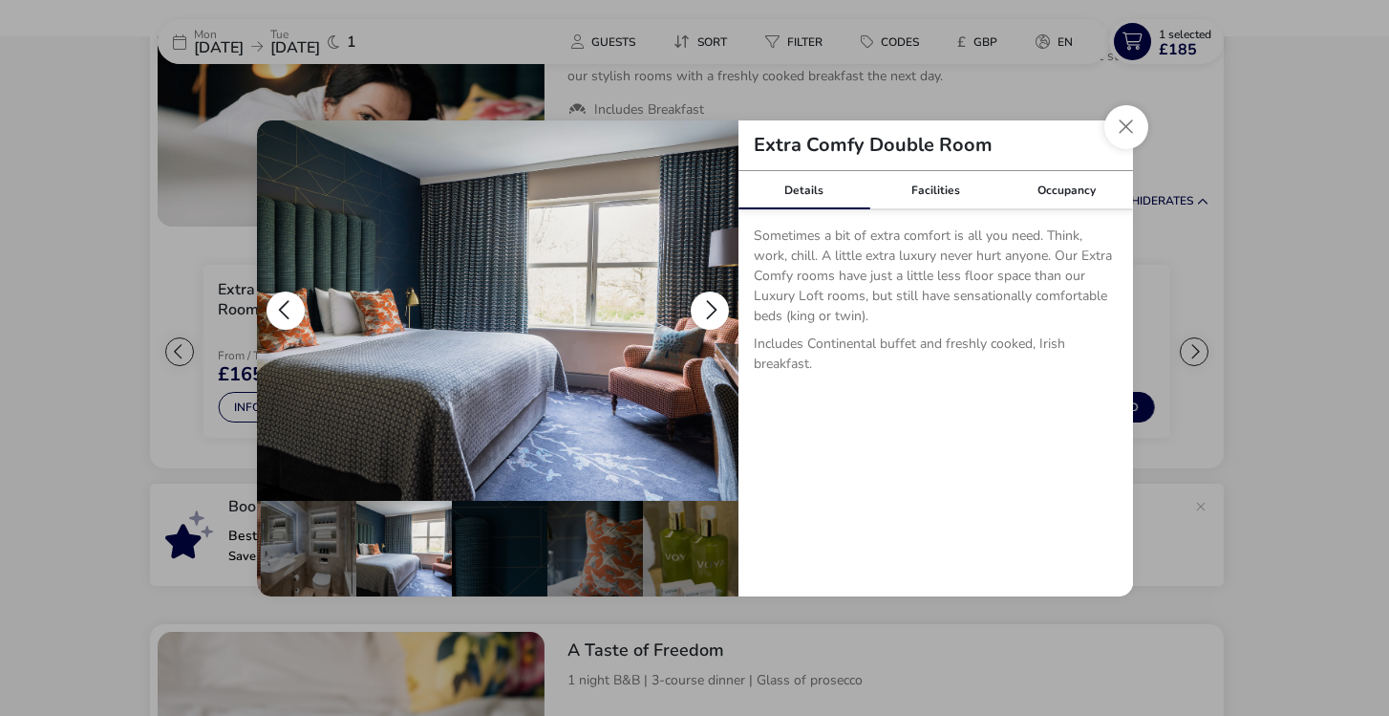
click at [712, 312] on button "details" at bounding box center [710, 310] width 38 height 38
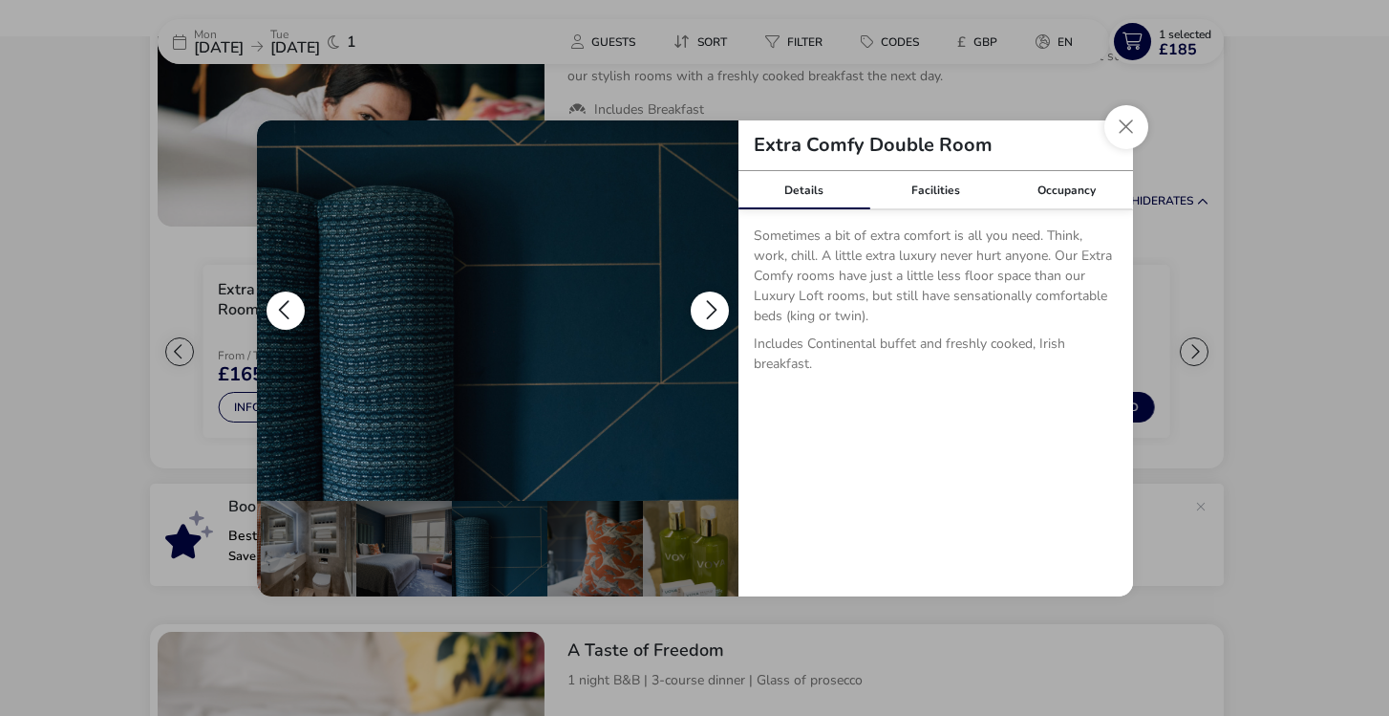
click at [714, 309] on button "details" at bounding box center [710, 310] width 38 height 38
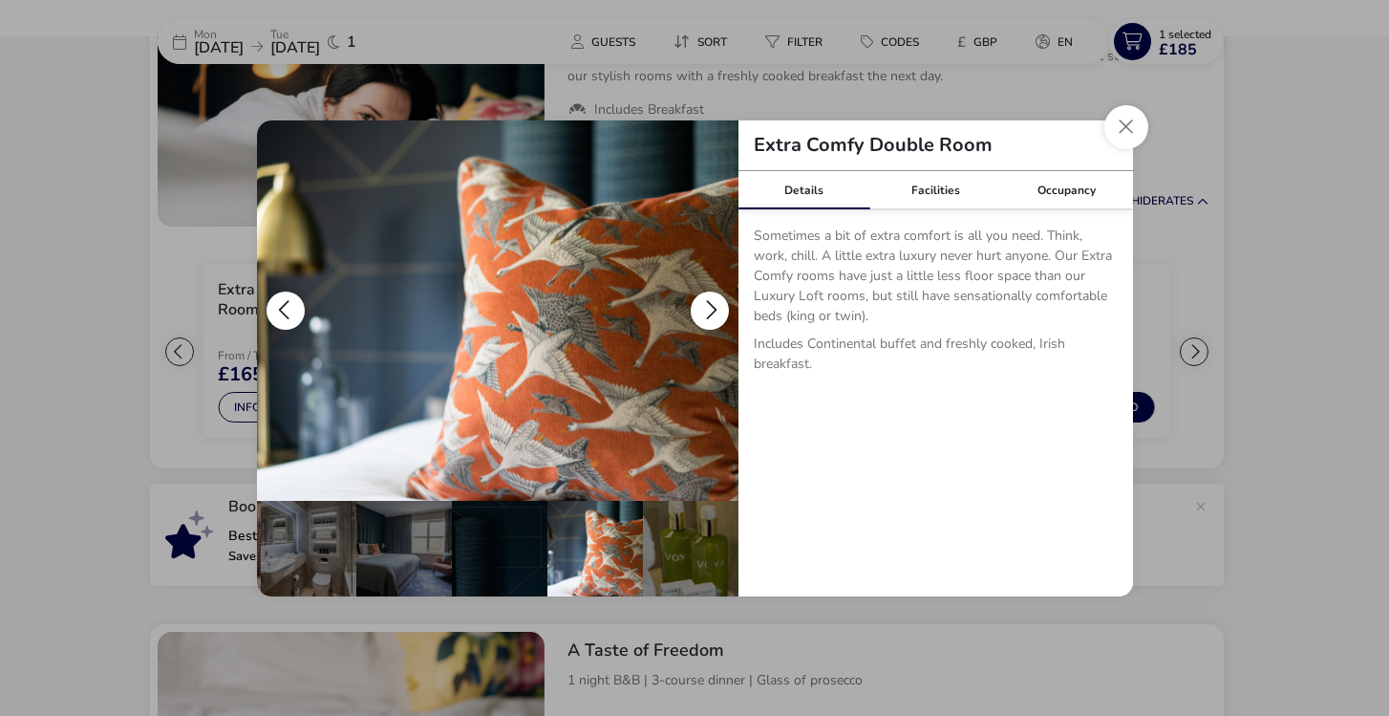
click at [714, 309] on button "details" at bounding box center [710, 310] width 38 height 38
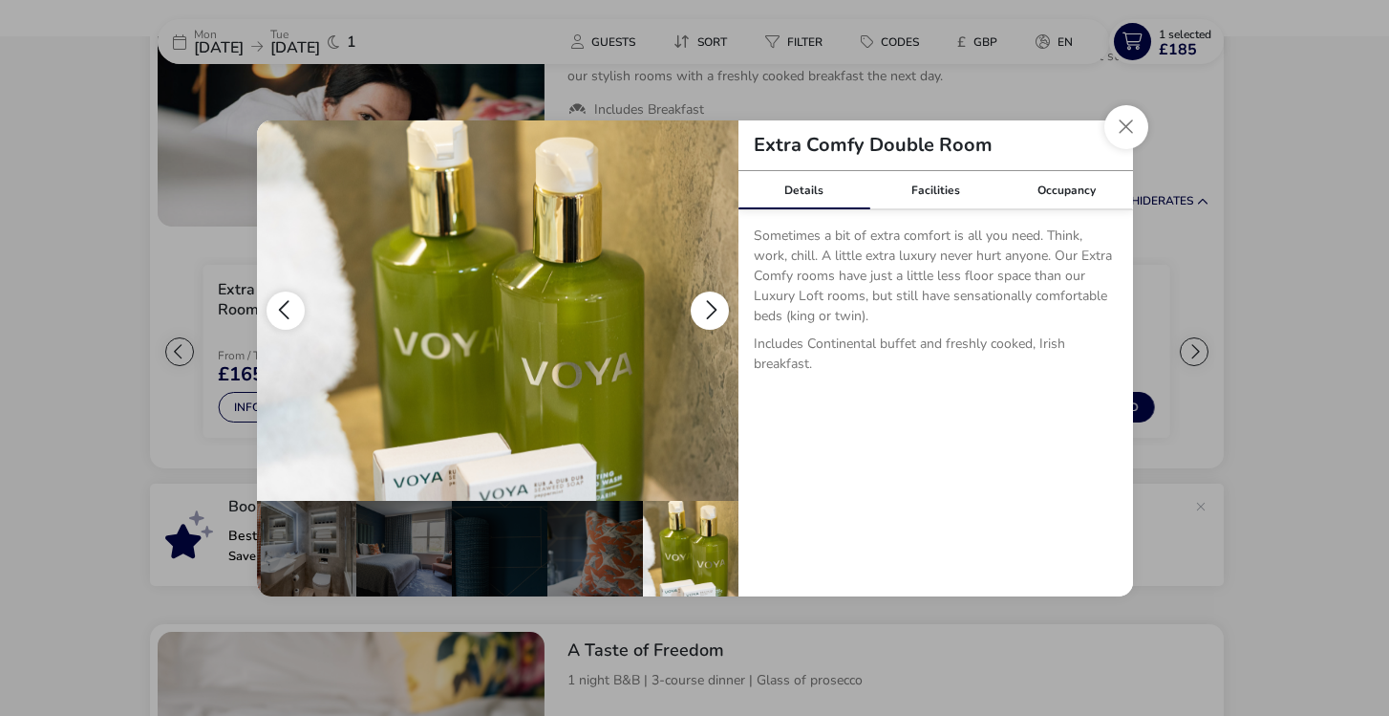
click at [714, 309] on button "details" at bounding box center [710, 310] width 38 height 38
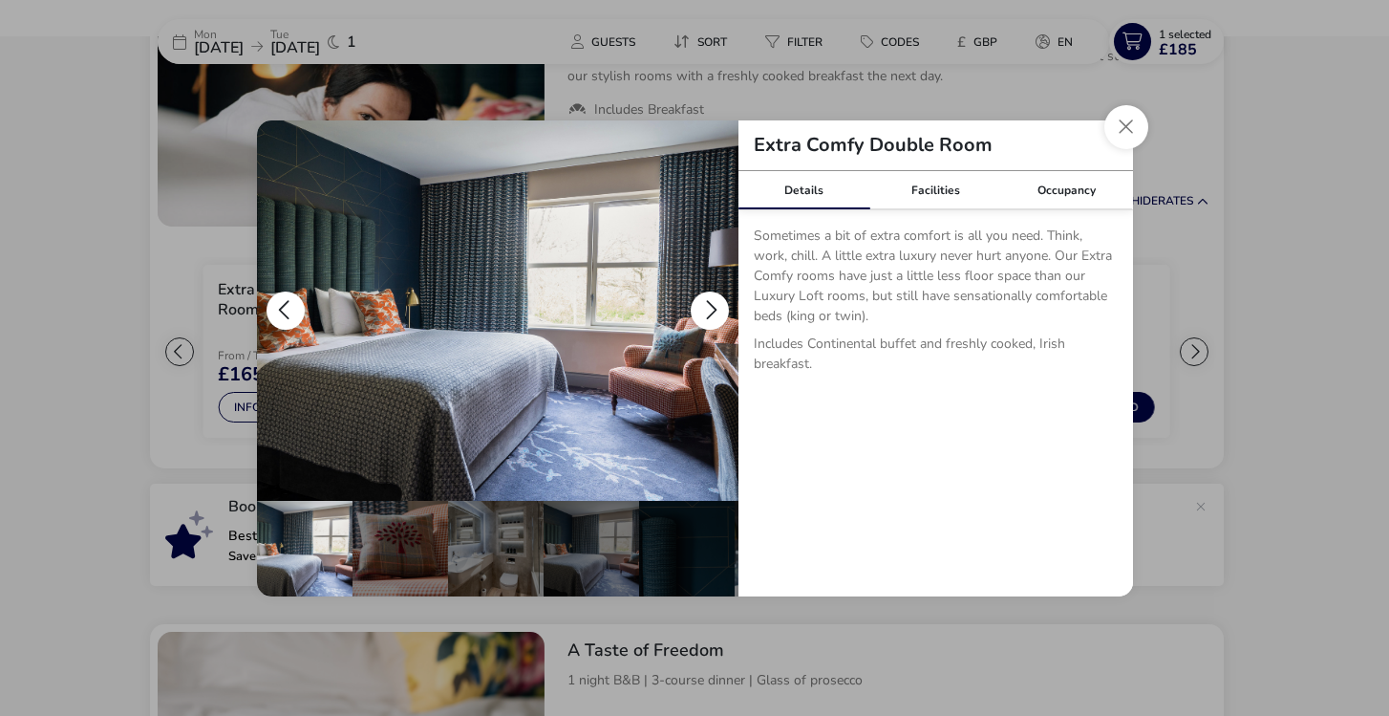
click at [714, 309] on button "details" at bounding box center [710, 310] width 38 height 38
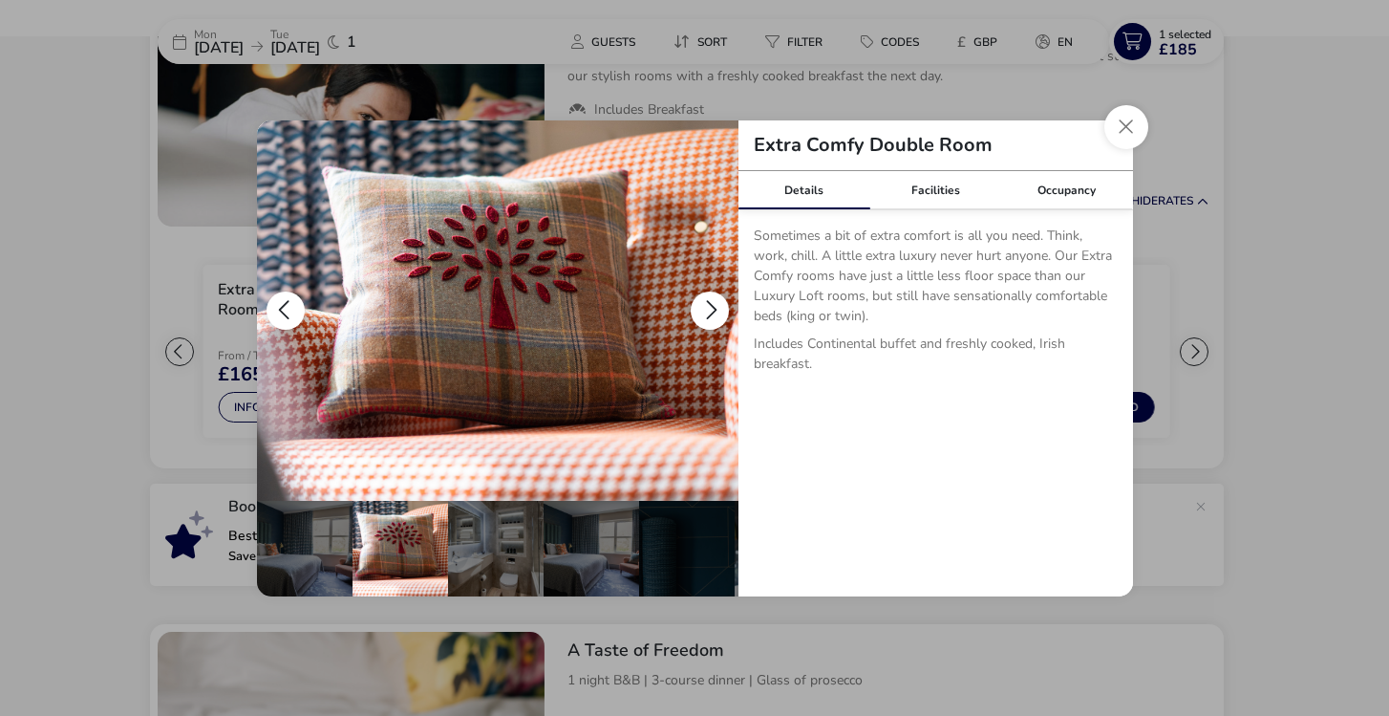
click at [714, 309] on button "details" at bounding box center [710, 310] width 38 height 38
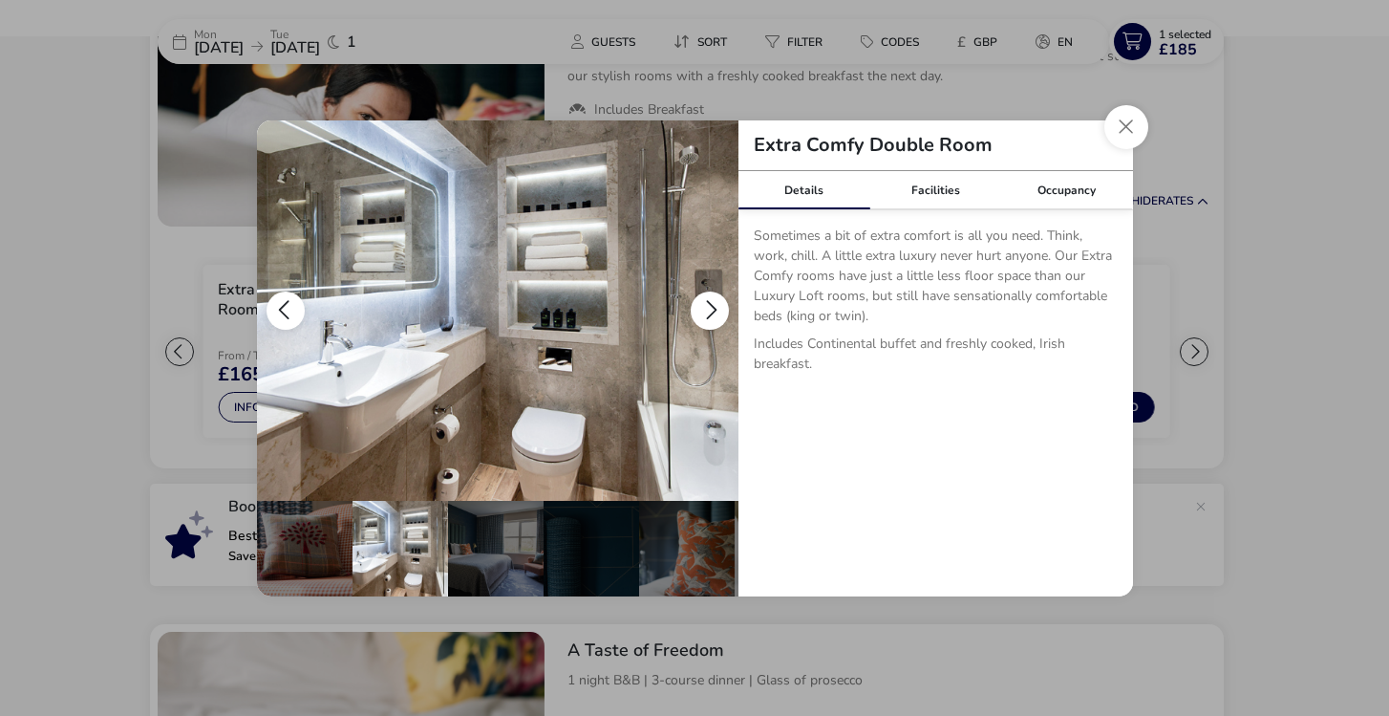
click at [714, 309] on button "details" at bounding box center [710, 310] width 38 height 38
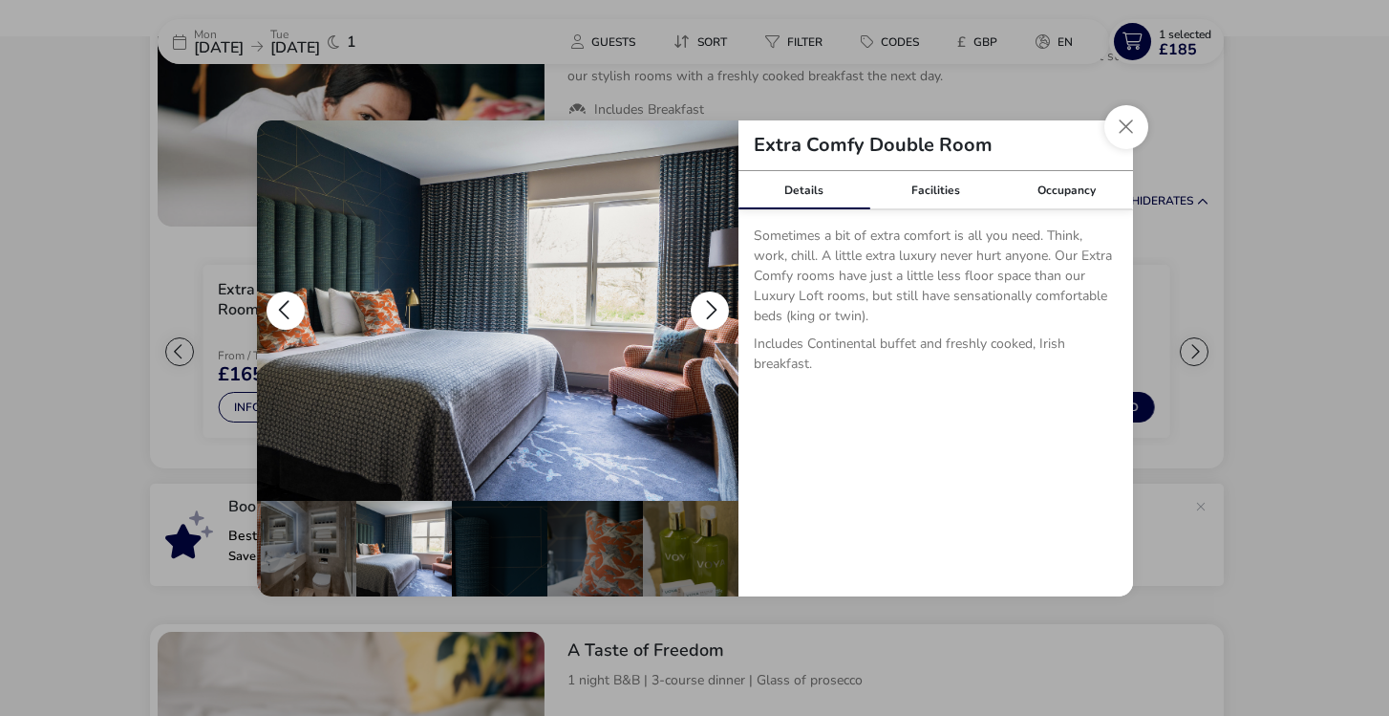
click at [714, 309] on button "details" at bounding box center [710, 310] width 38 height 38
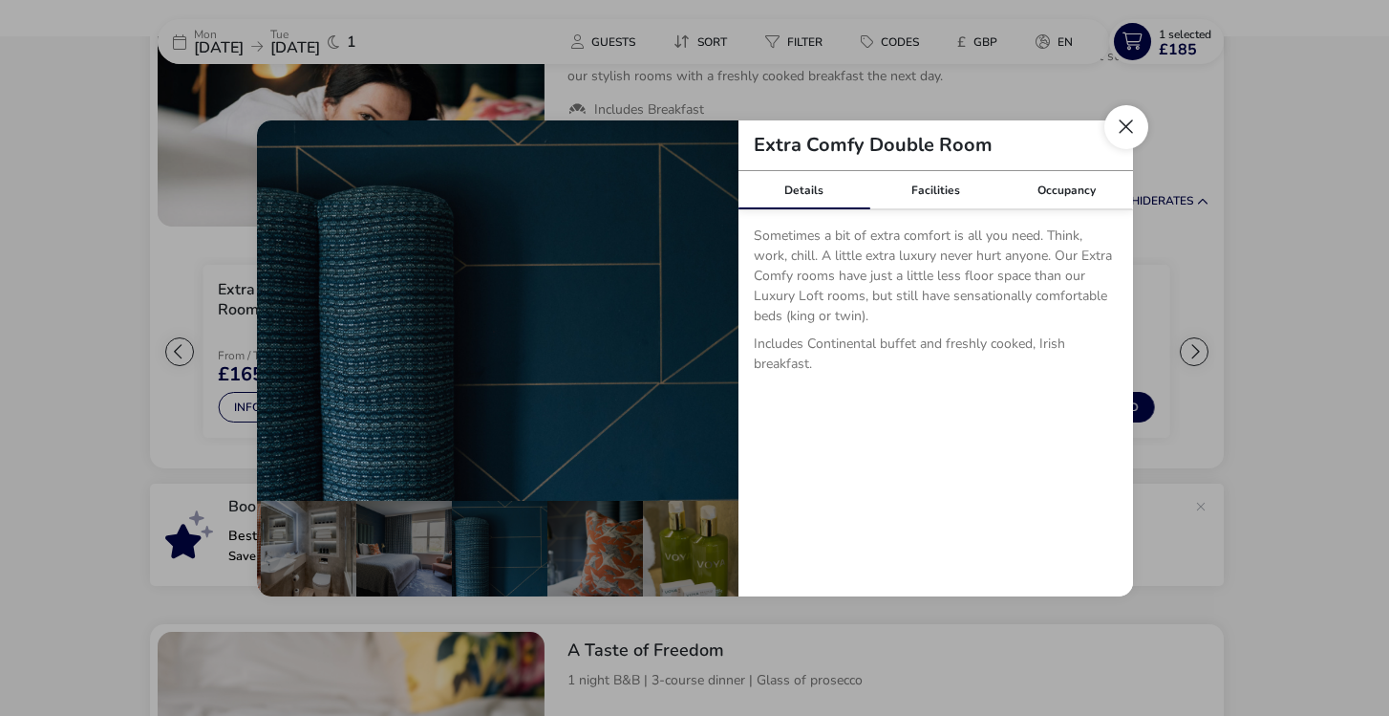
click at [1124, 129] on button "Close dialog" at bounding box center [1127, 127] width 44 height 44
